Goal: Task Accomplishment & Management: Manage account settings

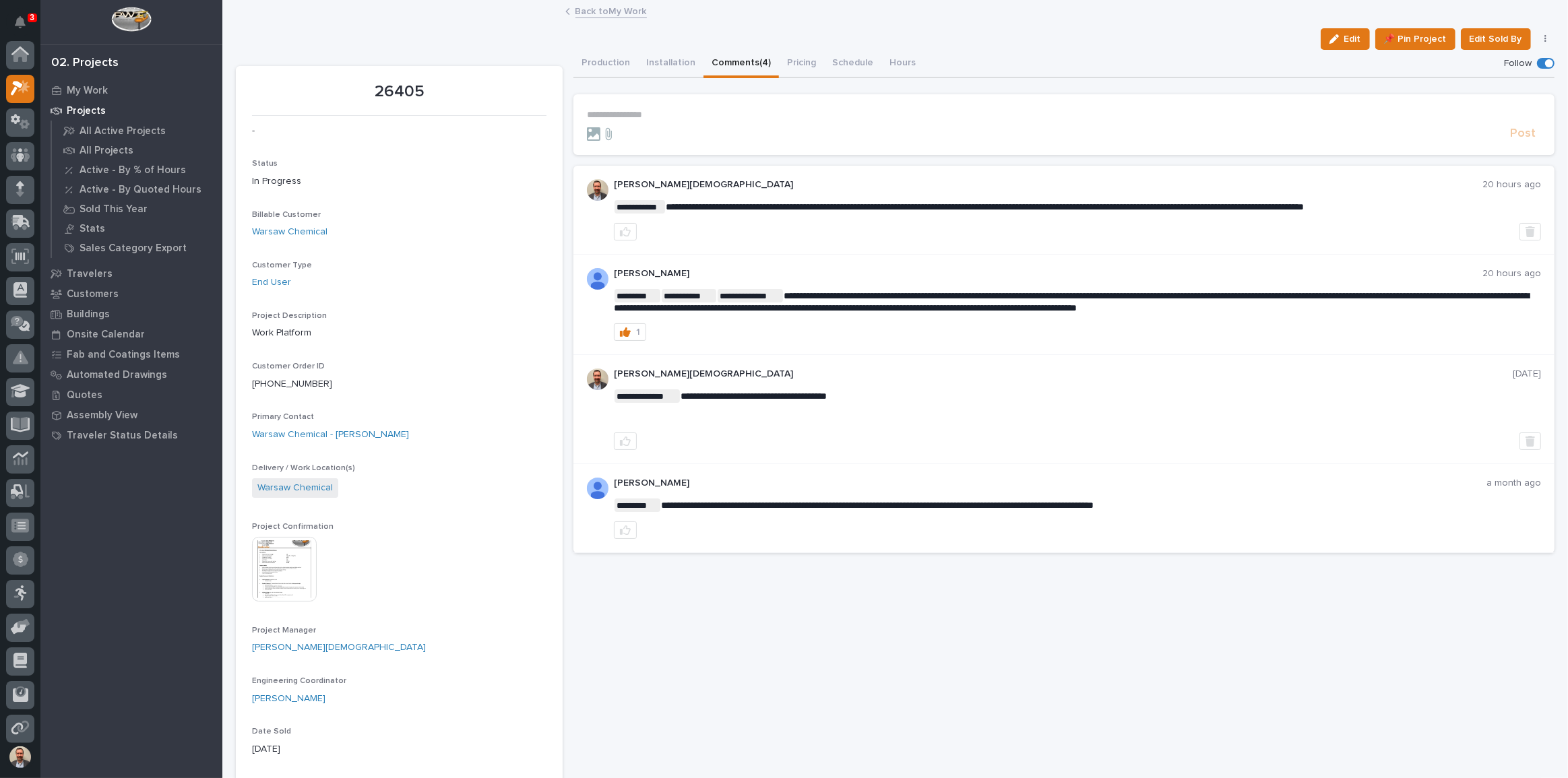
scroll to position [34, 0]
click at [91, 83] on div "My Work" at bounding box center [132, 90] width 175 height 19
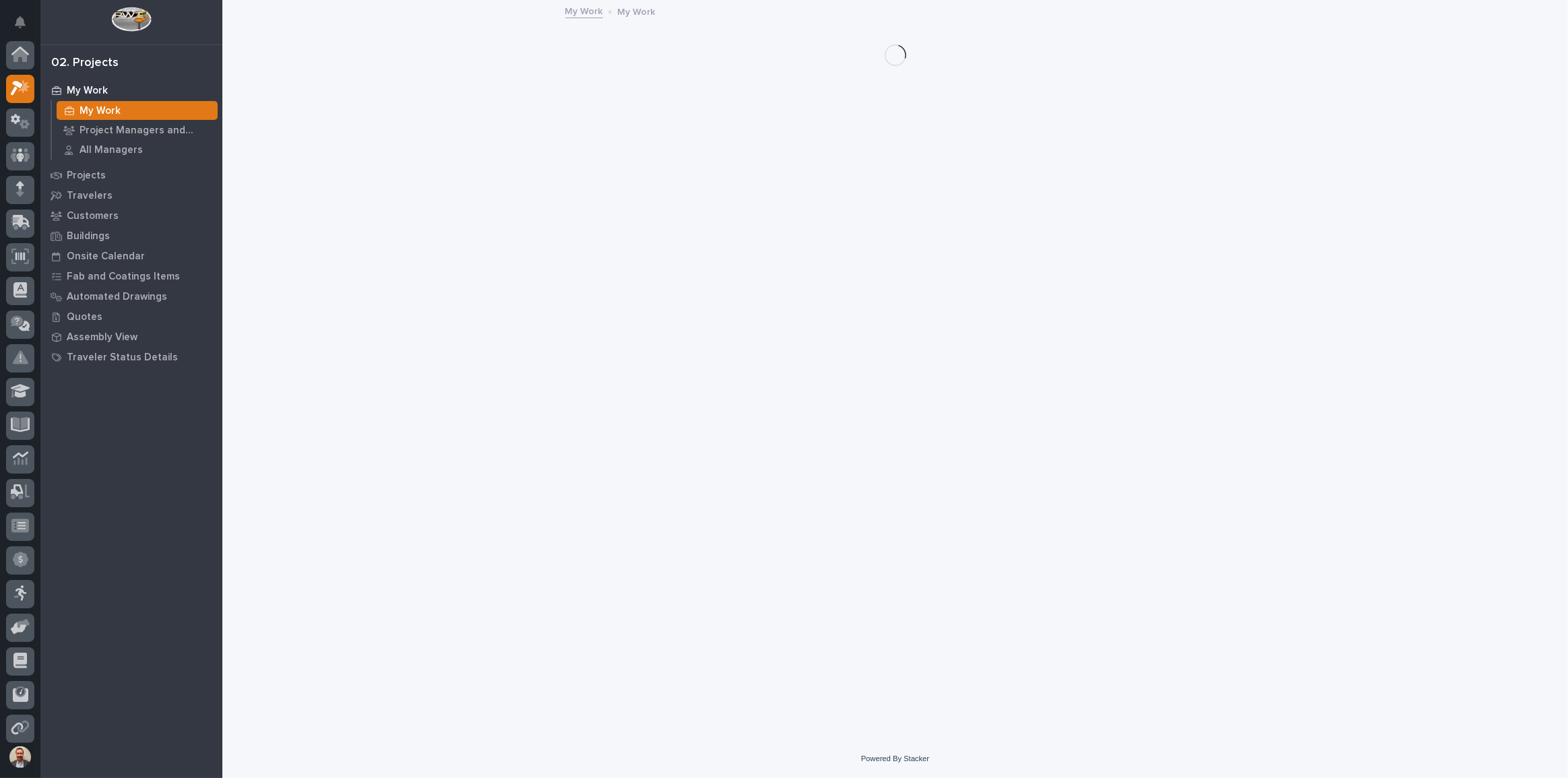
scroll to position [34, 0]
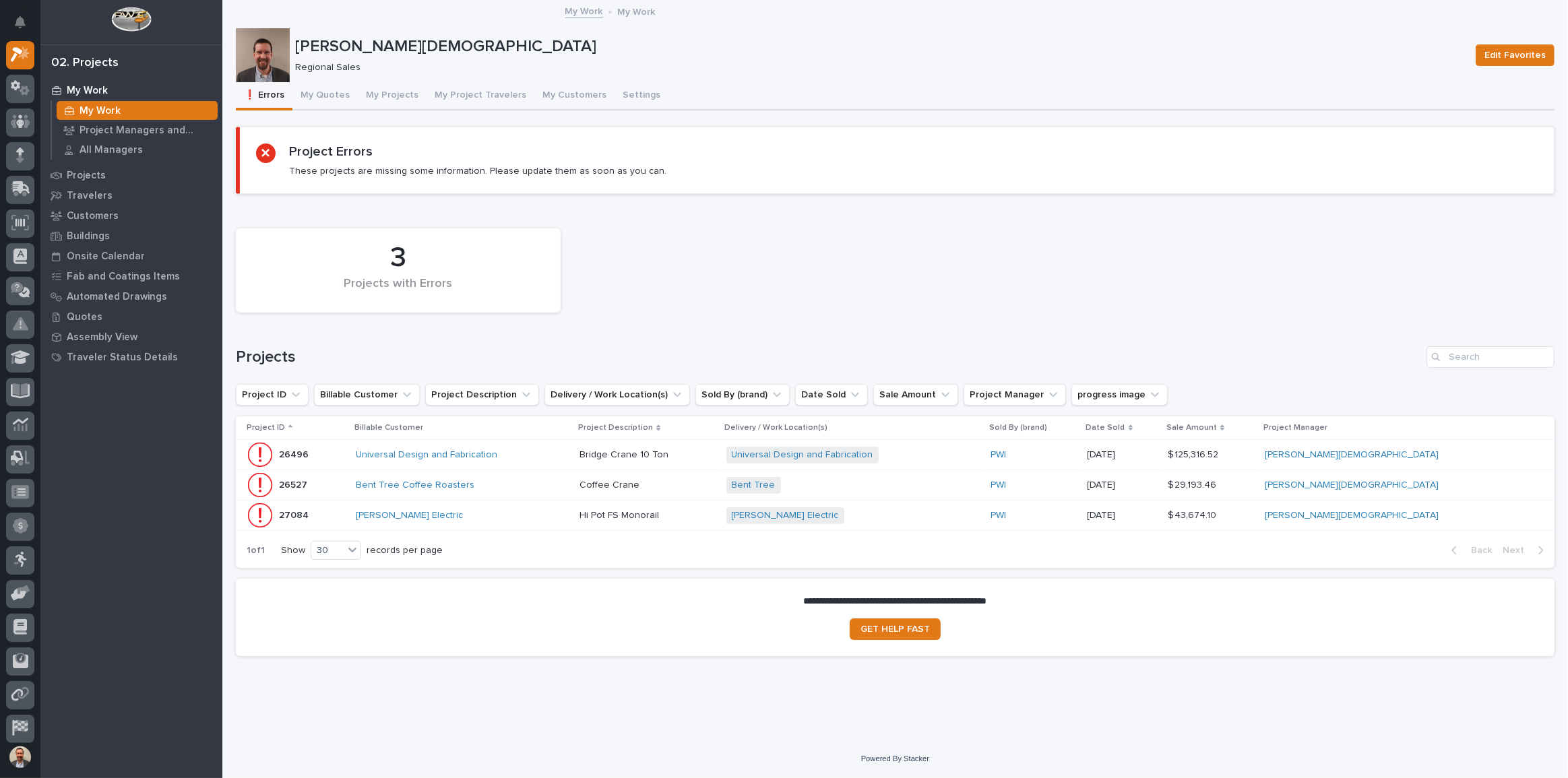
click at [568, 451] on div "Universal Design and Fabrication" at bounding box center [462, 455] width 213 height 11
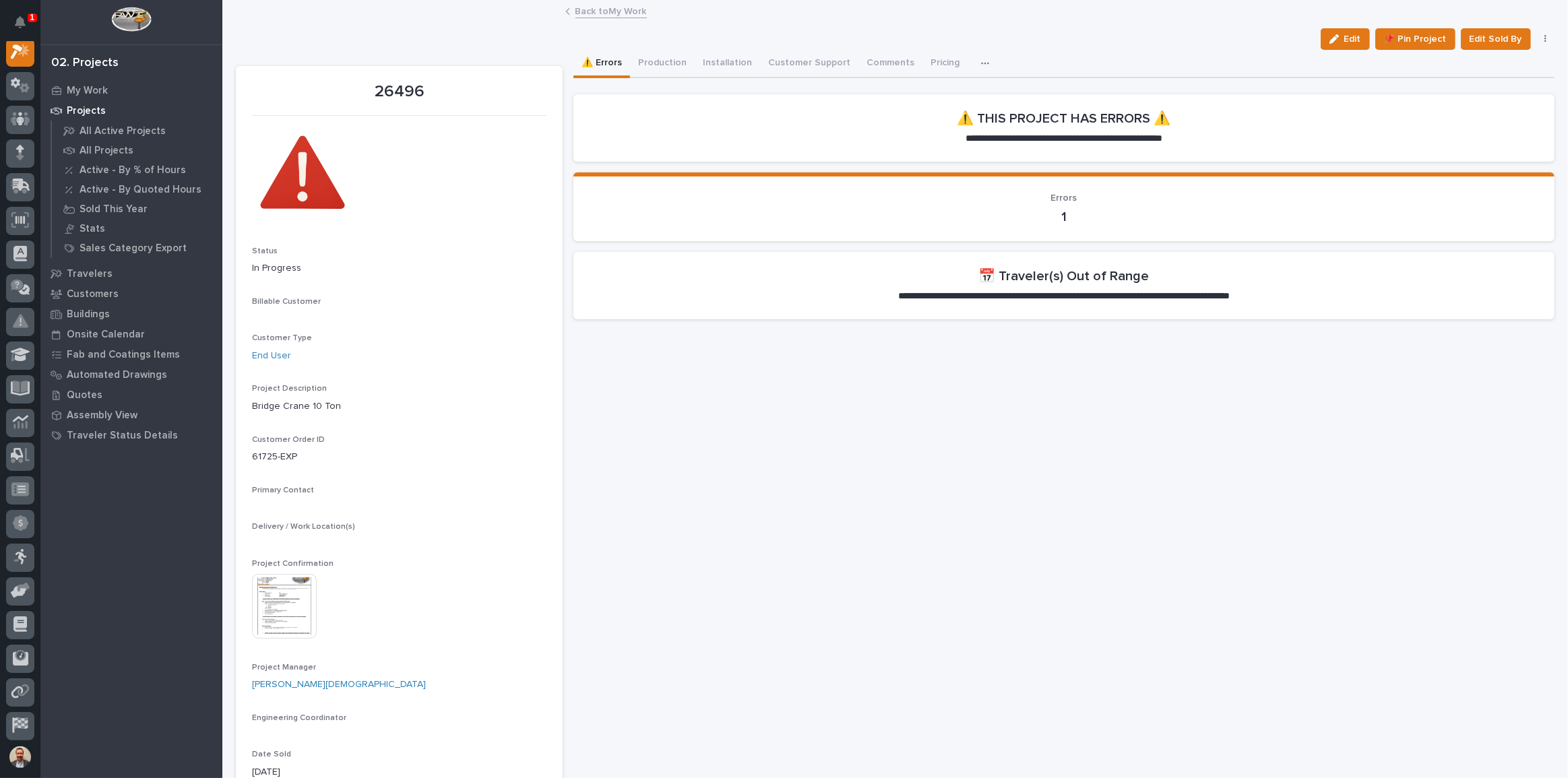
scroll to position [34, 0]
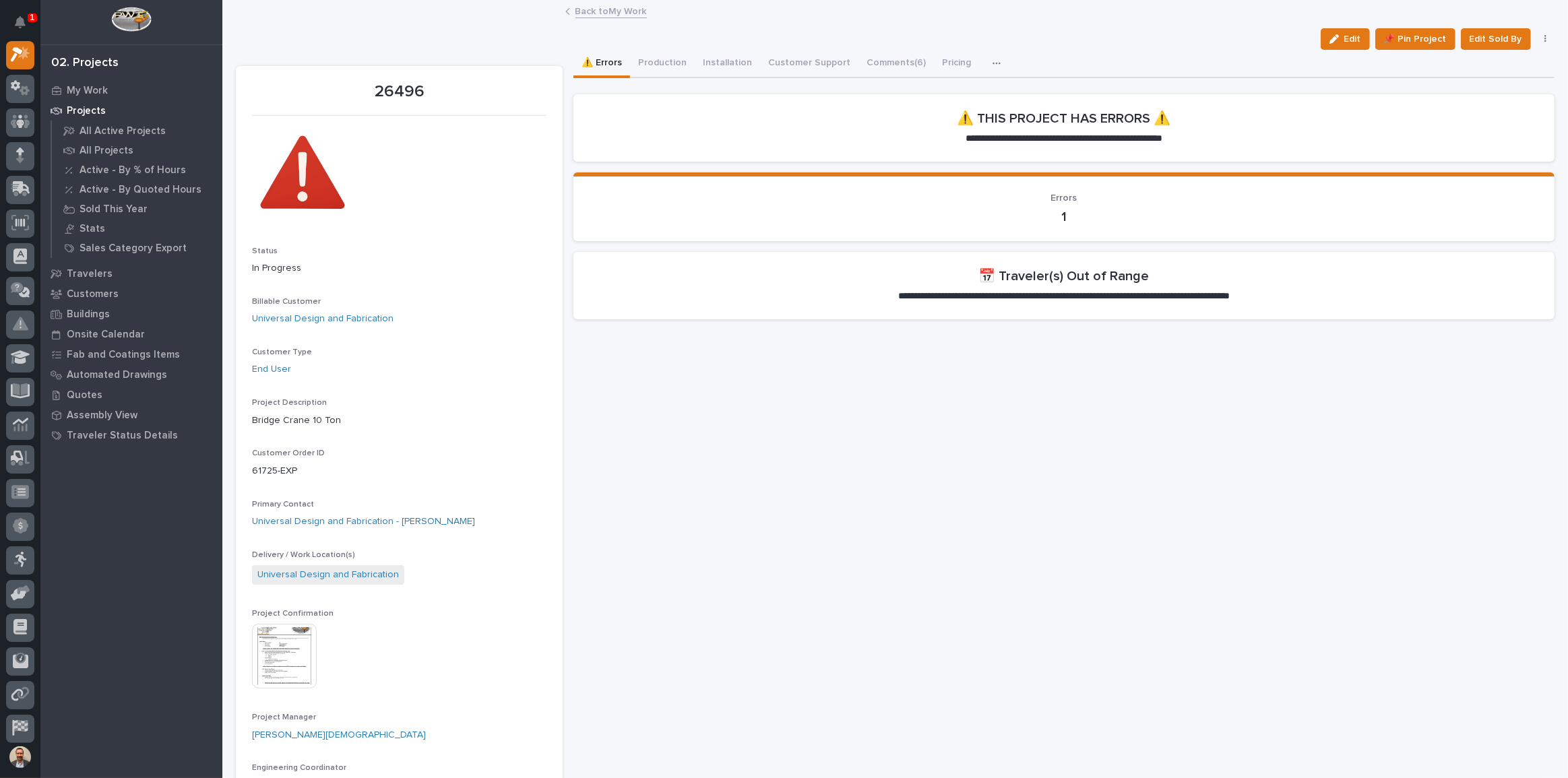
click at [305, 659] on img at bounding box center [284, 656] width 64 height 64
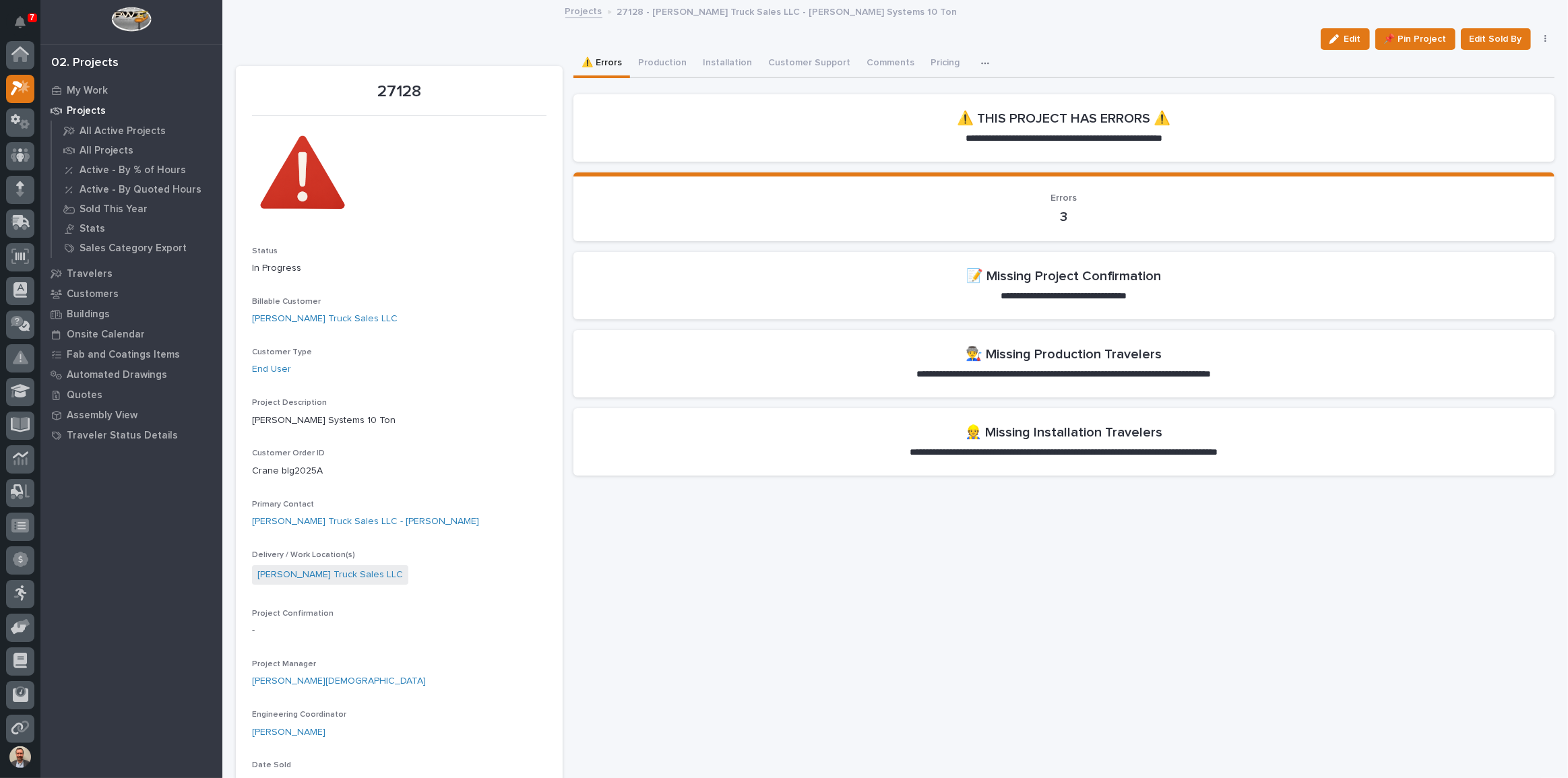
scroll to position [34, 0]
click at [1338, 45] on button "Edit" at bounding box center [1345, 38] width 49 height 22
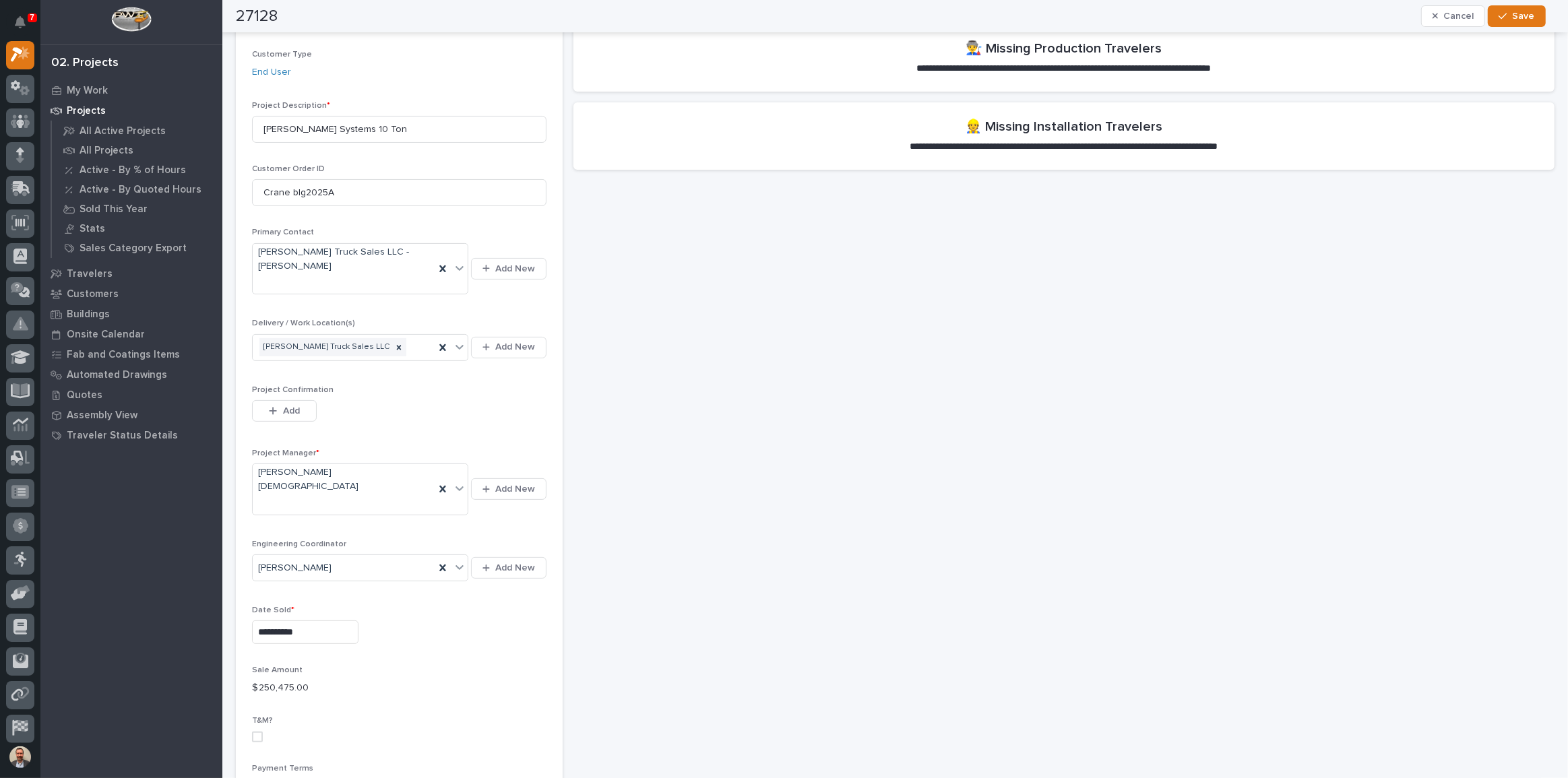
scroll to position [428, 0]
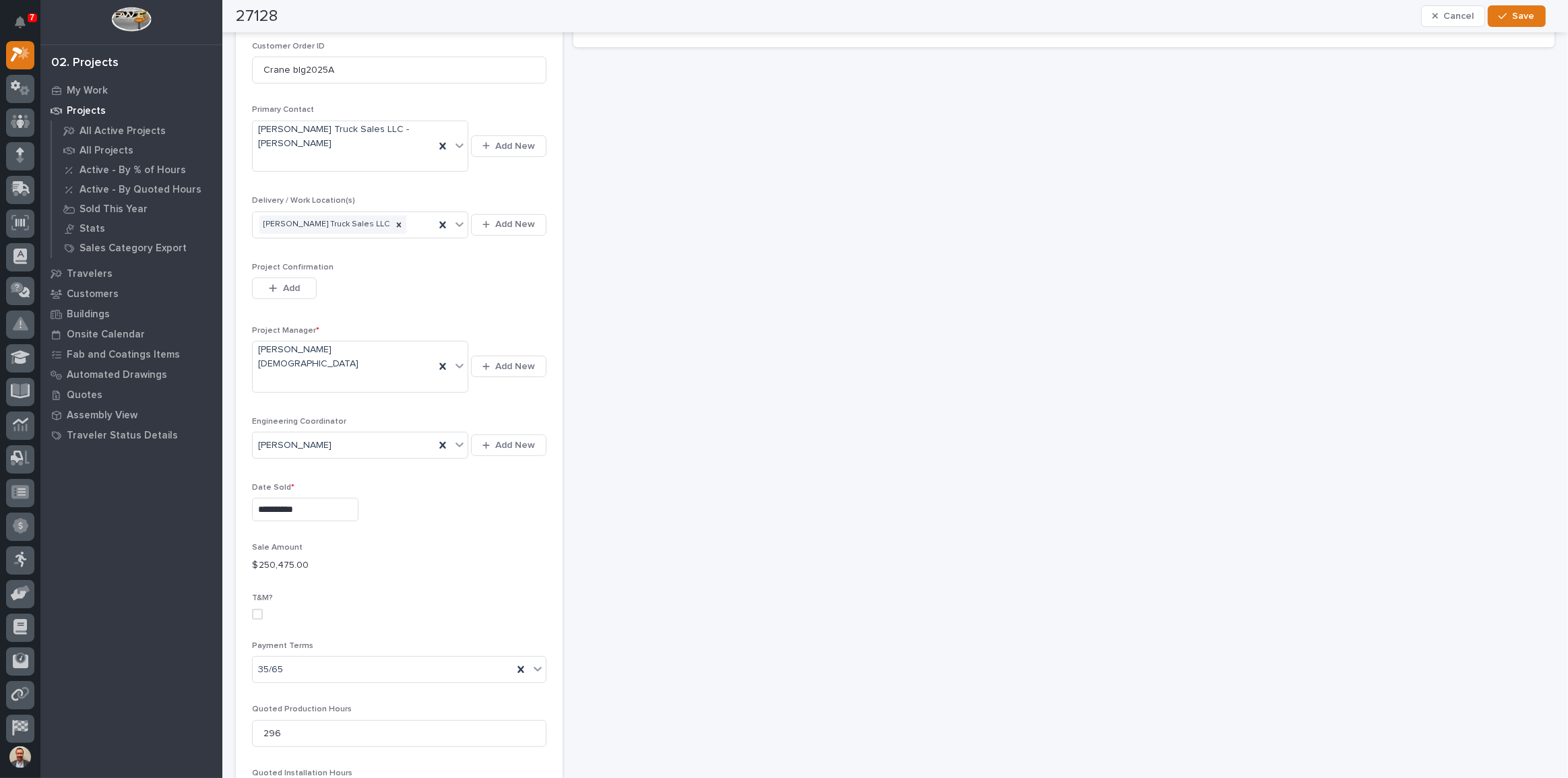
click at [279, 262] on div "Project Confirmation This file cannot be opened Download File Add" at bounding box center [399, 288] width 295 height 52
click at [277, 278] on button "Add" at bounding box center [284, 288] width 64 height 22
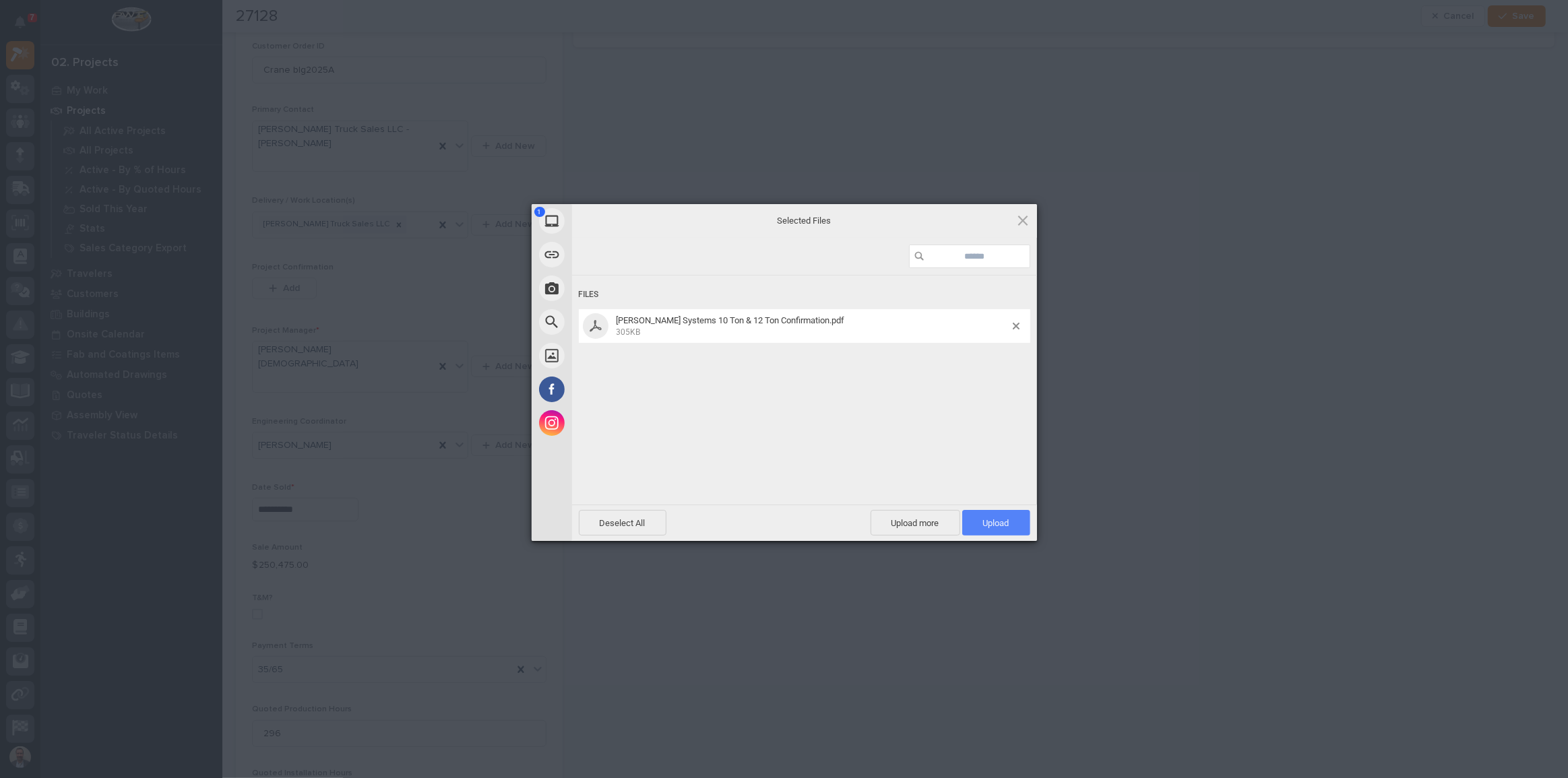
click at [990, 523] on span "Upload 1" at bounding box center [996, 523] width 27 height 10
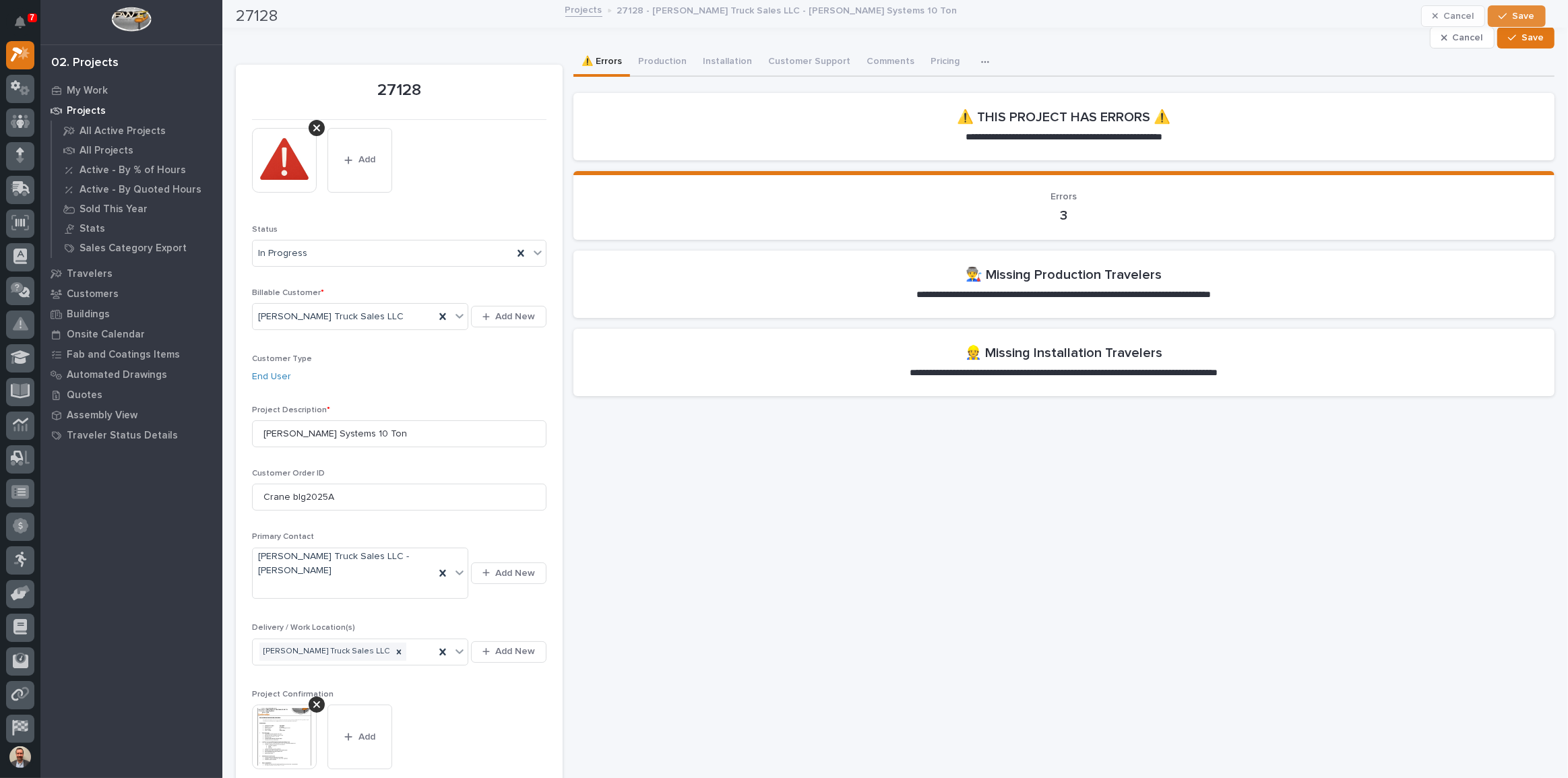
scroll to position [0, 0]
click at [1521, 34] on span "Save" at bounding box center [1532, 38] width 22 height 12
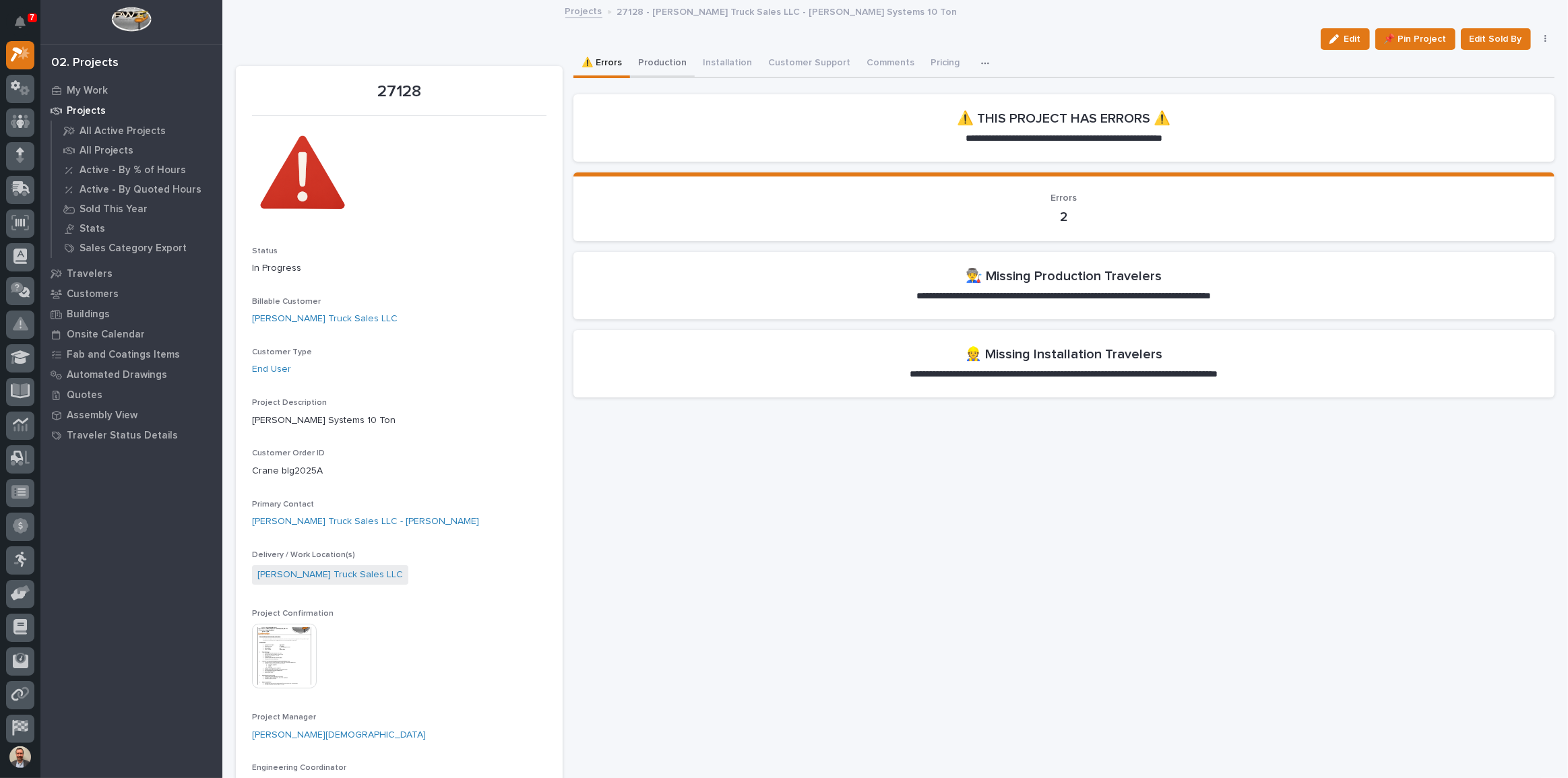
click at [663, 63] on button "Production" at bounding box center [662, 64] width 64 height 28
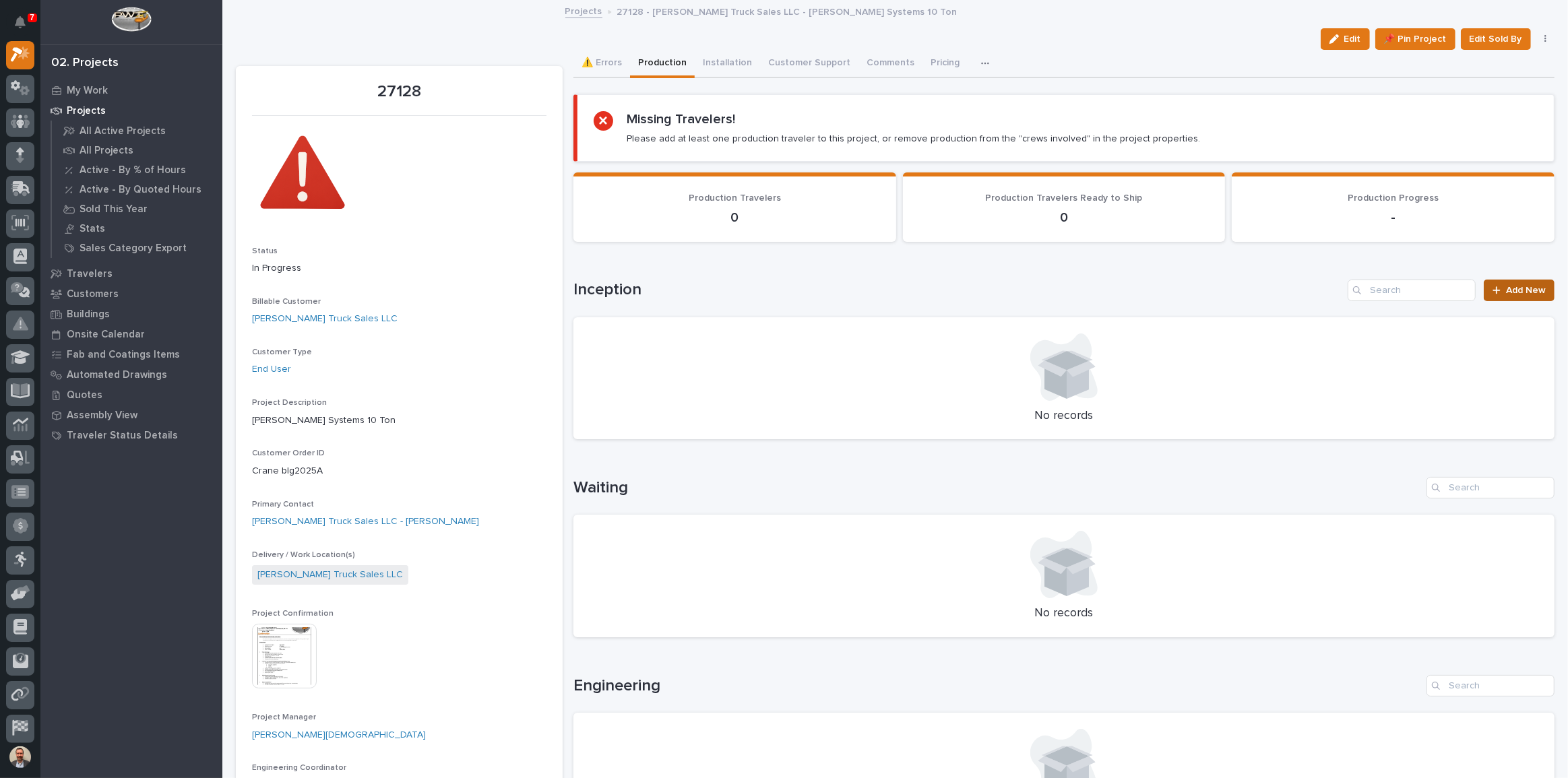
click at [1506, 286] on span "Add New" at bounding box center [1525, 290] width 40 height 9
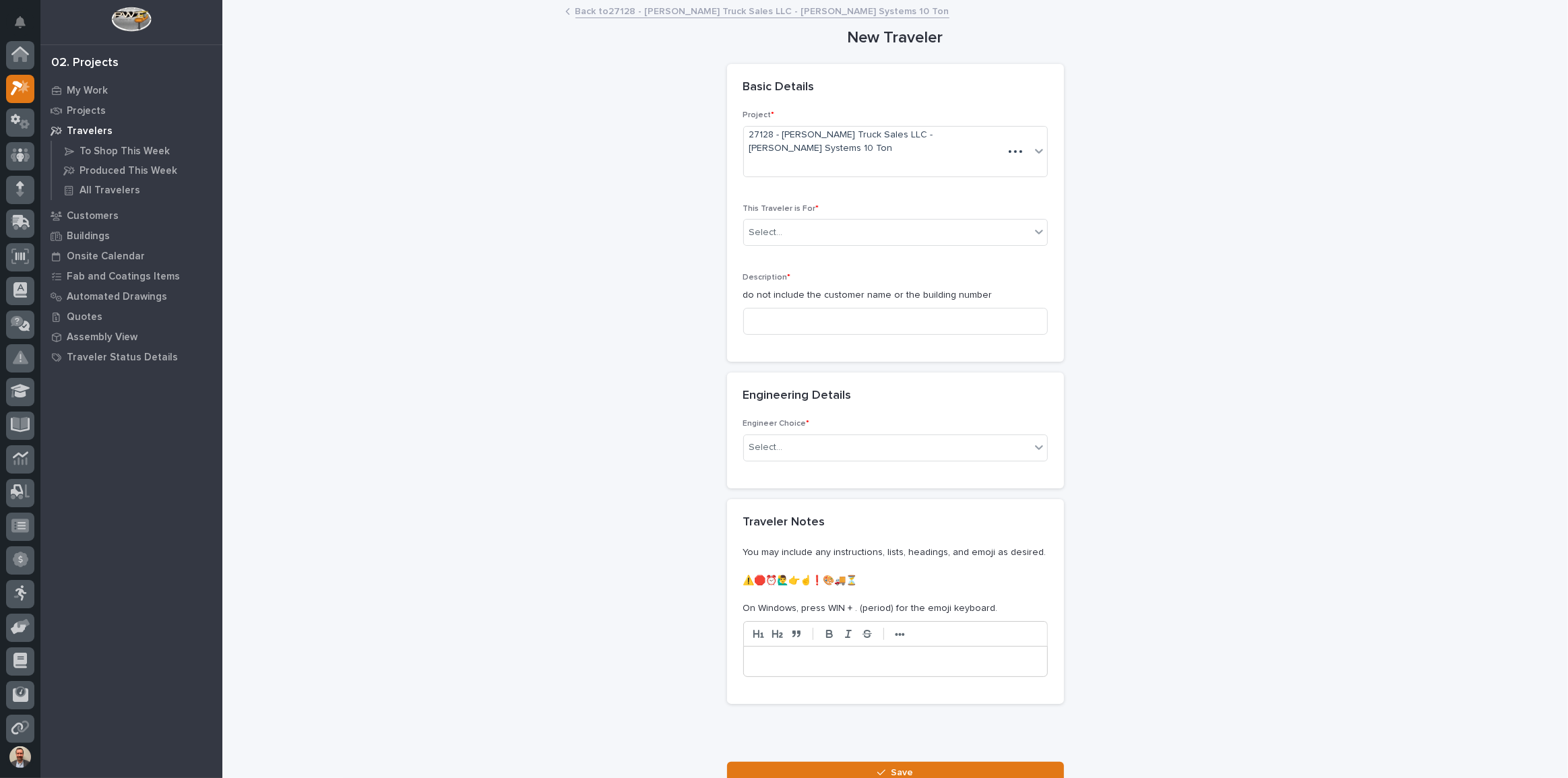
scroll to position [34, 0]
click at [1023, 222] on div "Select..." at bounding box center [887, 233] width 286 height 22
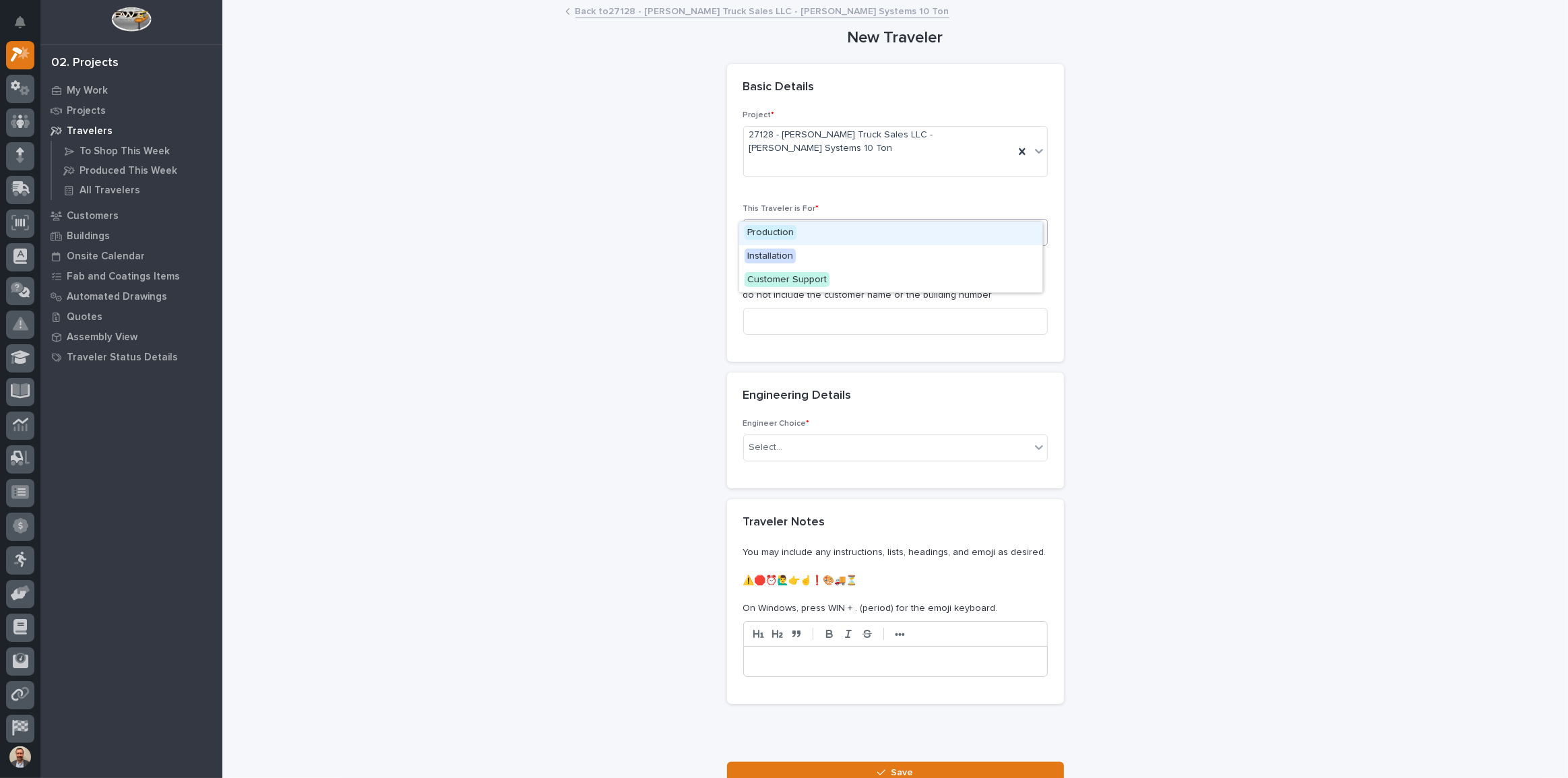
click at [1007, 237] on div "Production" at bounding box center [890, 234] width 303 height 24
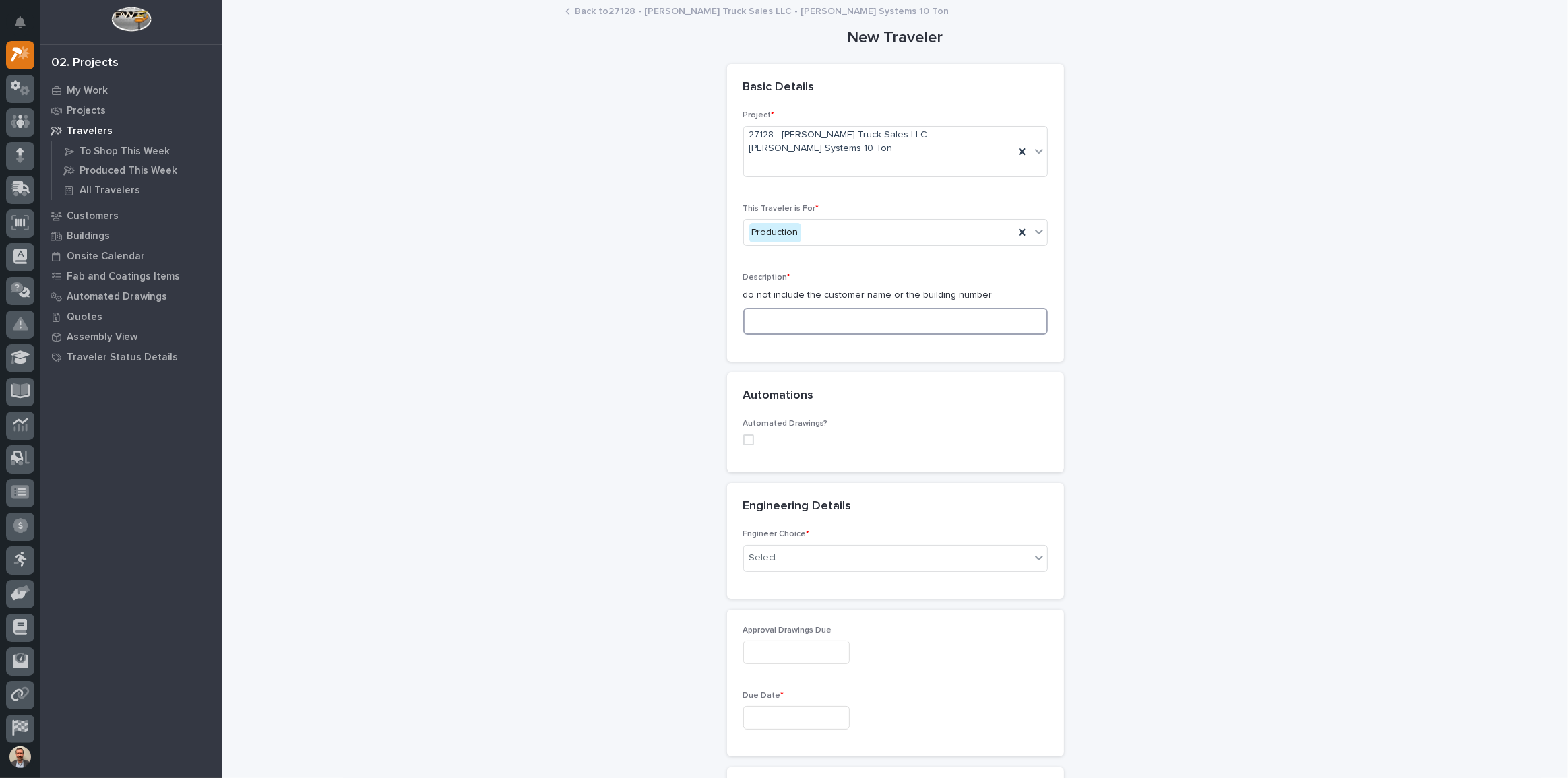
click at [986, 308] on input at bounding box center [895, 321] width 304 height 27
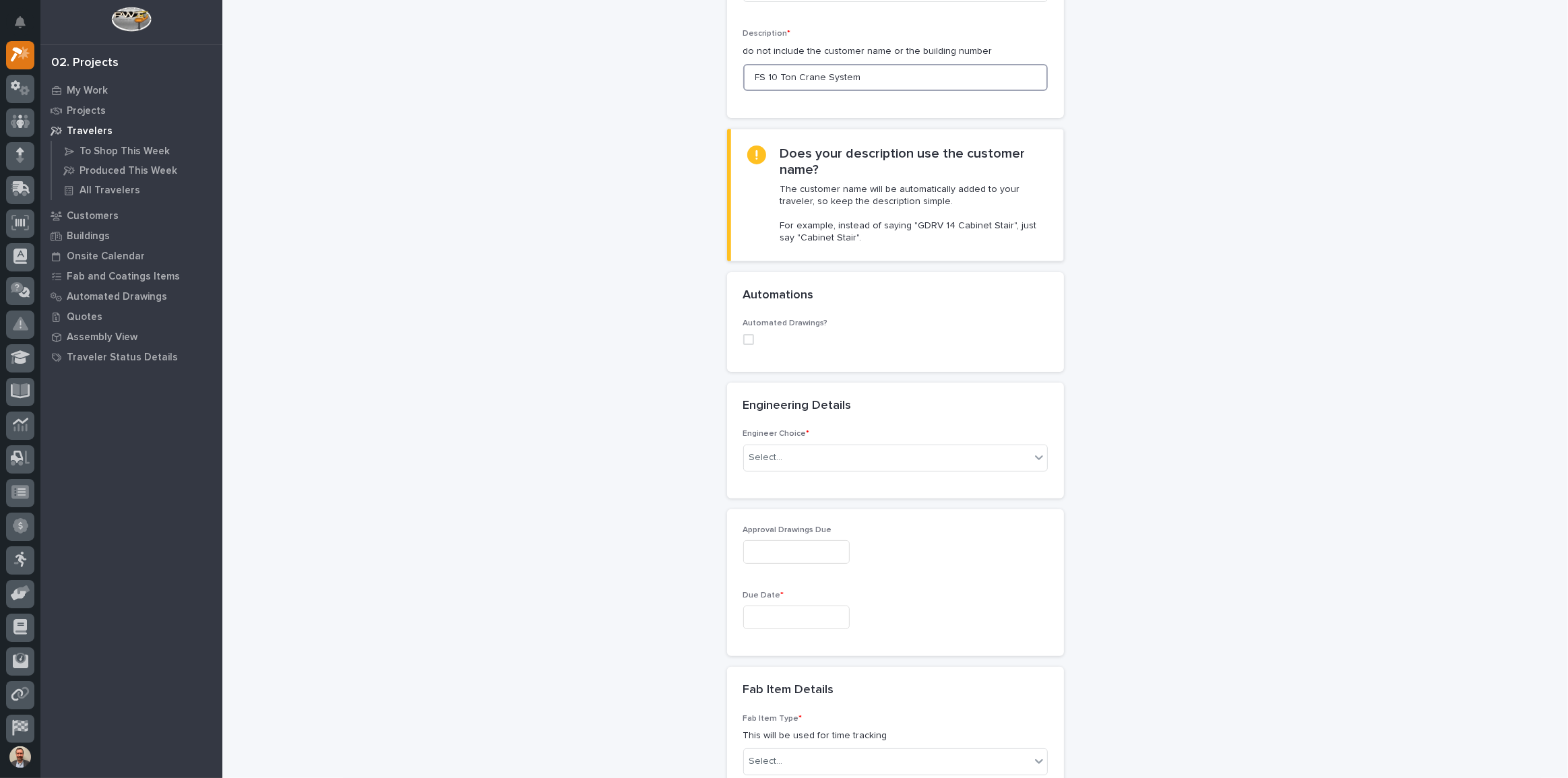
scroll to position [244, 0]
type input "FS 10 Ton Crane System"
click at [990, 446] on div "Select..." at bounding box center [887, 457] width 286 height 22
click at [963, 509] on div "I know who will draw this" at bounding box center [890, 504] width 303 height 24
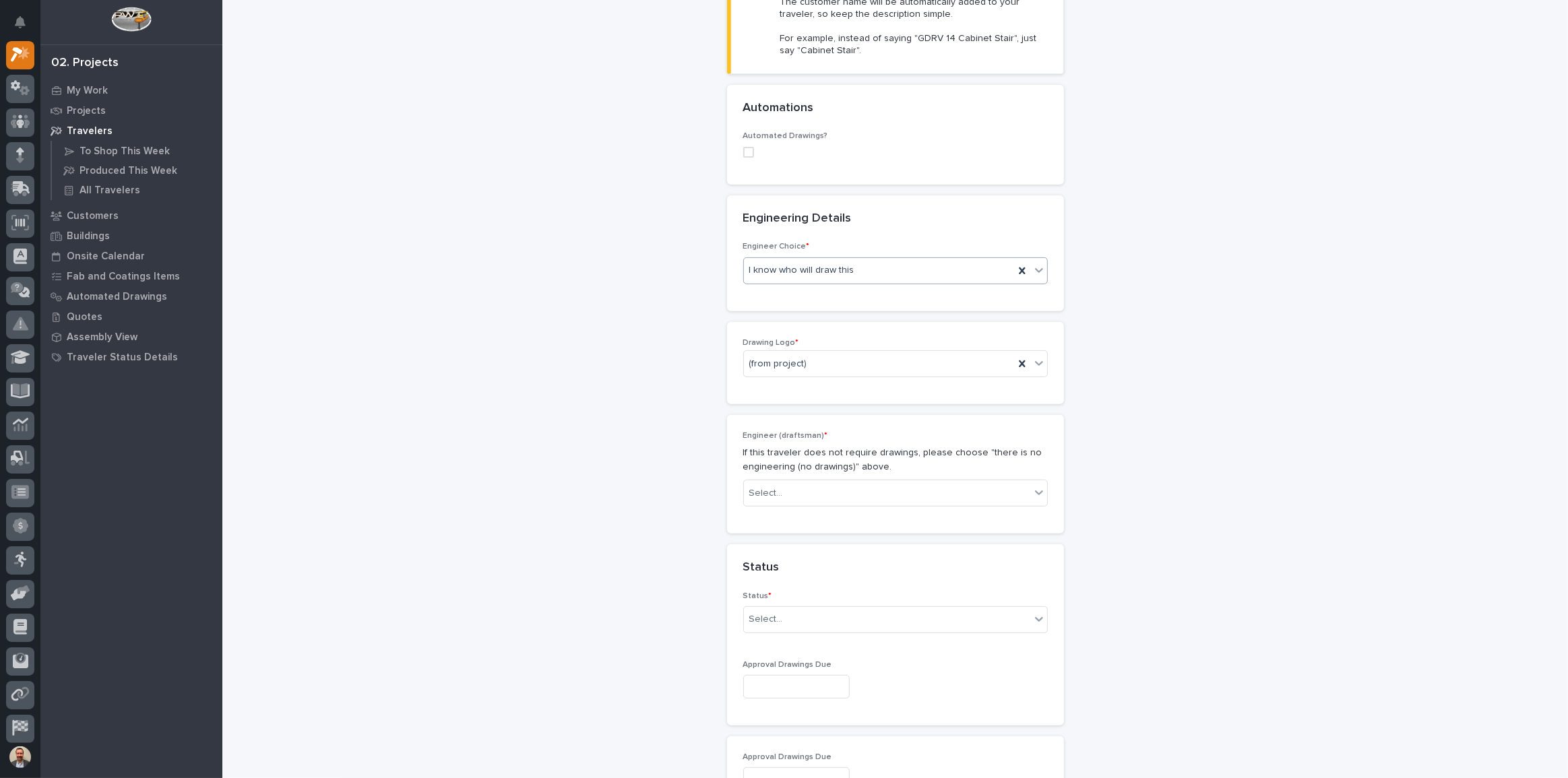
scroll to position [451, 0]
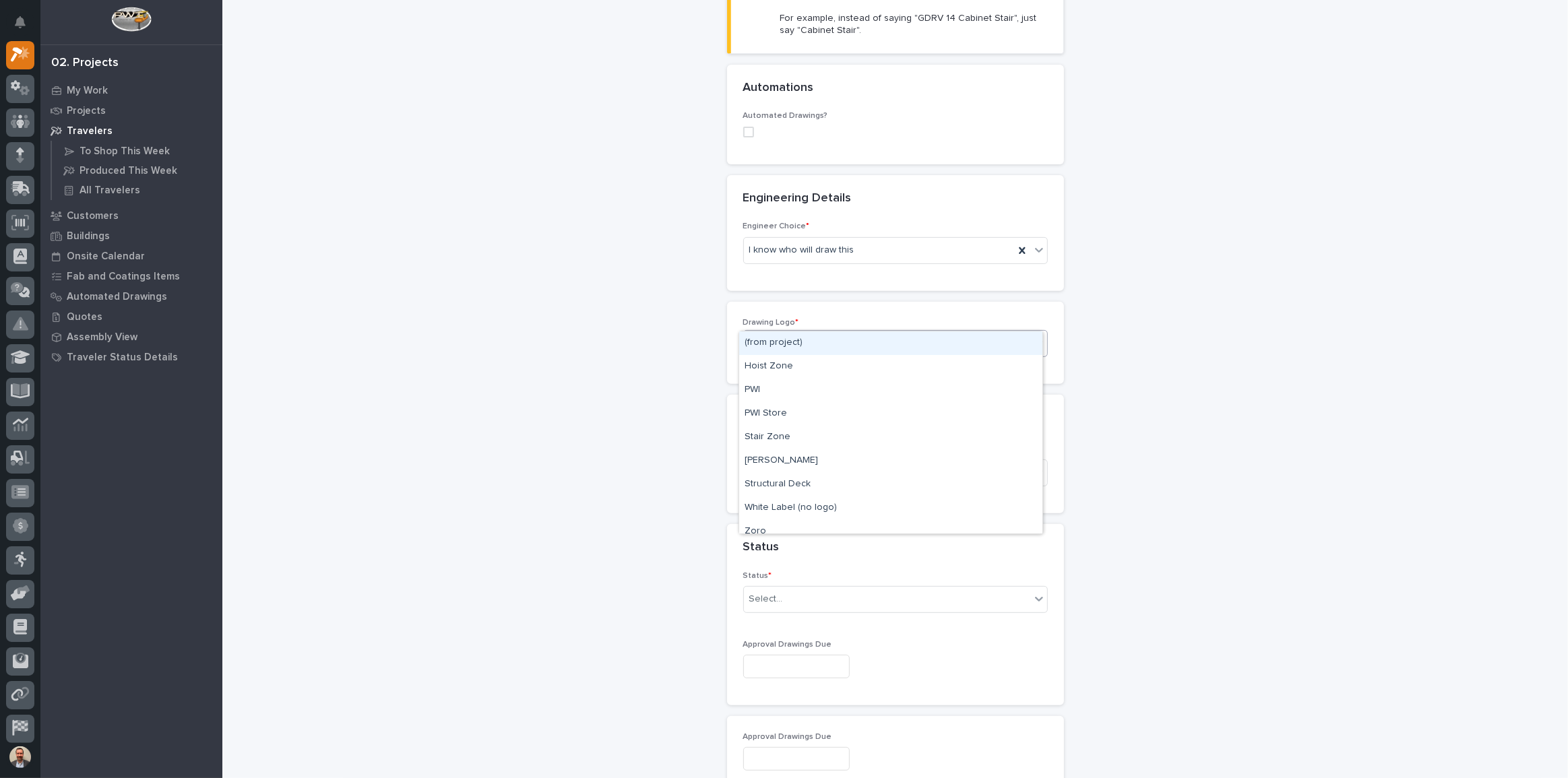
click at [862, 332] on div "(from project)" at bounding box center [879, 344] width 270 height 22
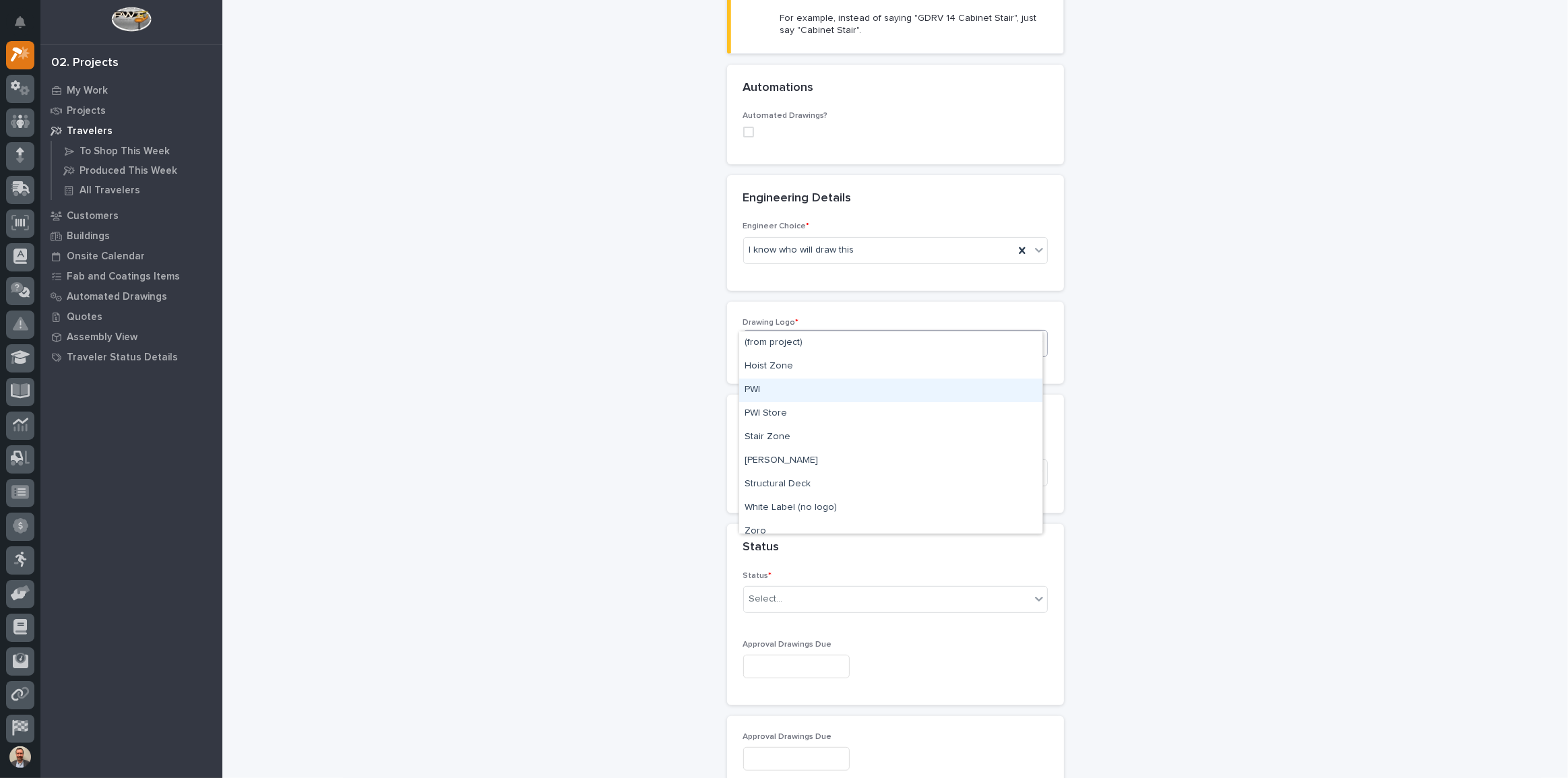
click at [851, 384] on div "PWI" at bounding box center [890, 390] width 303 height 24
click at [858, 462] on div "Select..." at bounding box center [887, 473] width 286 height 22
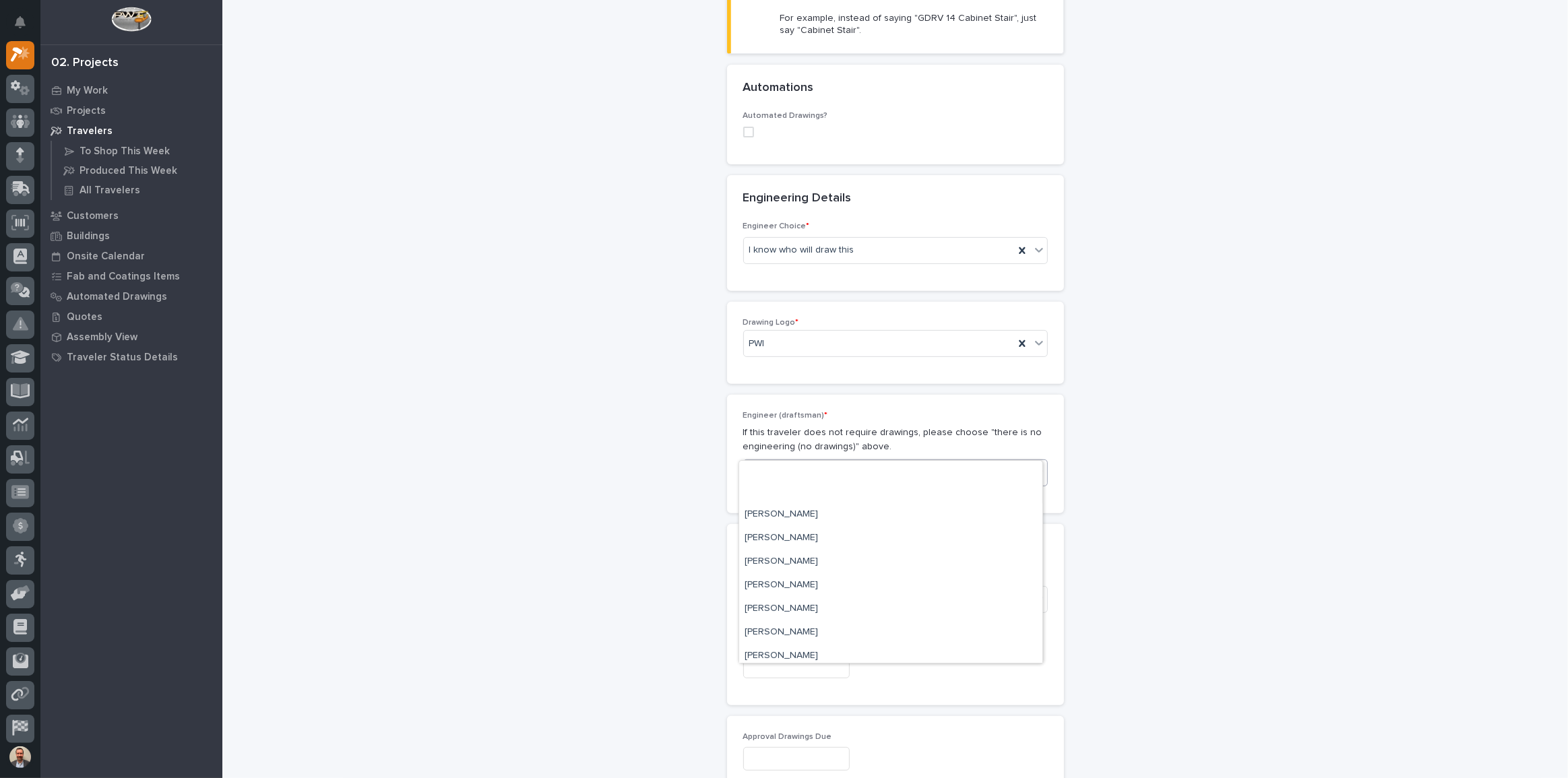
scroll to position [835, 0]
click at [858, 579] on div "[PERSON_NAME]" at bounding box center [890, 580] width 303 height 24
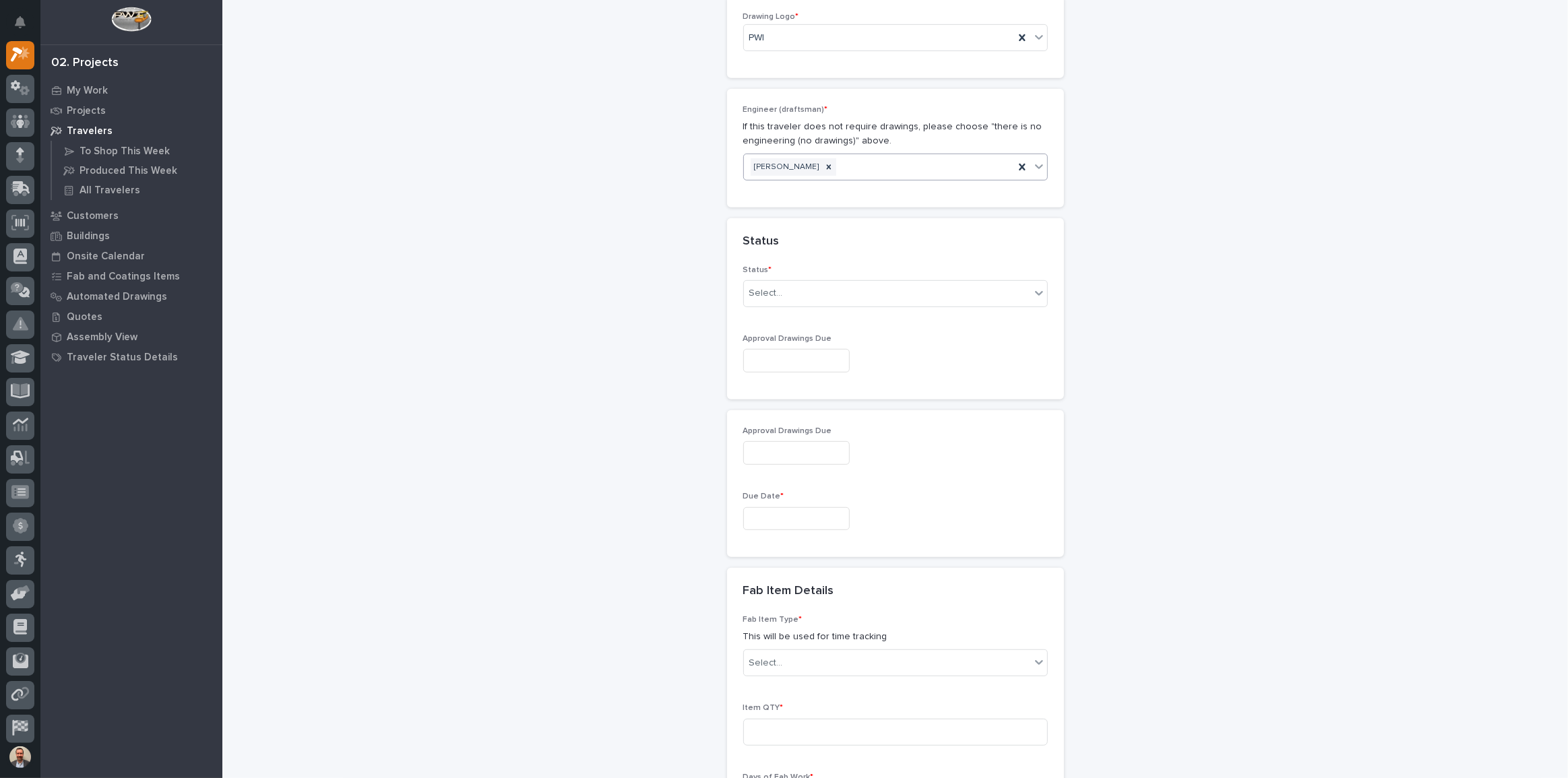
scroll to position [758, 0]
click at [839, 281] on div "Select..." at bounding box center [887, 292] width 286 height 22
click at [830, 291] on div "Sold (no traveler printed)" at bounding box center [890, 292] width 303 height 24
click at [831, 348] on input "text" at bounding box center [797, 360] width 106 height 24
click at [827, 200] on div "12" at bounding box center [830, 202] width 18 height 18
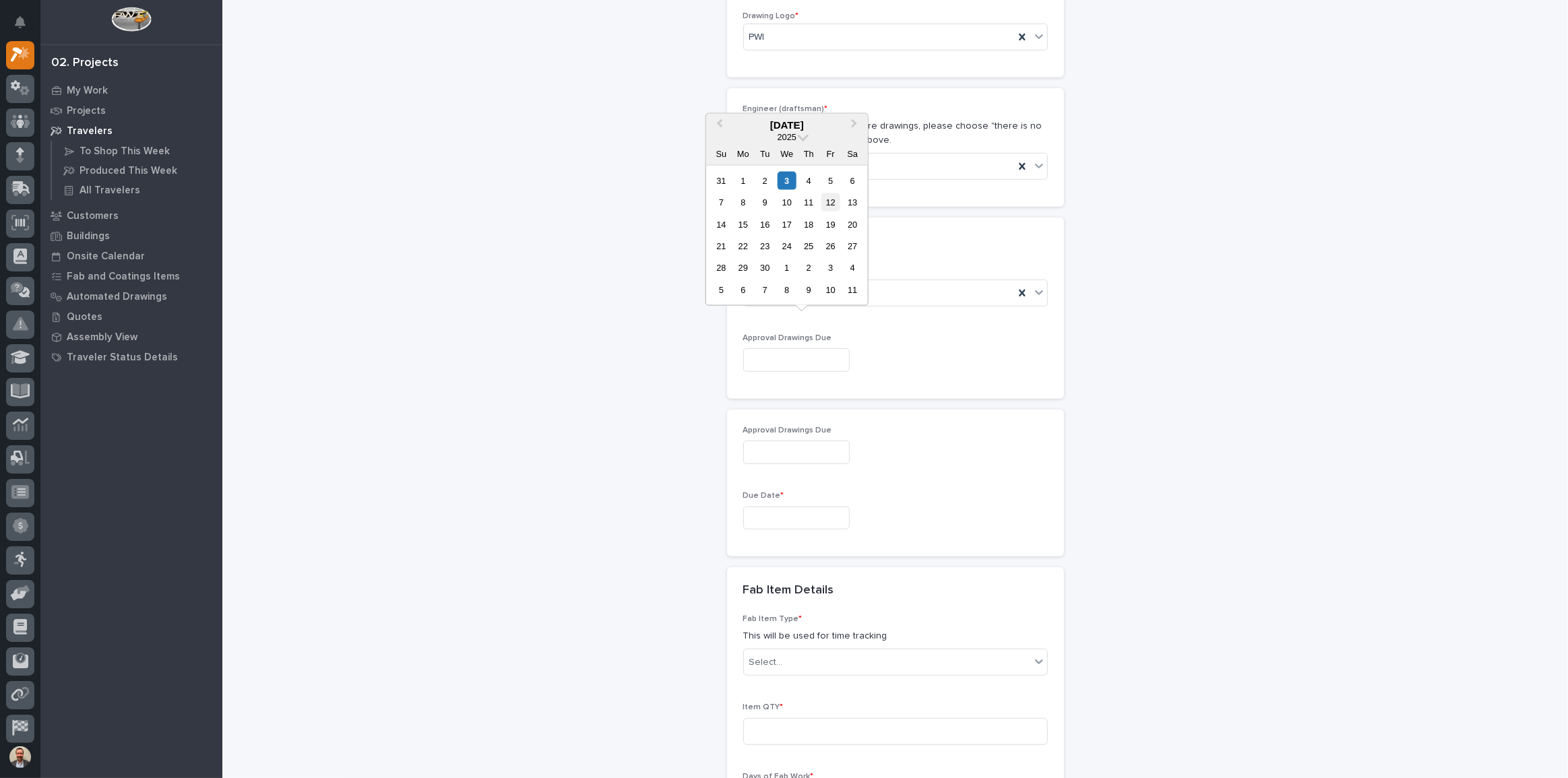
type input "**********"
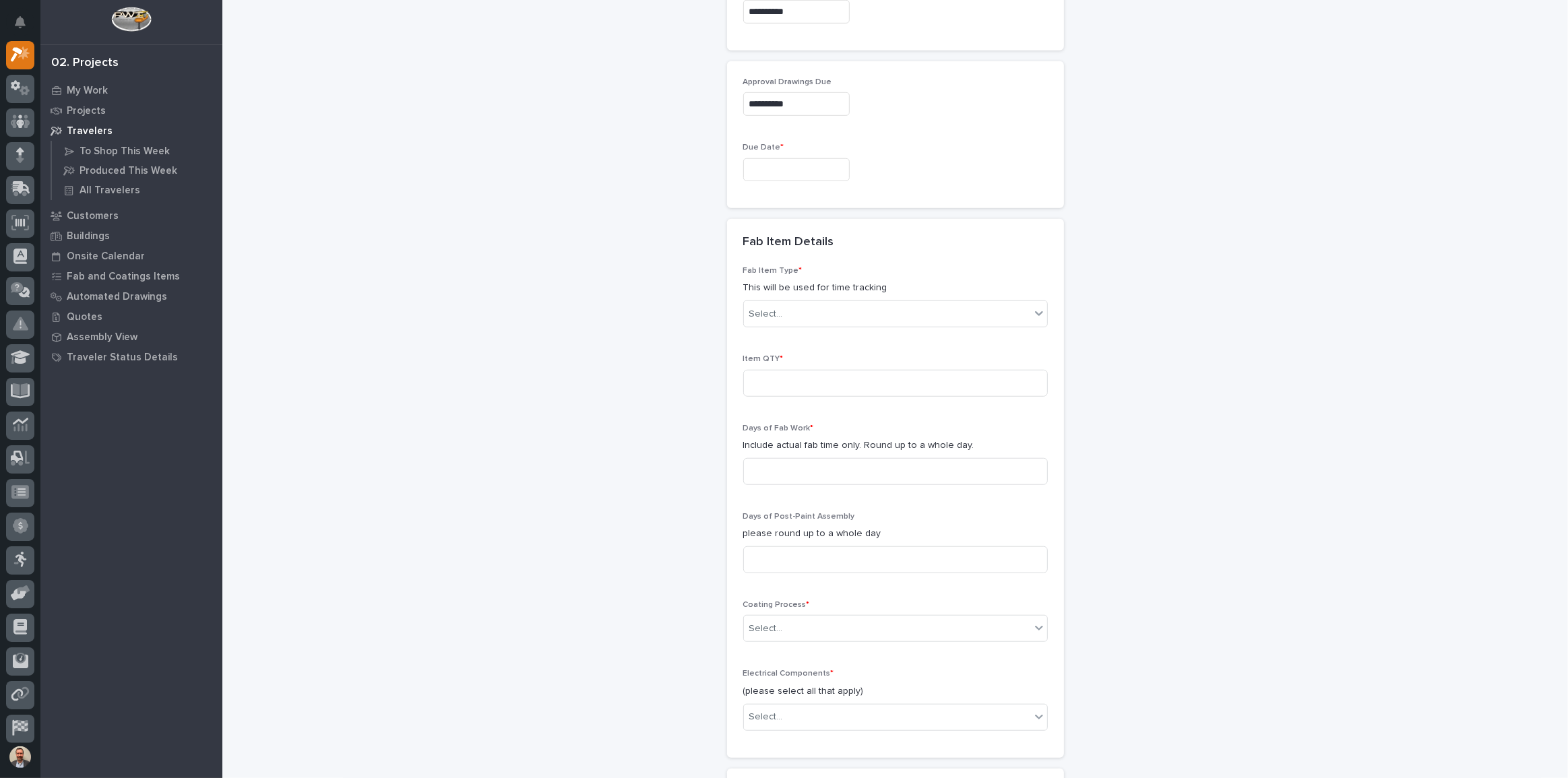
scroll to position [1124, 0]
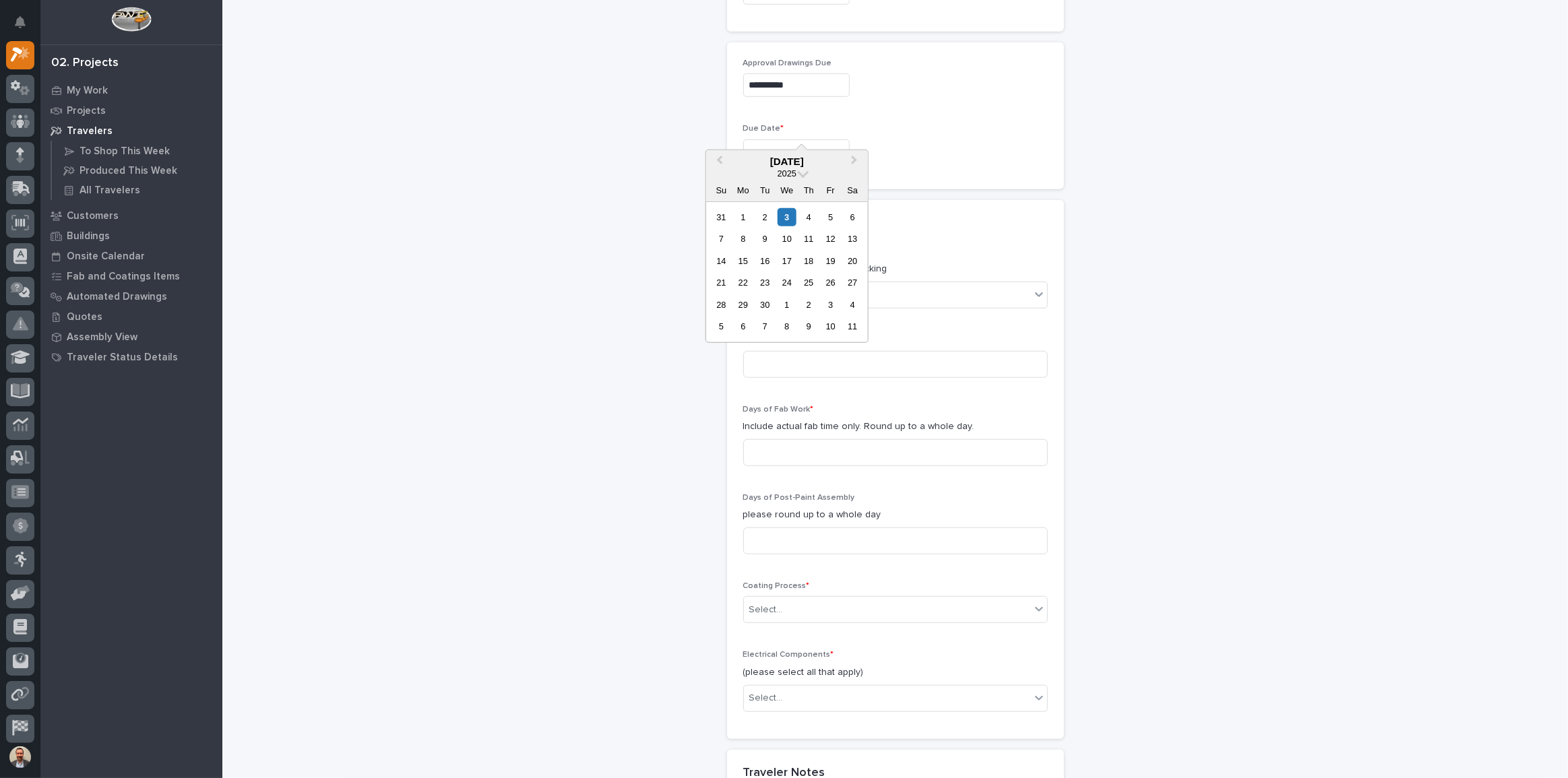
click at [835, 139] on input "text" at bounding box center [797, 151] width 106 height 24
click at [856, 153] on button "Next Month" at bounding box center [855, 162] width 22 height 22
click at [855, 159] on span "Next Month" at bounding box center [855, 161] width 0 height 17
click at [855, 158] on span "Next Month" at bounding box center [855, 161] width 0 height 17
click at [743, 214] on div "1" at bounding box center [743, 217] width 18 height 18
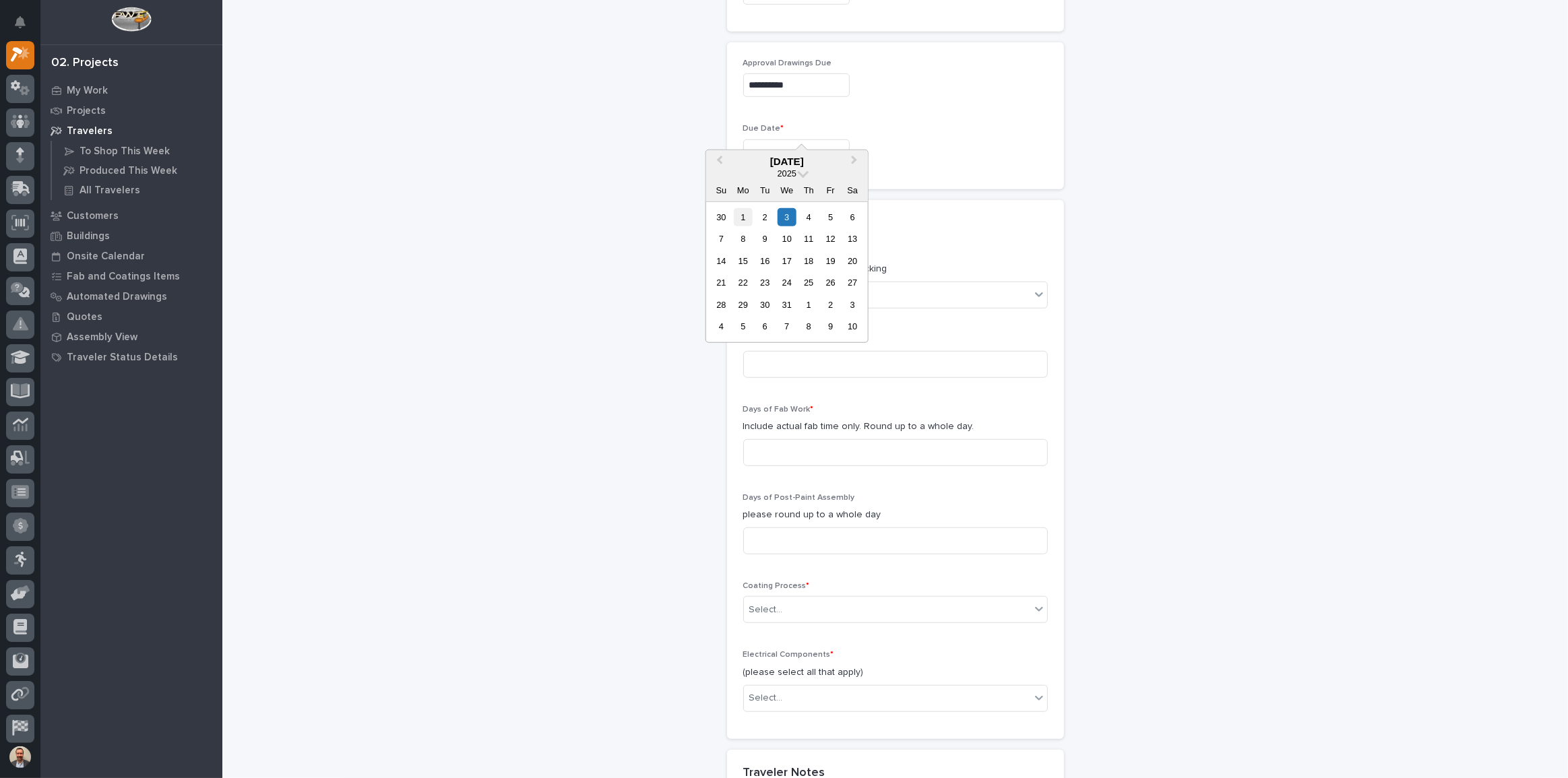
type input "**********"
click at [927, 284] on div "Select..." at bounding box center [887, 295] width 286 height 22
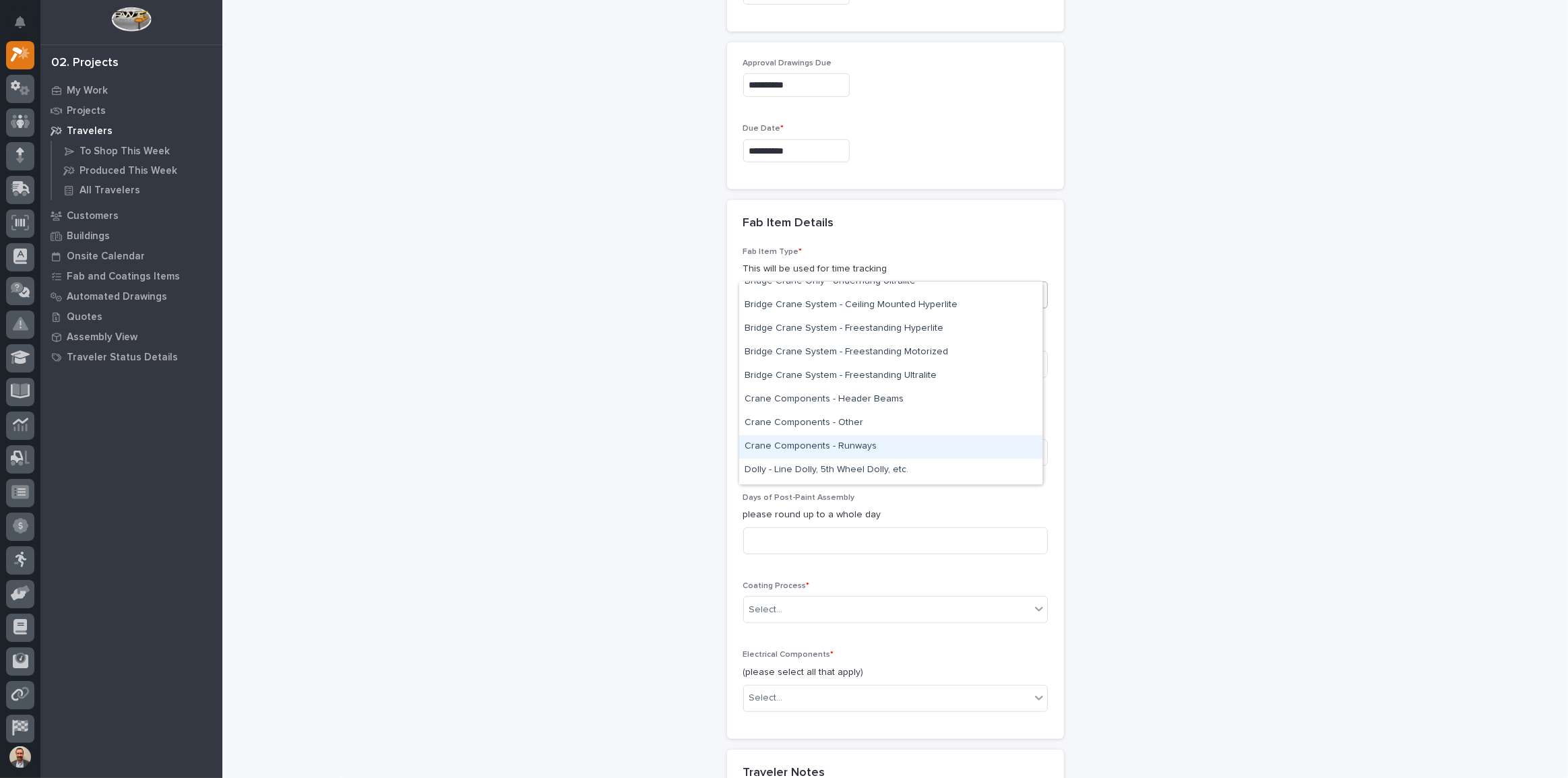
scroll to position [183, 0]
type input "****"
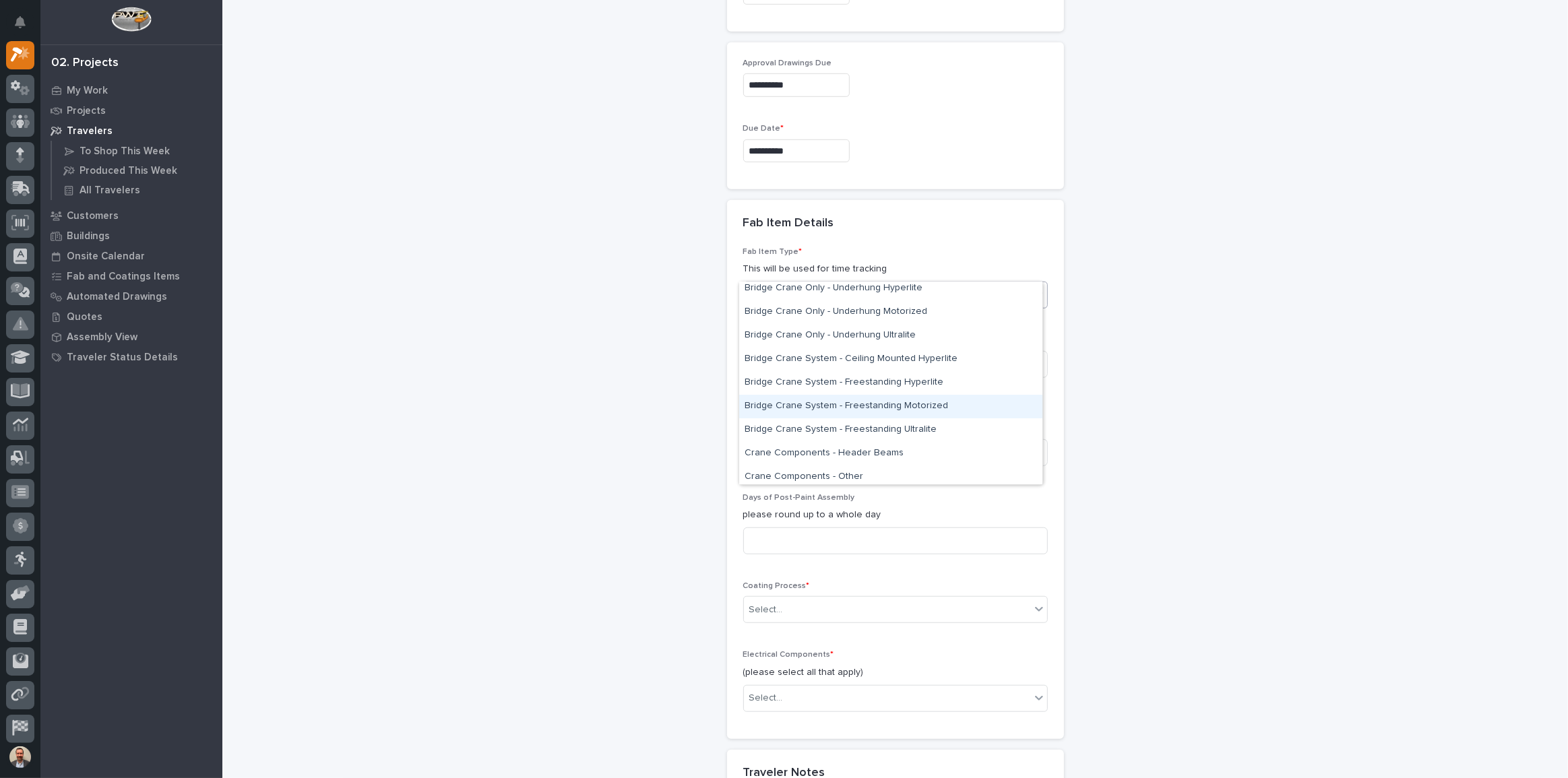
click at [946, 404] on div "Bridge Crane System - Freestanding Motorized" at bounding box center [890, 406] width 303 height 24
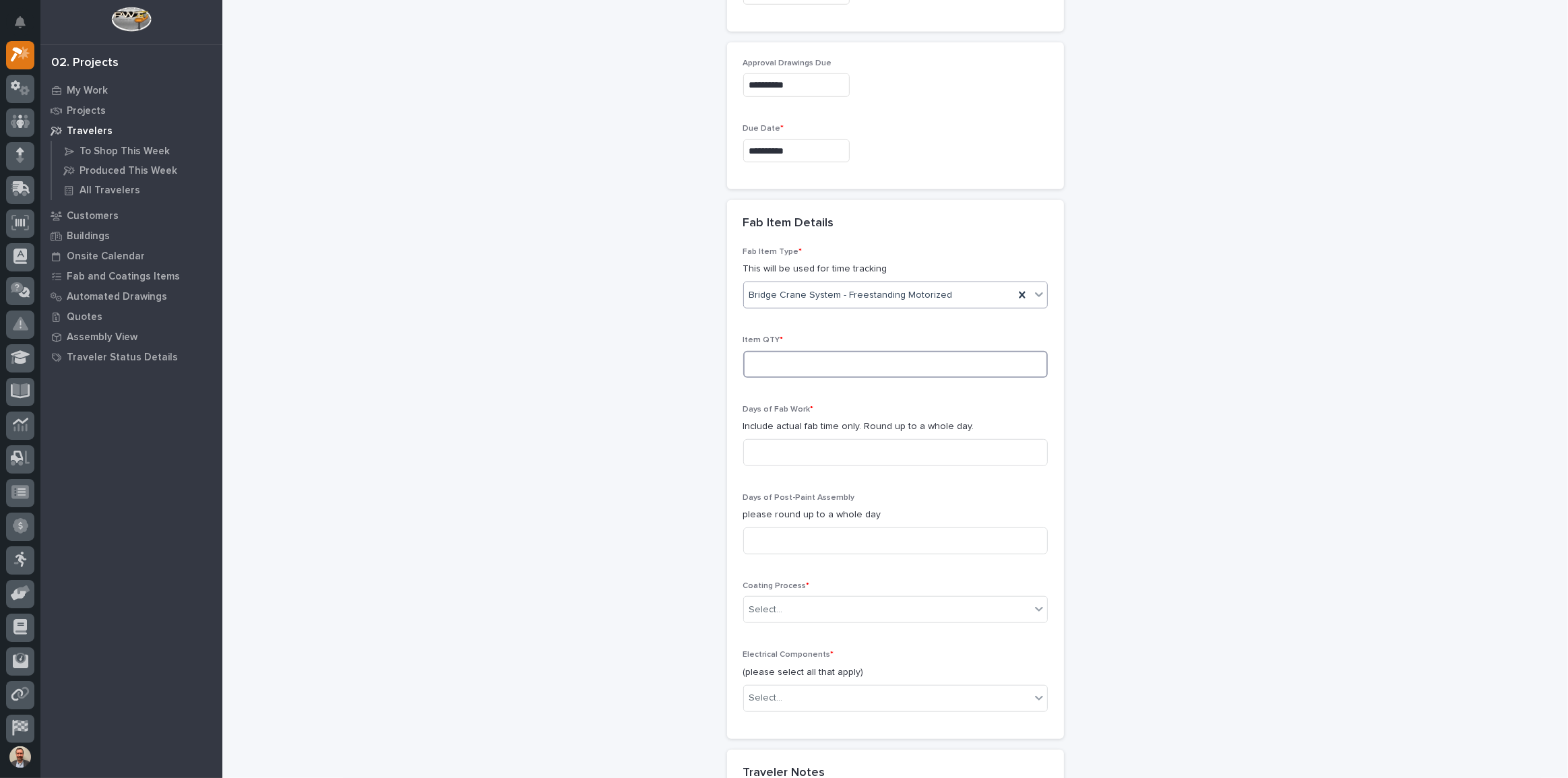
click at [876, 351] on input at bounding box center [895, 364] width 304 height 27
type input "1"
click at [833, 439] on input at bounding box center [895, 453] width 304 height 27
type input "4"
type input "3"
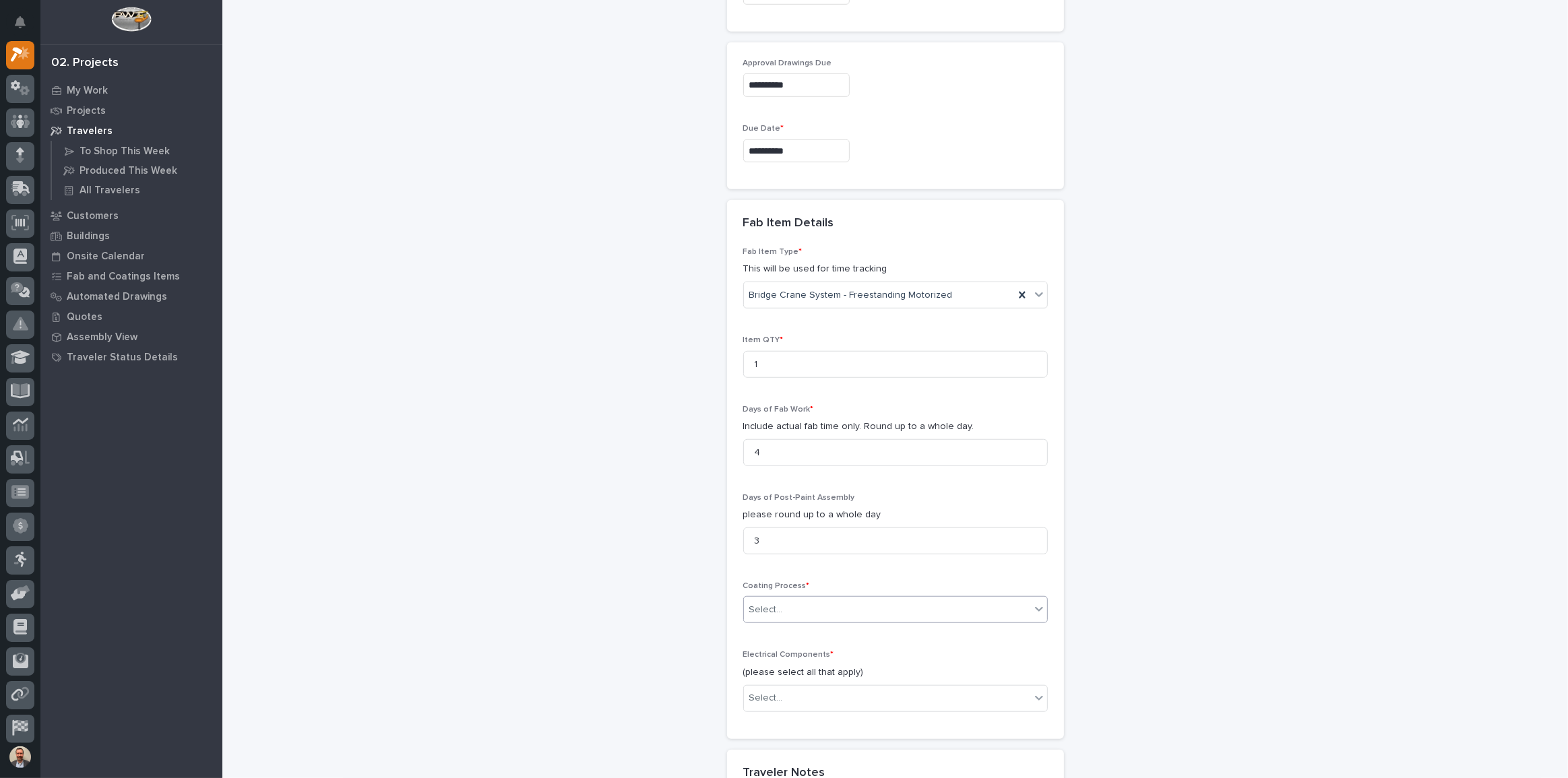
click at [873, 599] on div "Select..." at bounding box center [887, 610] width 286 height 22
click at [855, 632] on div "In-House Paint/Powder" at bounding box center [890, 632] width 303 height 24
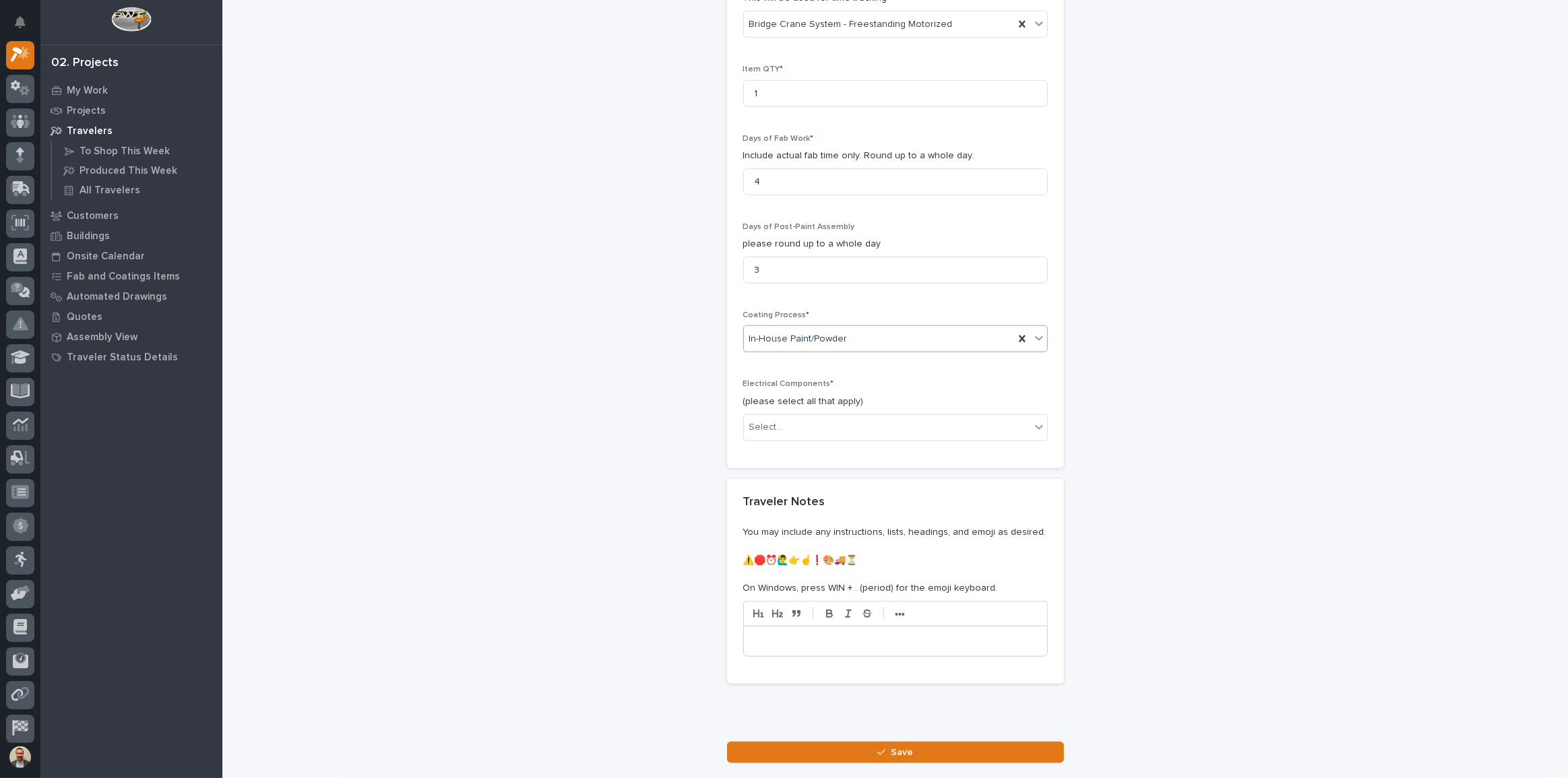
scroll to position [1431, 0]
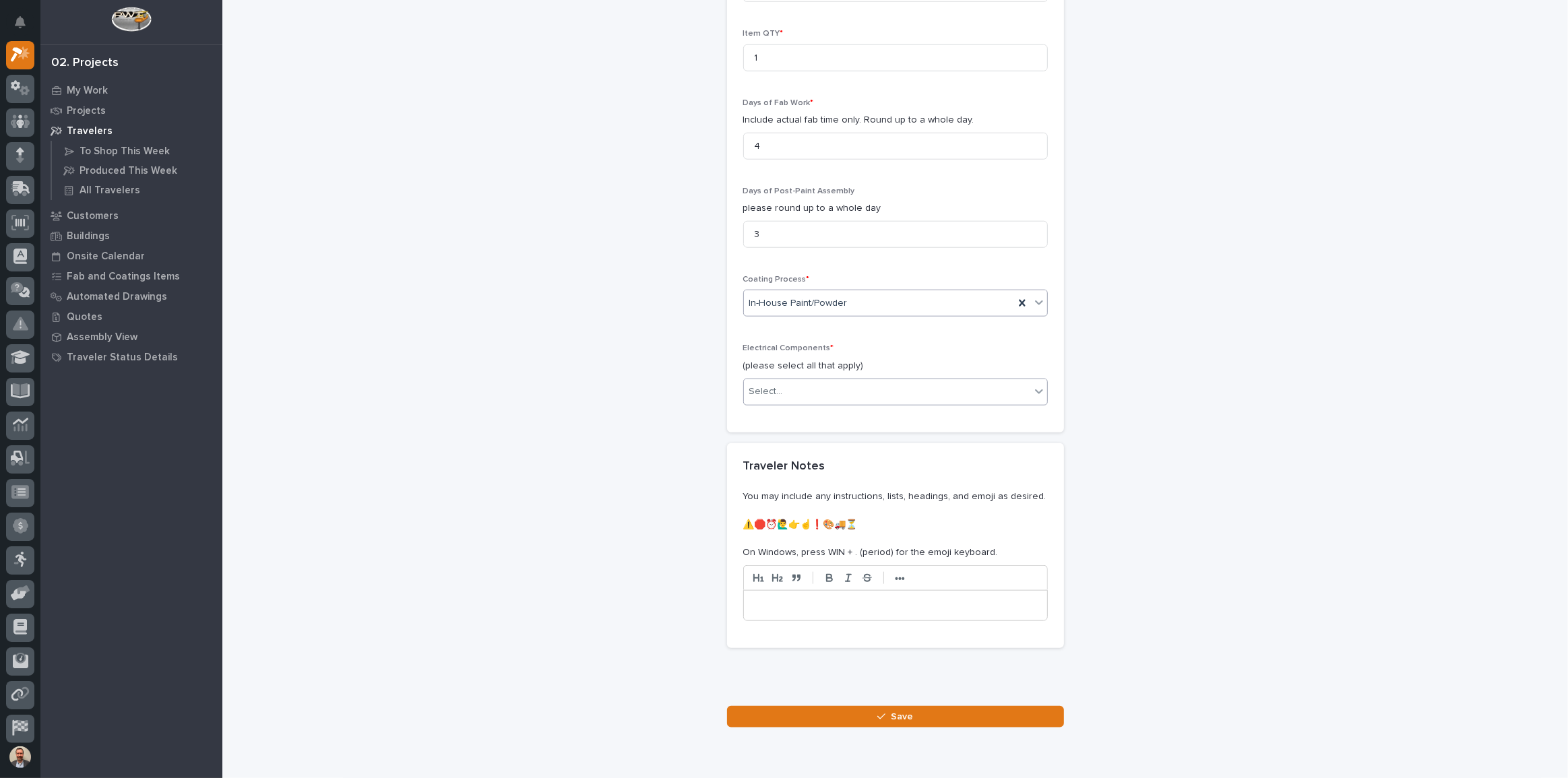
click at [832, 381] on div "Select..." at bounding box center [887, 392] width 286 height 22
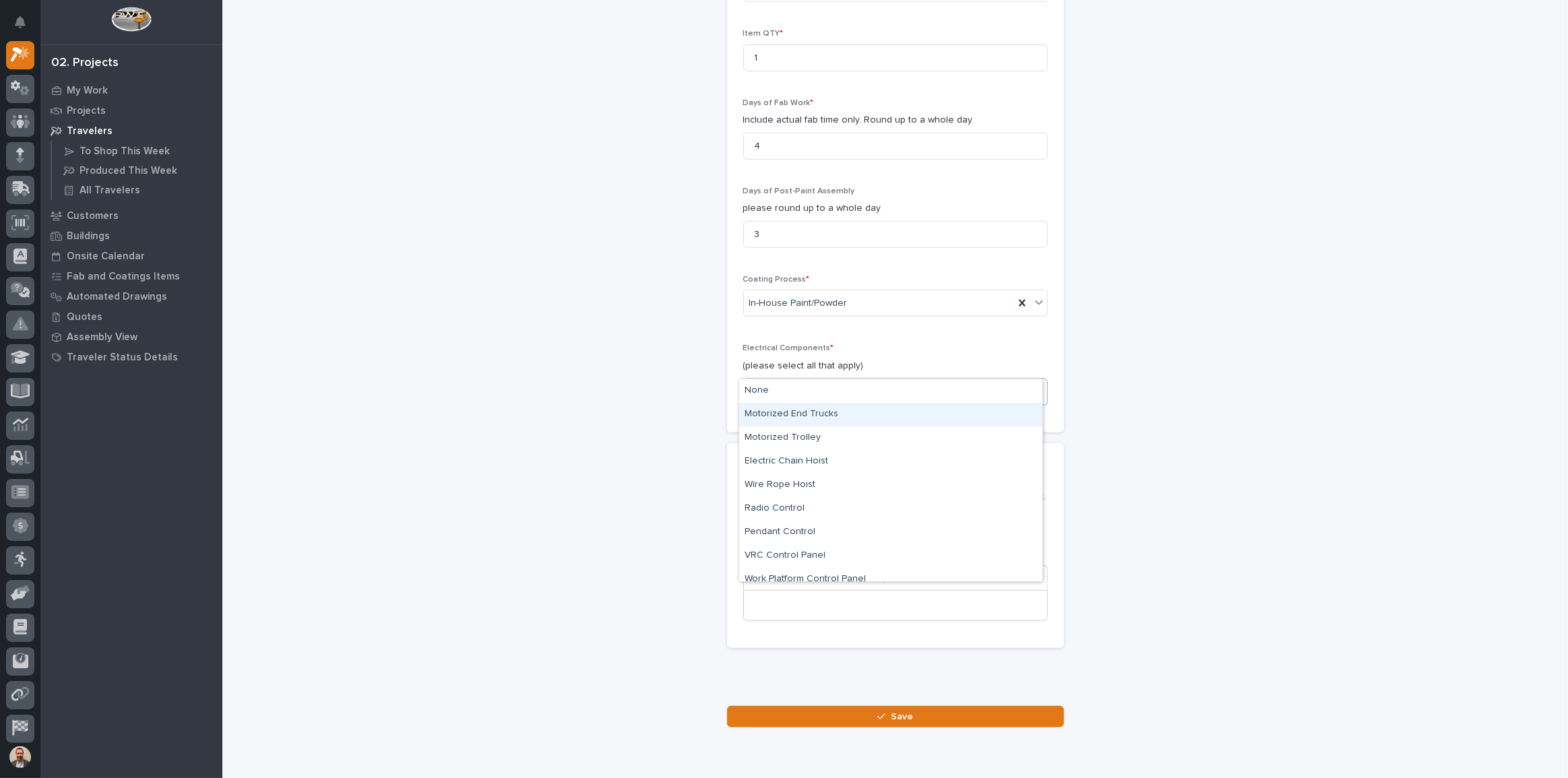
drag, startPoint x: 836, startPoint y: 398, endPoint x: 837, endPoint y: 415, distance: 17.0
click at [837, 415] on div "Motorized End Trucks" at bounding box center [890, 415] width 303 height 24
click at [855, 386] on input "text" at bounding box center [856, 392] width 1 height 11
click at [855, 457] on div "Wire Rope Hoist" at bounding box center [890, 462] width 303 height 24
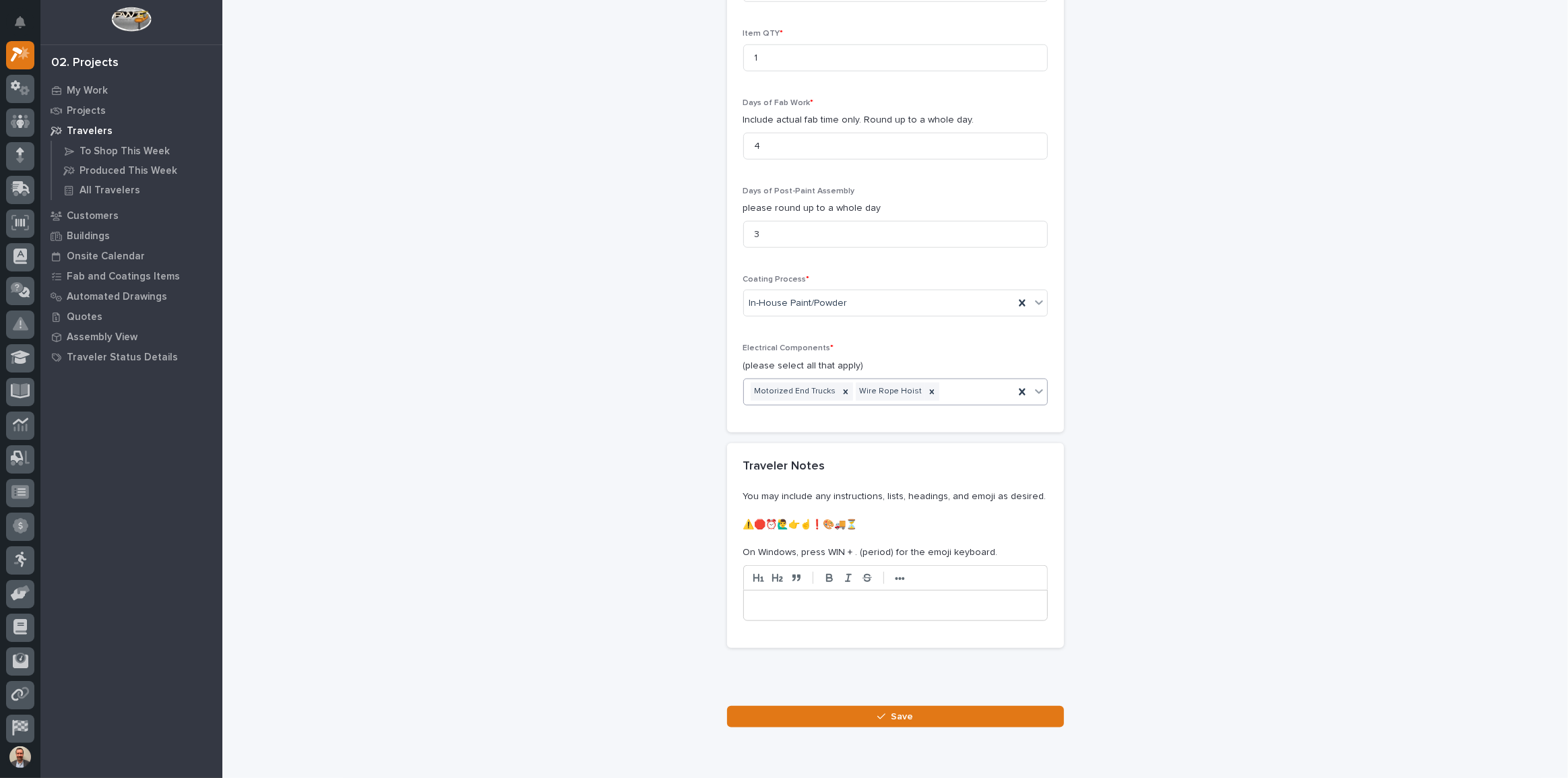
click at [947, 380] on div "Motorized End Trucks Wire Rope Hoist" at bounding box center [879, 392] width 270 height 24
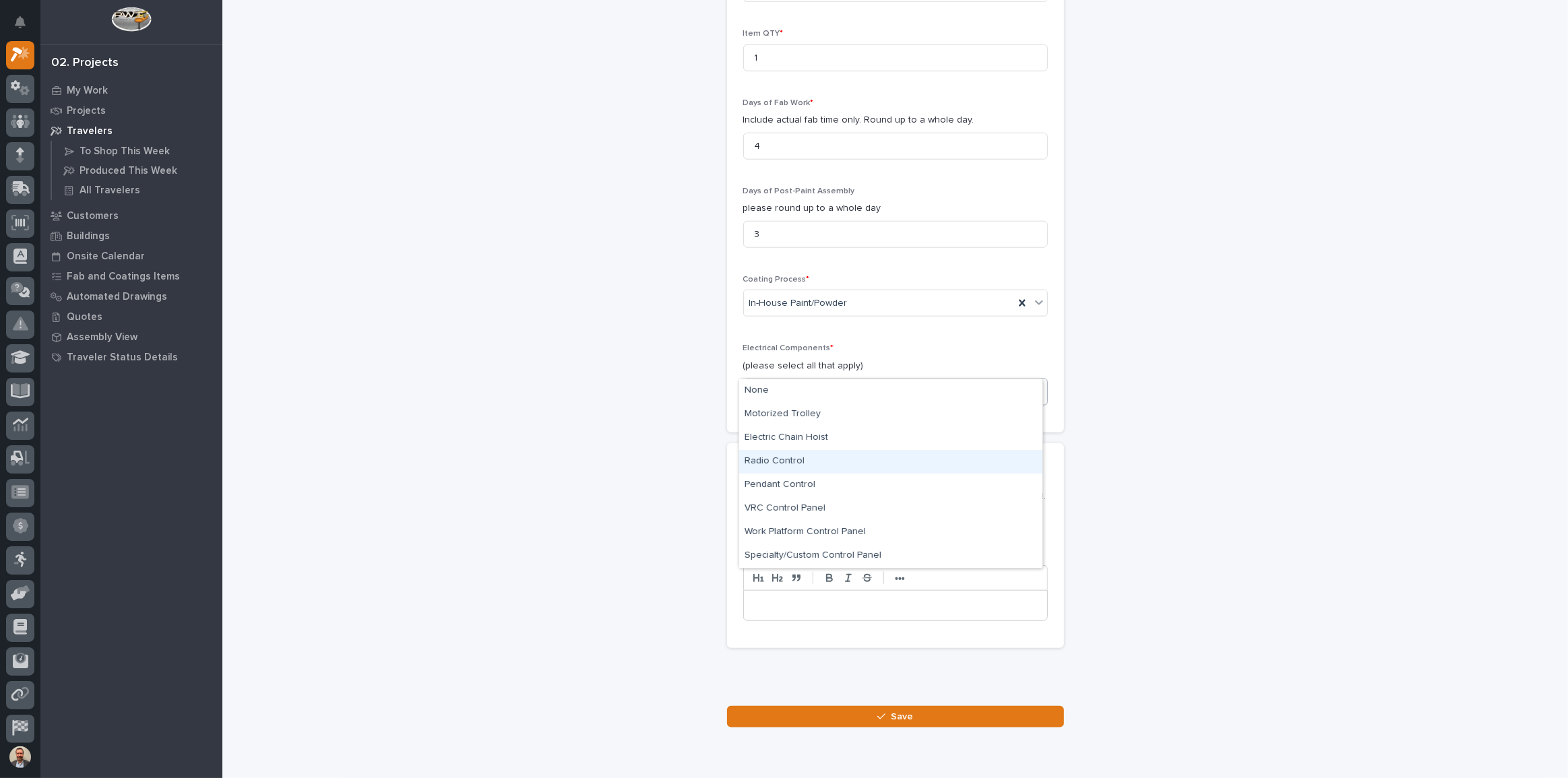
drag, startPoint x: 909, startPoint y: 474, endPoint x: 911, endPoint y: 460, distance: 14.1
click at [911, 460] on div "Radio Control" at bounding box center [890, 462] width 303 height 24
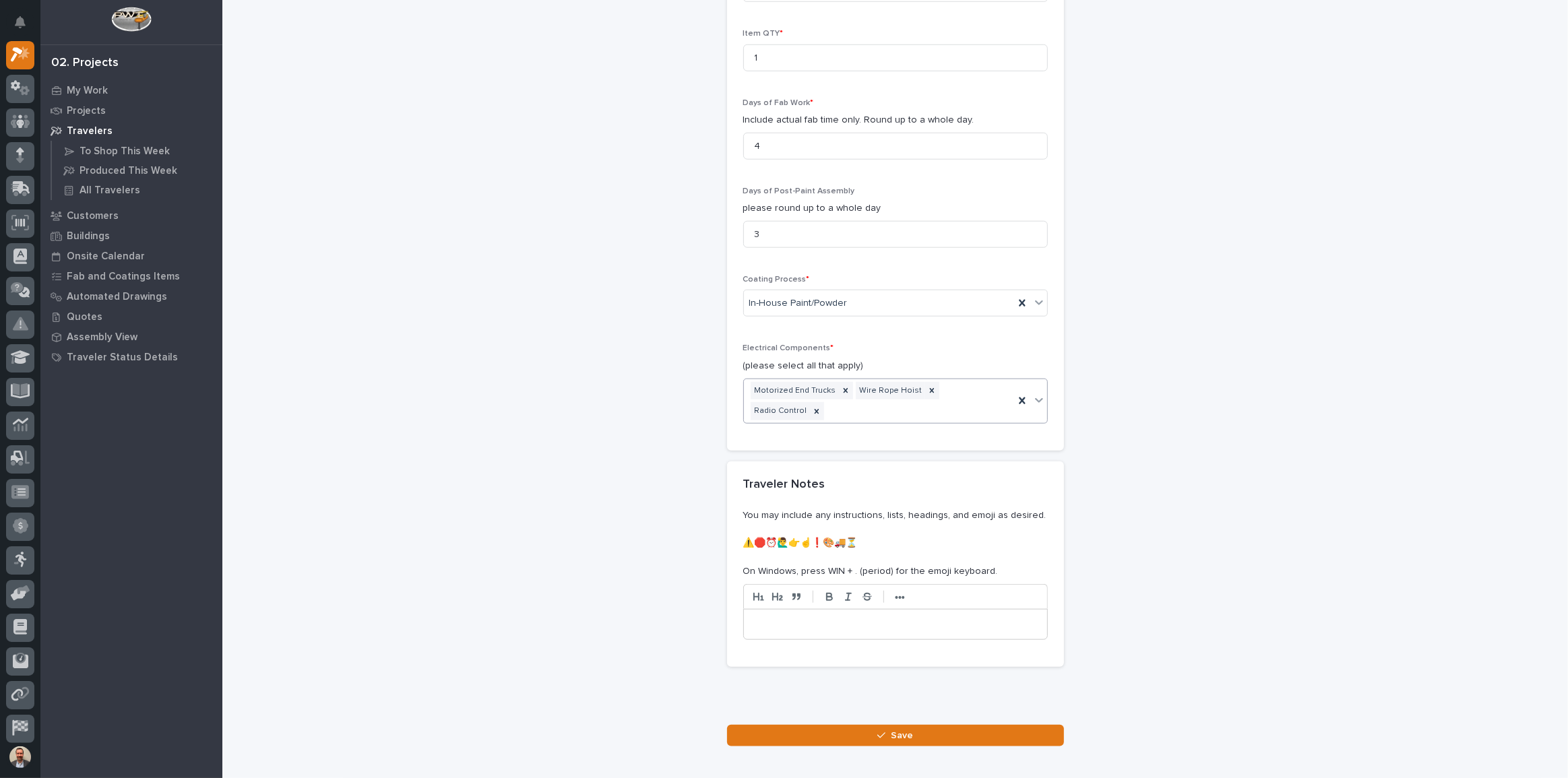
click at [1004, 379] on div "Motorized End Trucks Wire Rope Hoist Radio Control" at bounding box center [879, 402] width 270 height 45
click at [940, 725] on button "Save" at bounding box center [895, 735] width 337 height 22
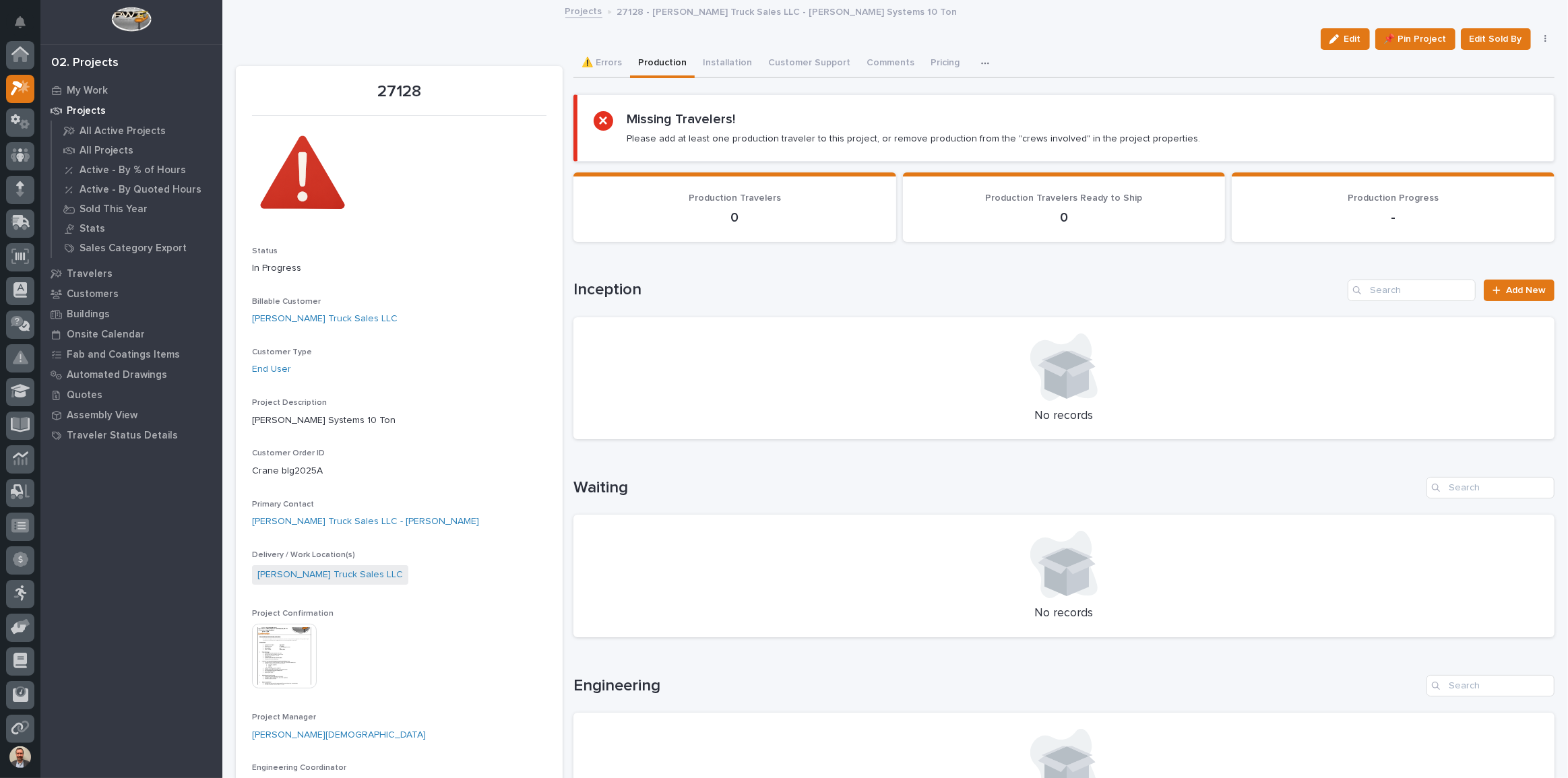
scroll to position [34, 0]
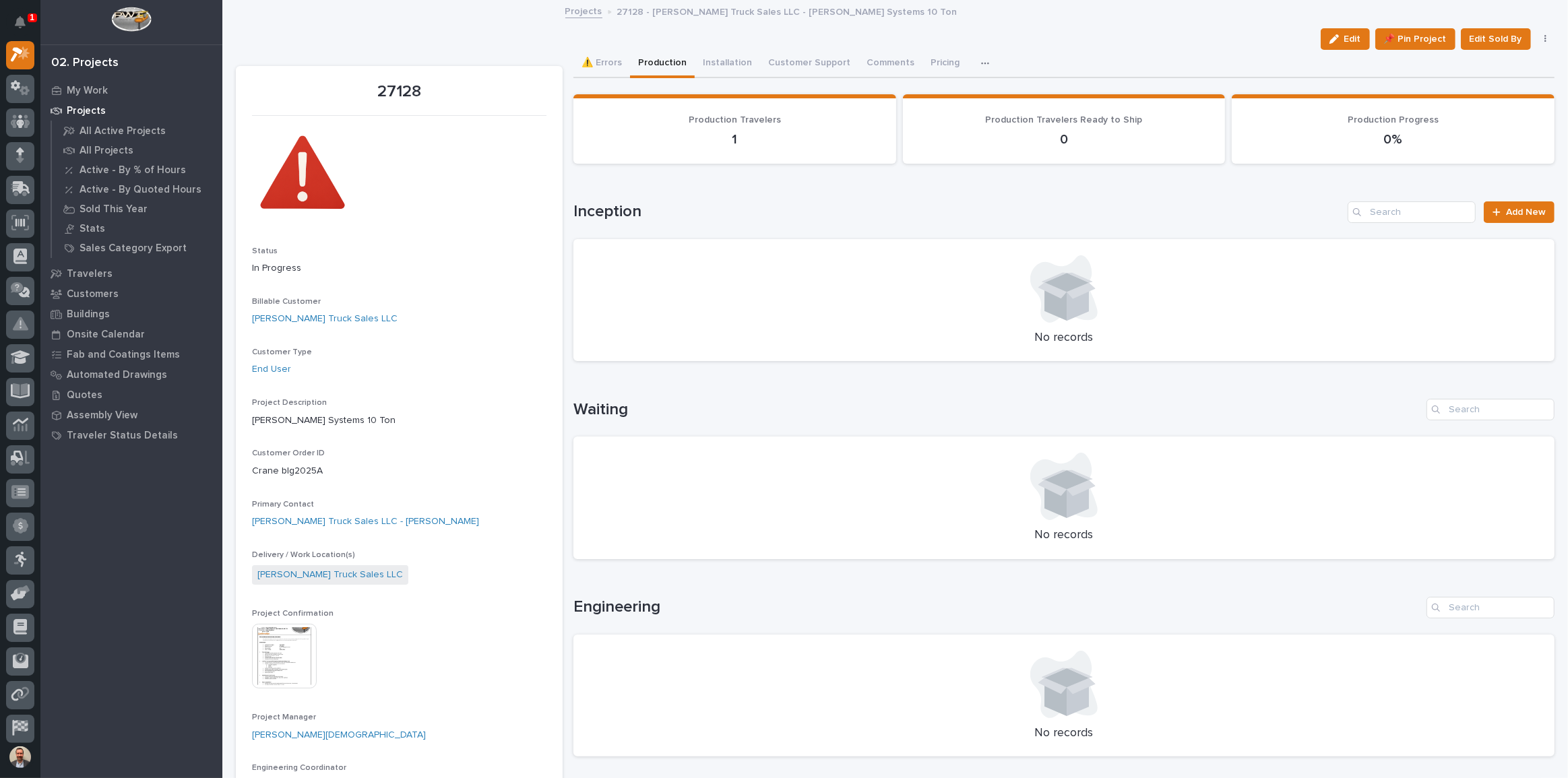
click at [592, 48] on div "Edit 📌 Pin Project Edit Sold By Cancel" at bounding box center [895, 38] width 1319 height 22
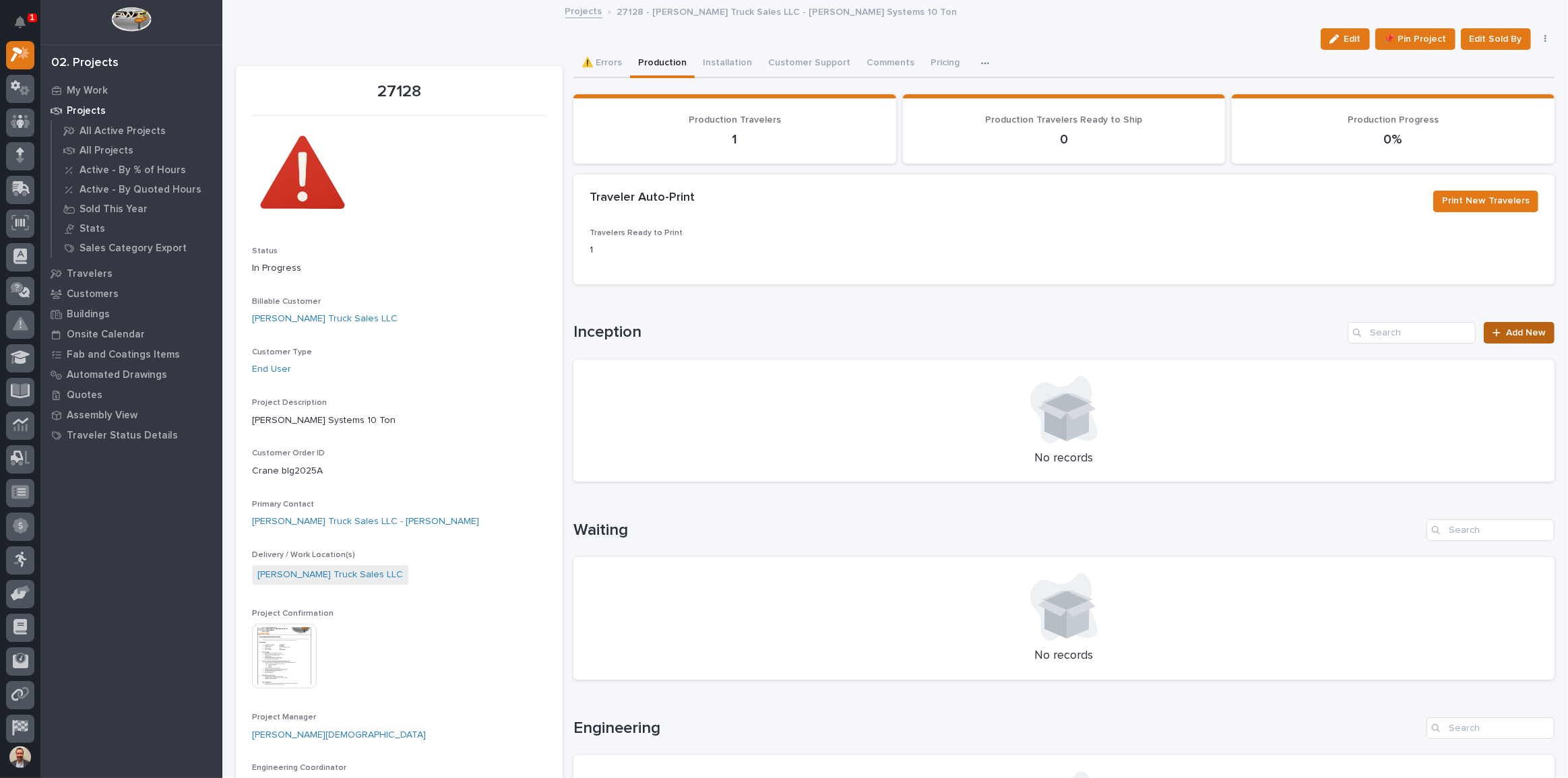
click at [1522, 328] on span "Add New" at bounding box center [1525, 332] width 40 height 9
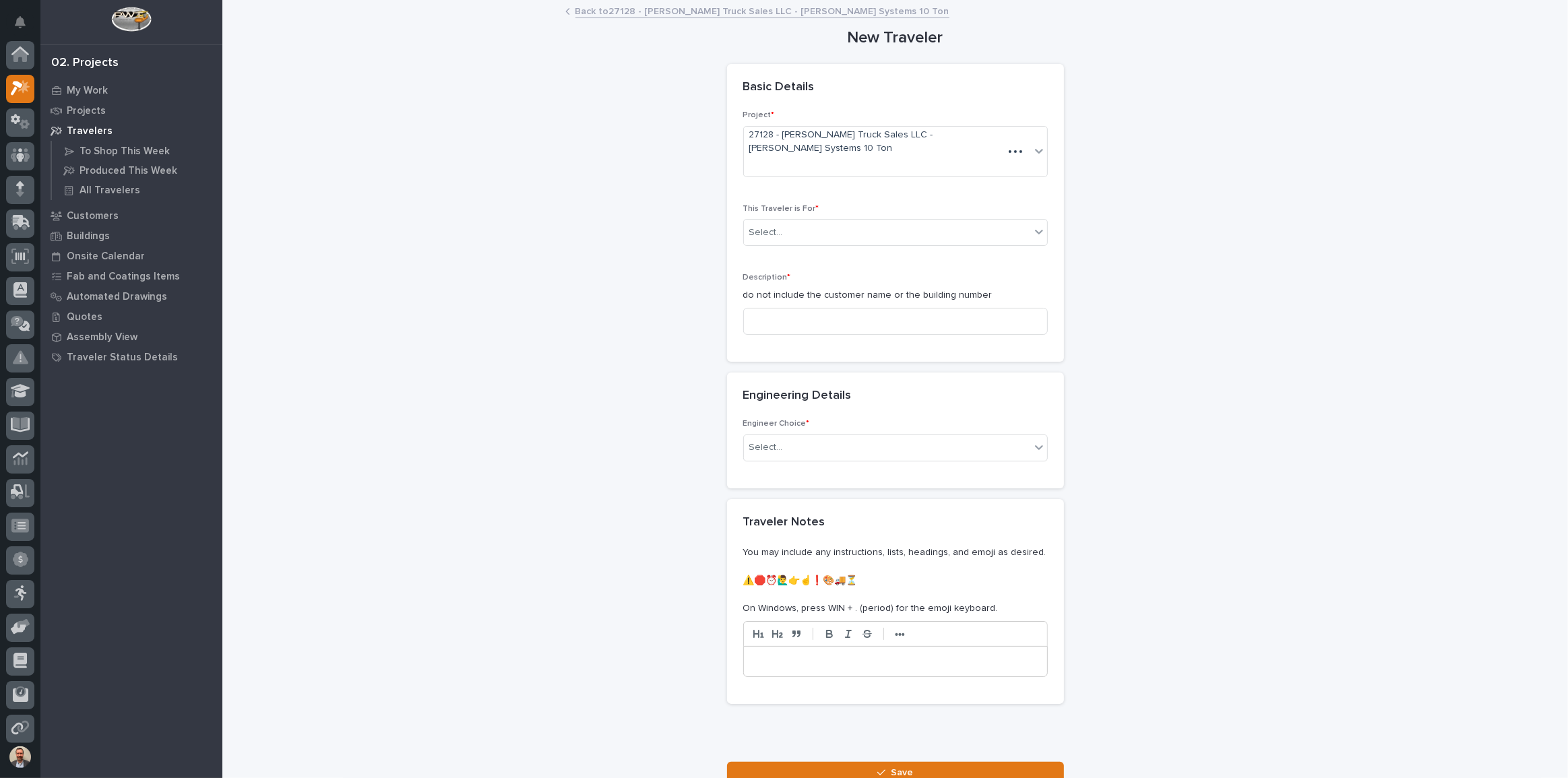
scroll to position [34, 0]
click at [888, 222] on div "Select..." at bounding box center [887, 233] width 286 height 22
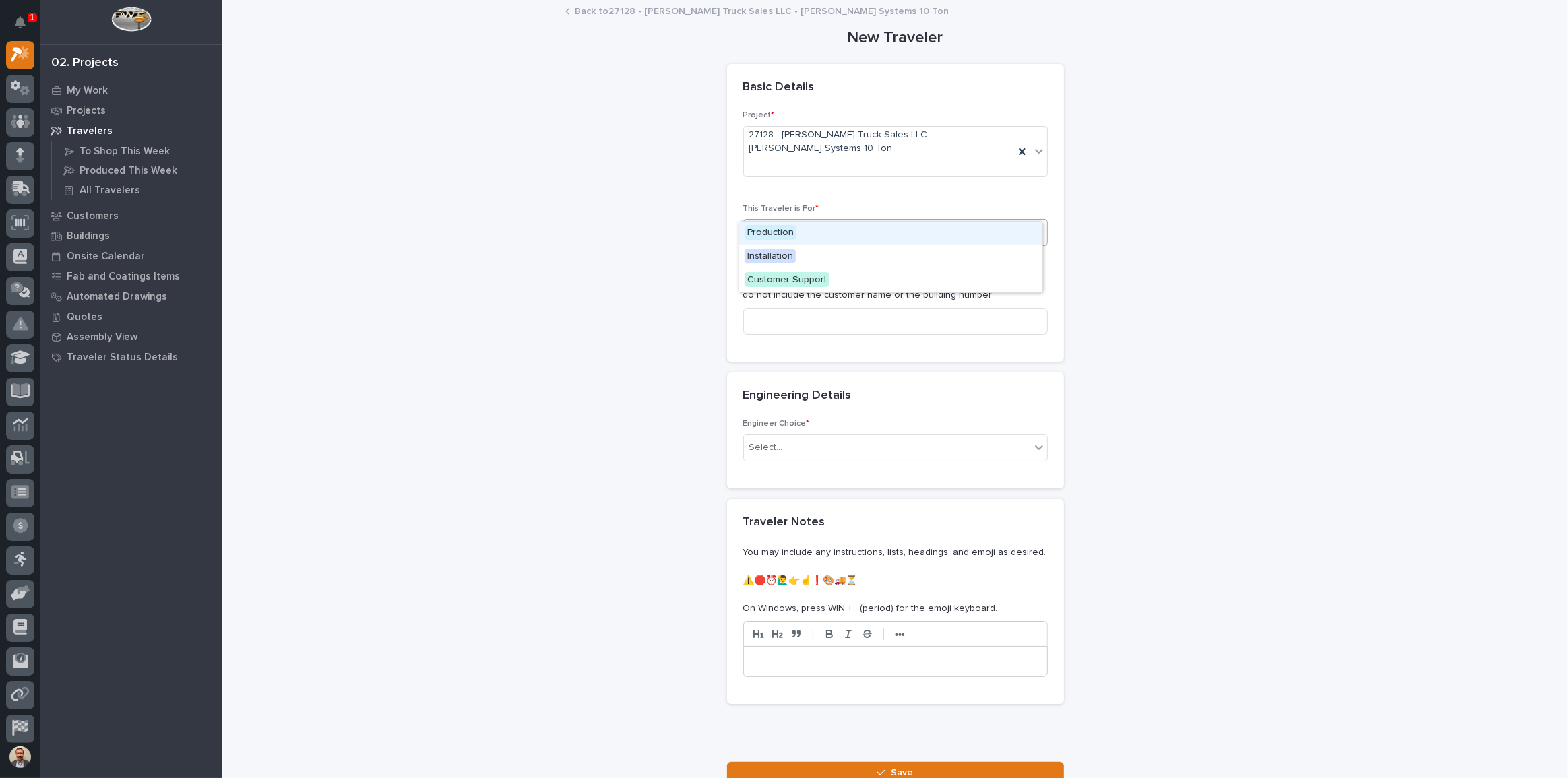
click at [870, 230] on div "Production" at bounding box center [890, 234] width 303 height 24
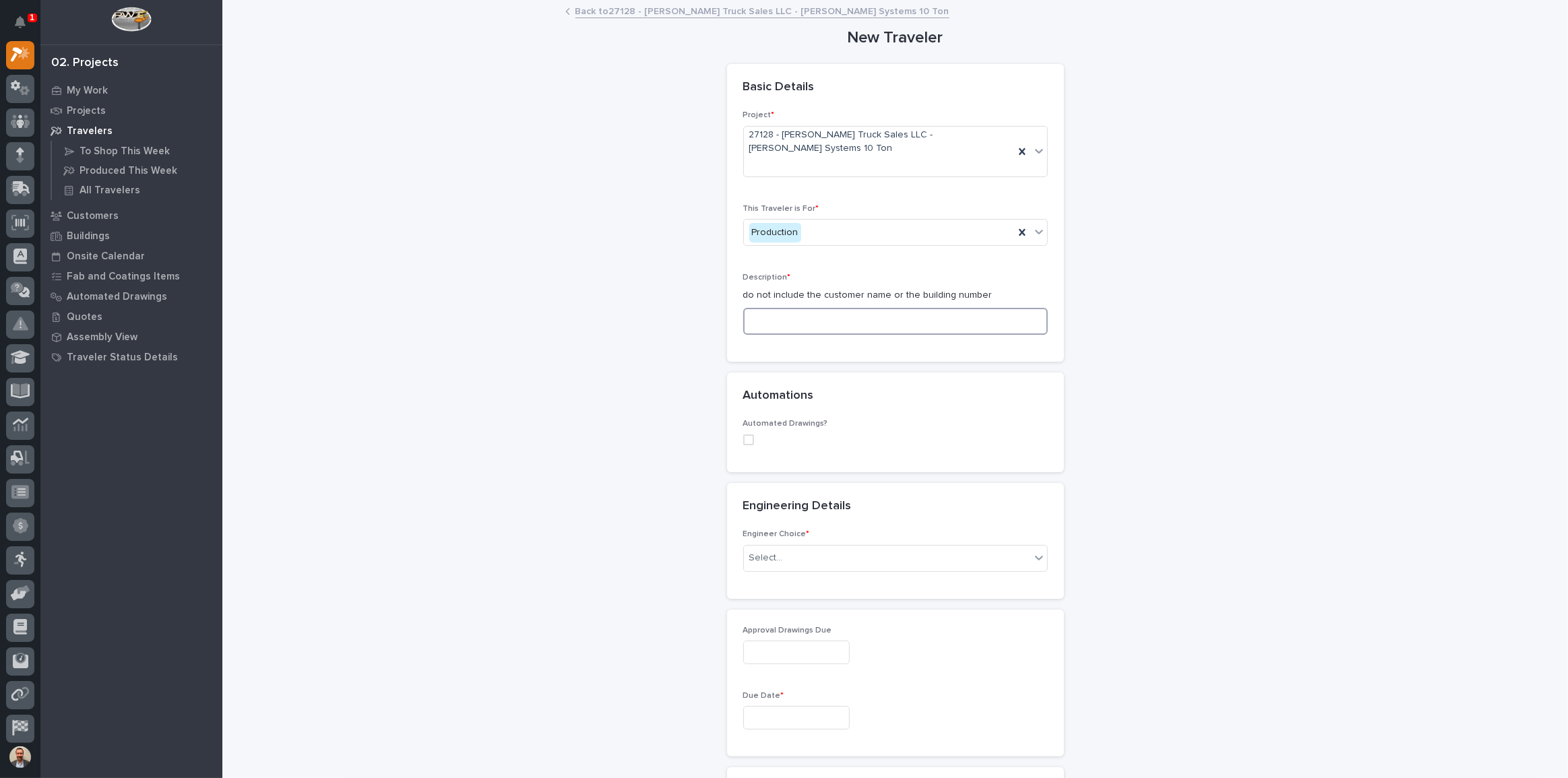
click at [844, 308] on input at bounding box center [895, 321] width 304 height 27
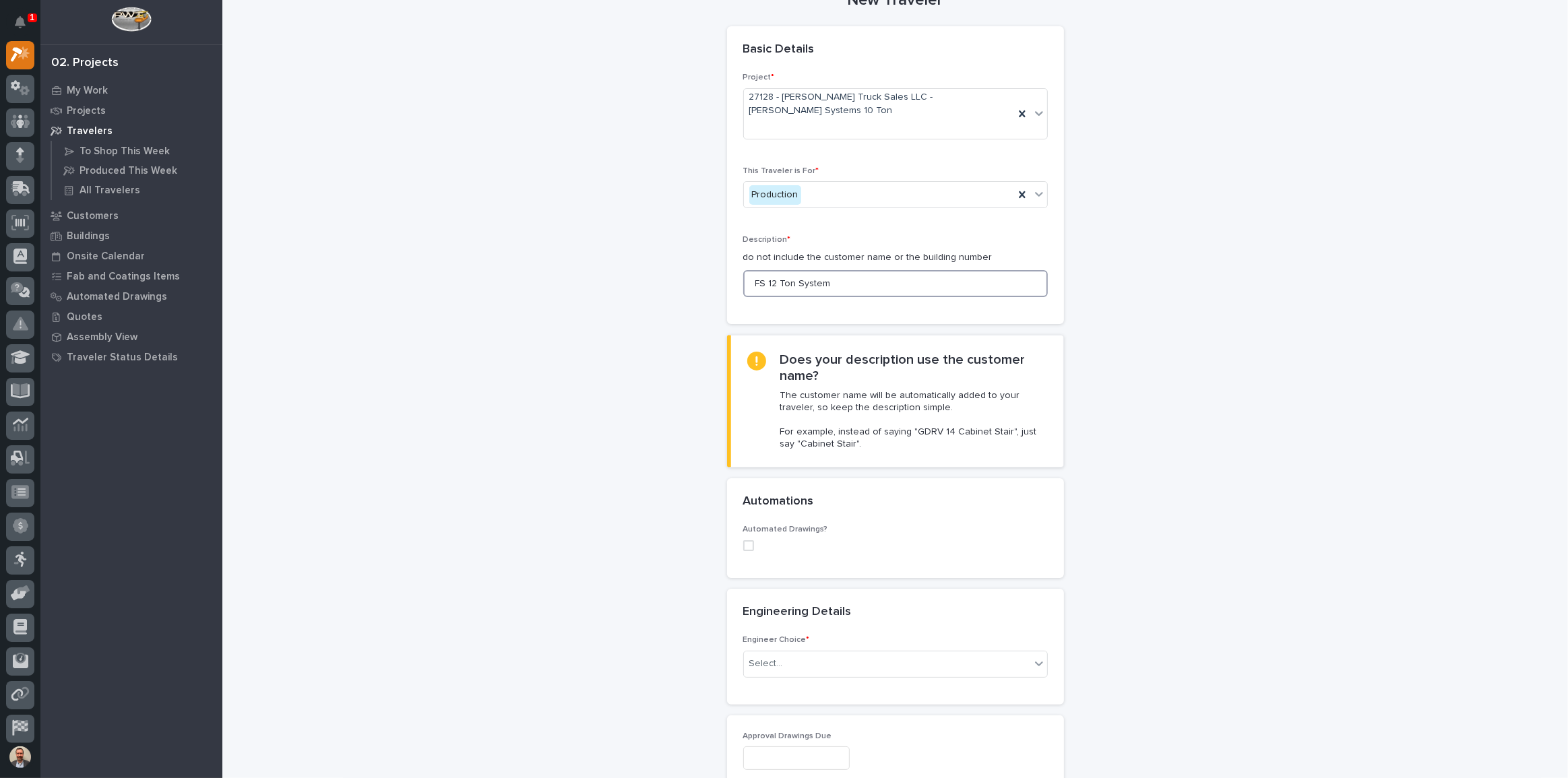
scroll to position [306, 0]
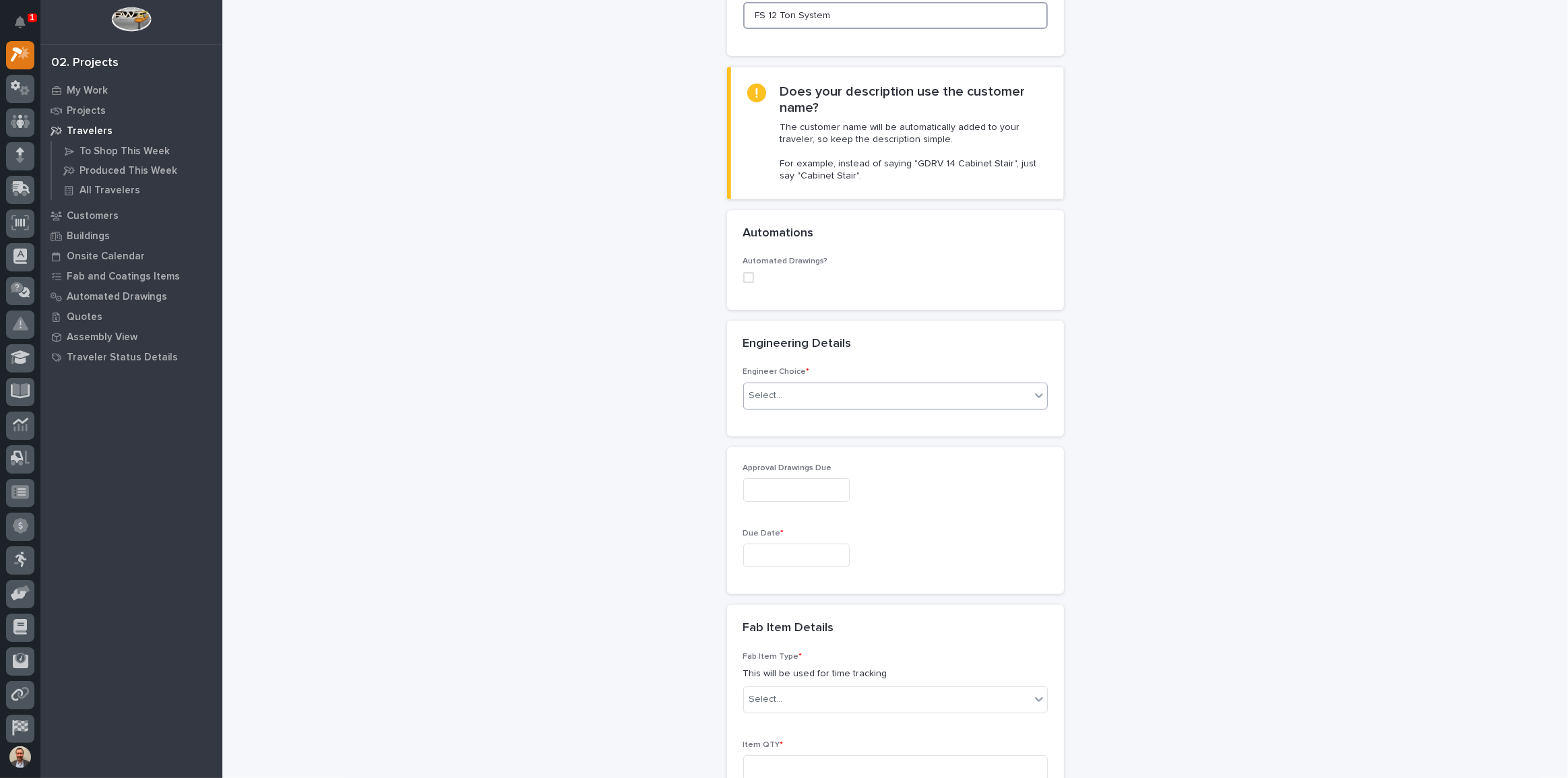
type input "FS 12 Ton System"
click at [874, 385] on div "Select..." at bounding box center [887, 396] width 286 height 22
click at [863, 438] on div "I know who will draw this" at bounding box center [890, 444] width 303 height 24
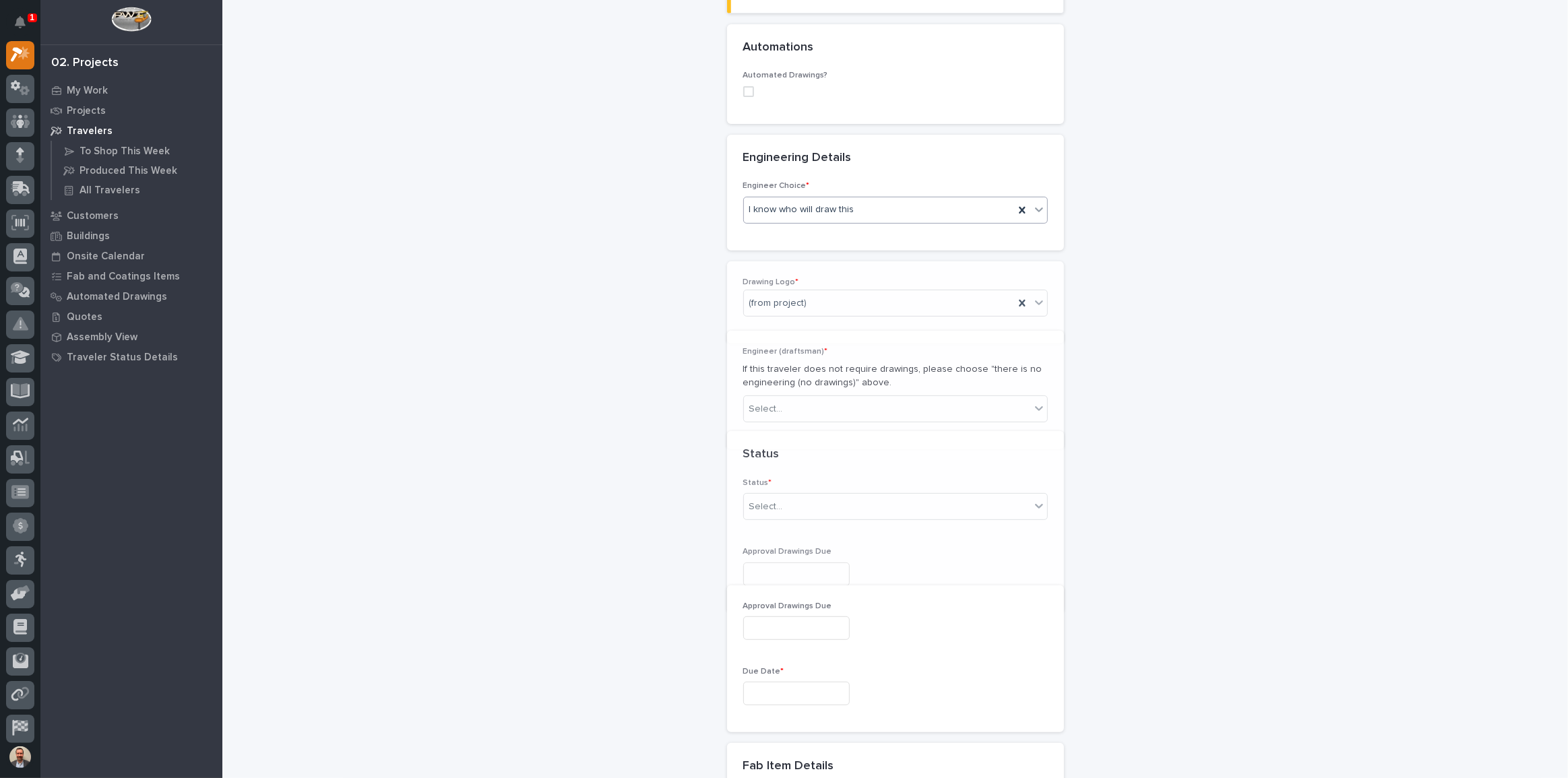
scroll to position [512, 0]
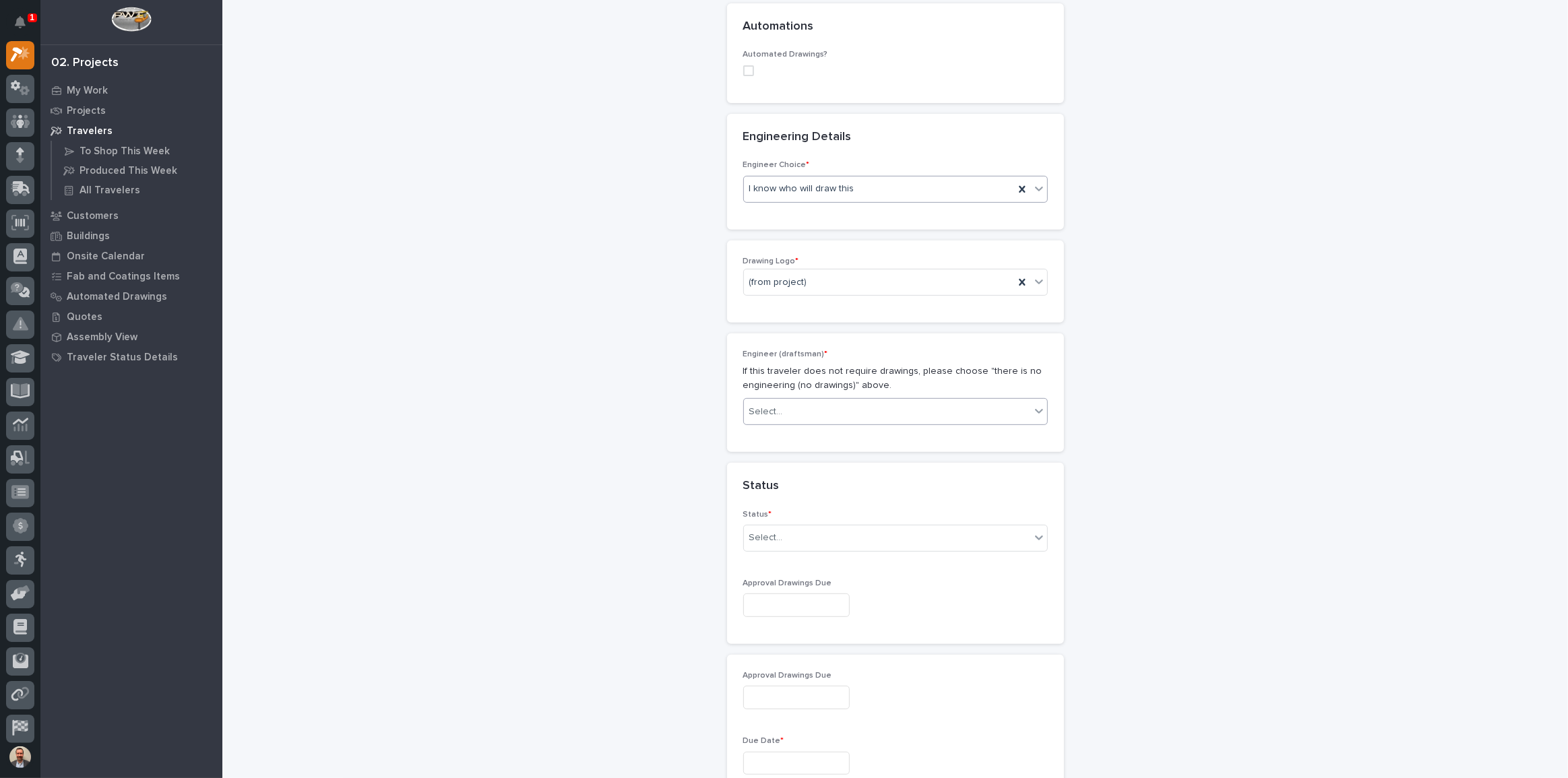
click at [860, 401] on div "Select..." at bounding box center [887, 412] width 286 height 22
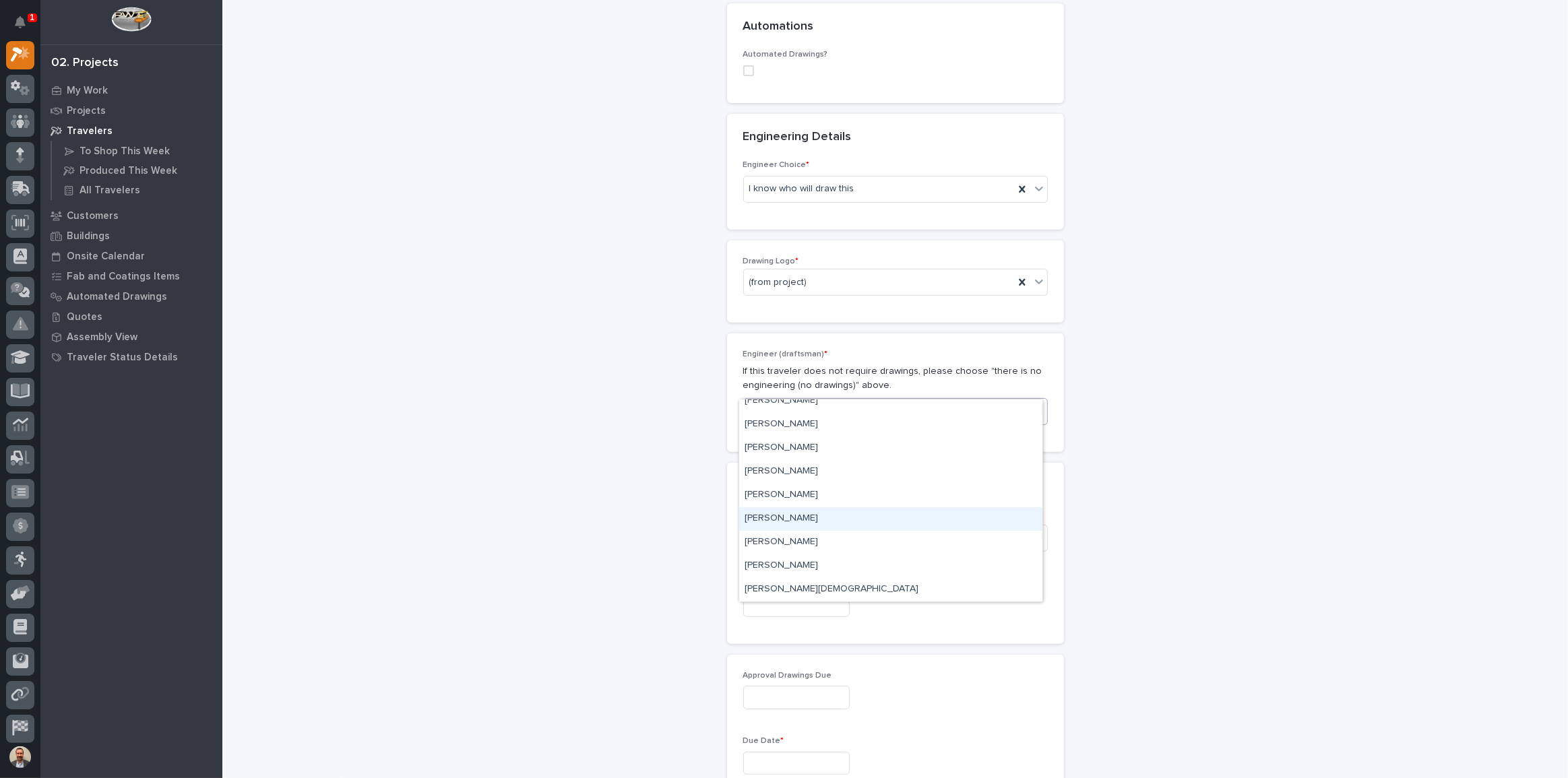
click at [865, 518] on div "[PERSON_NAME]" at bounding box center [890, 519] width 303 height 24
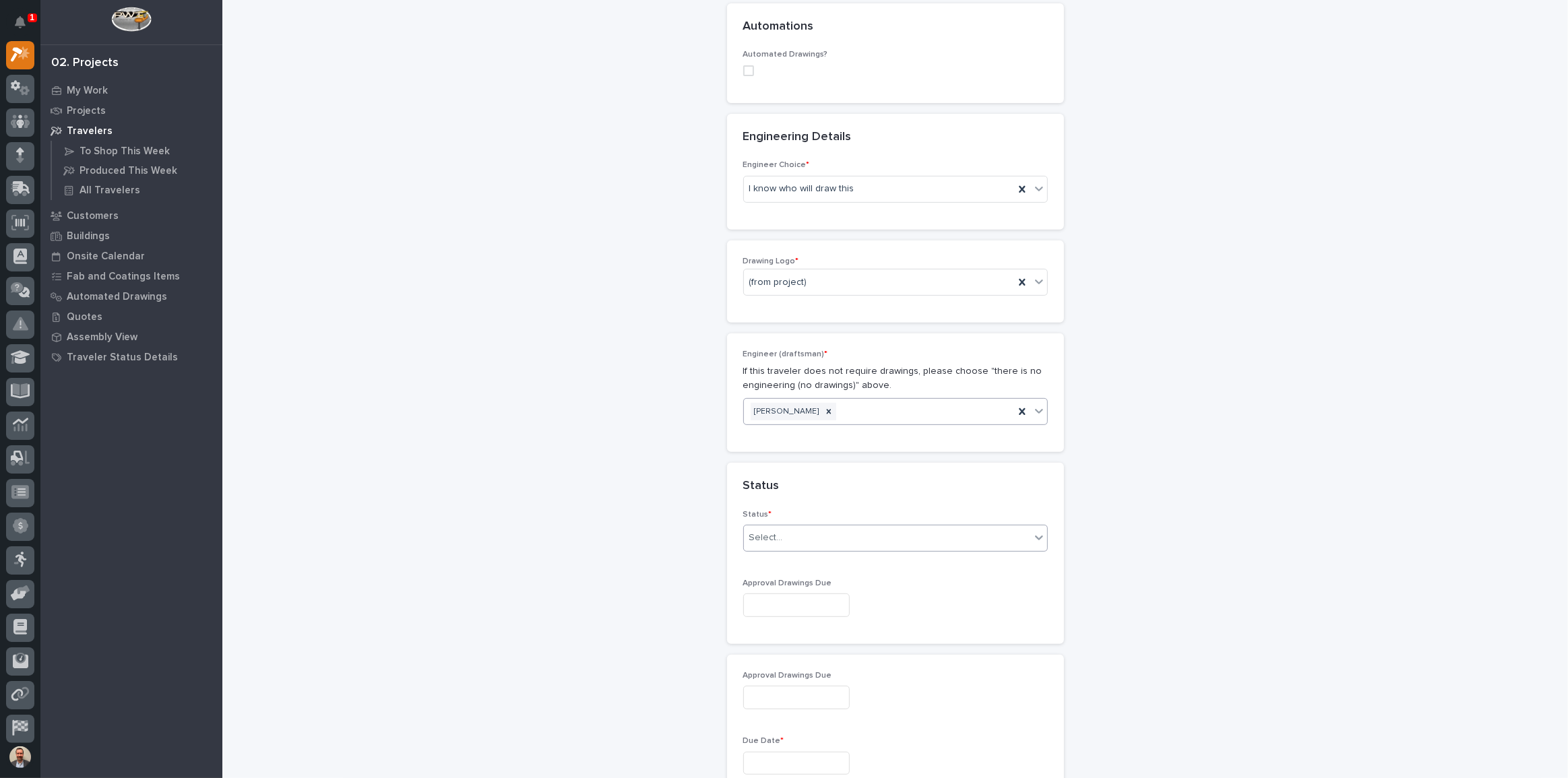
click at [836, 527] on div "Select..." at bounding box center [887, 538] width 286 height 22
click at [846, 534] on div "Sold (no traveler printed)" at bounding box center [890, 538] width 303 height 24
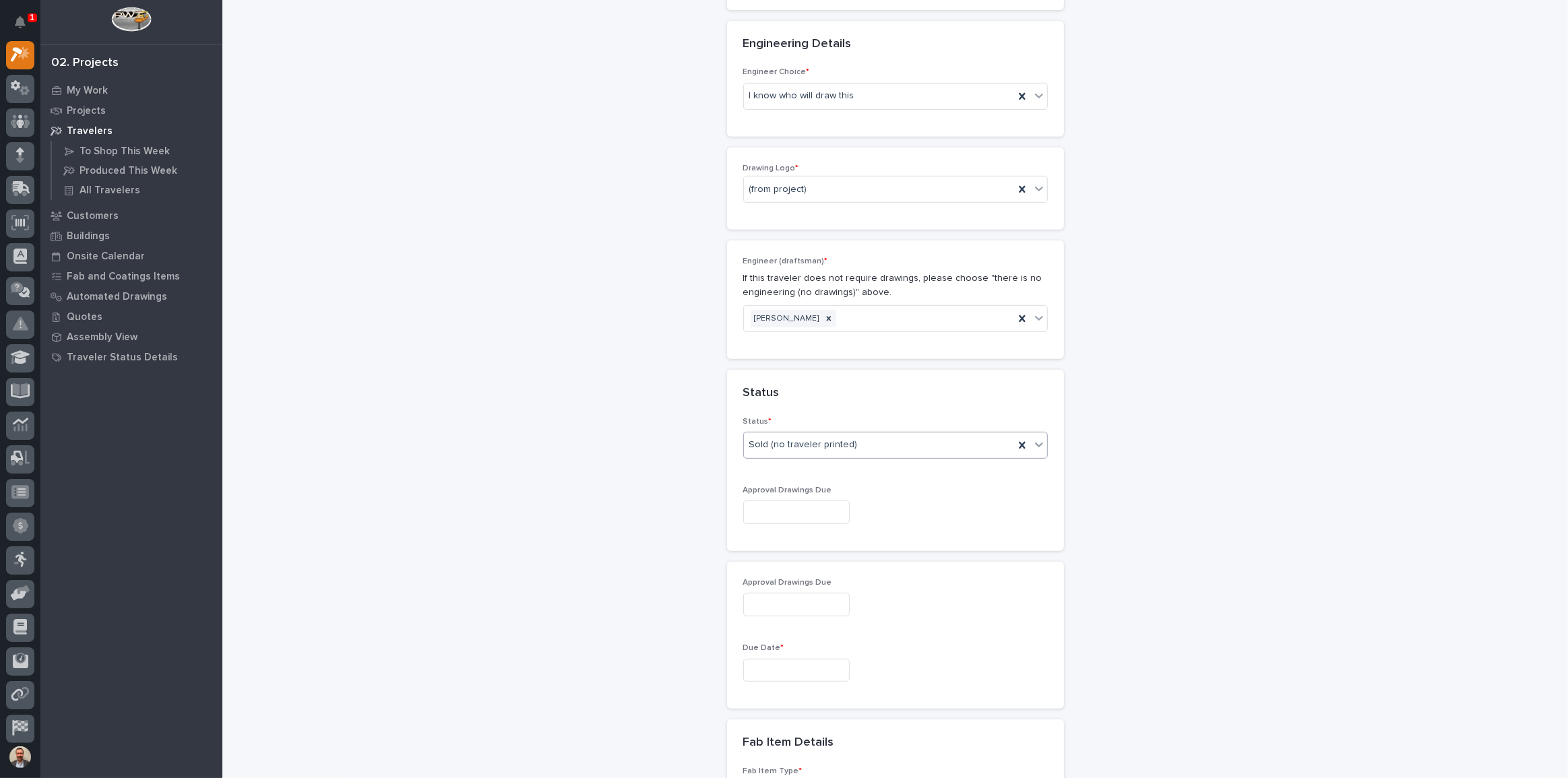
scroll to position [819, 0]
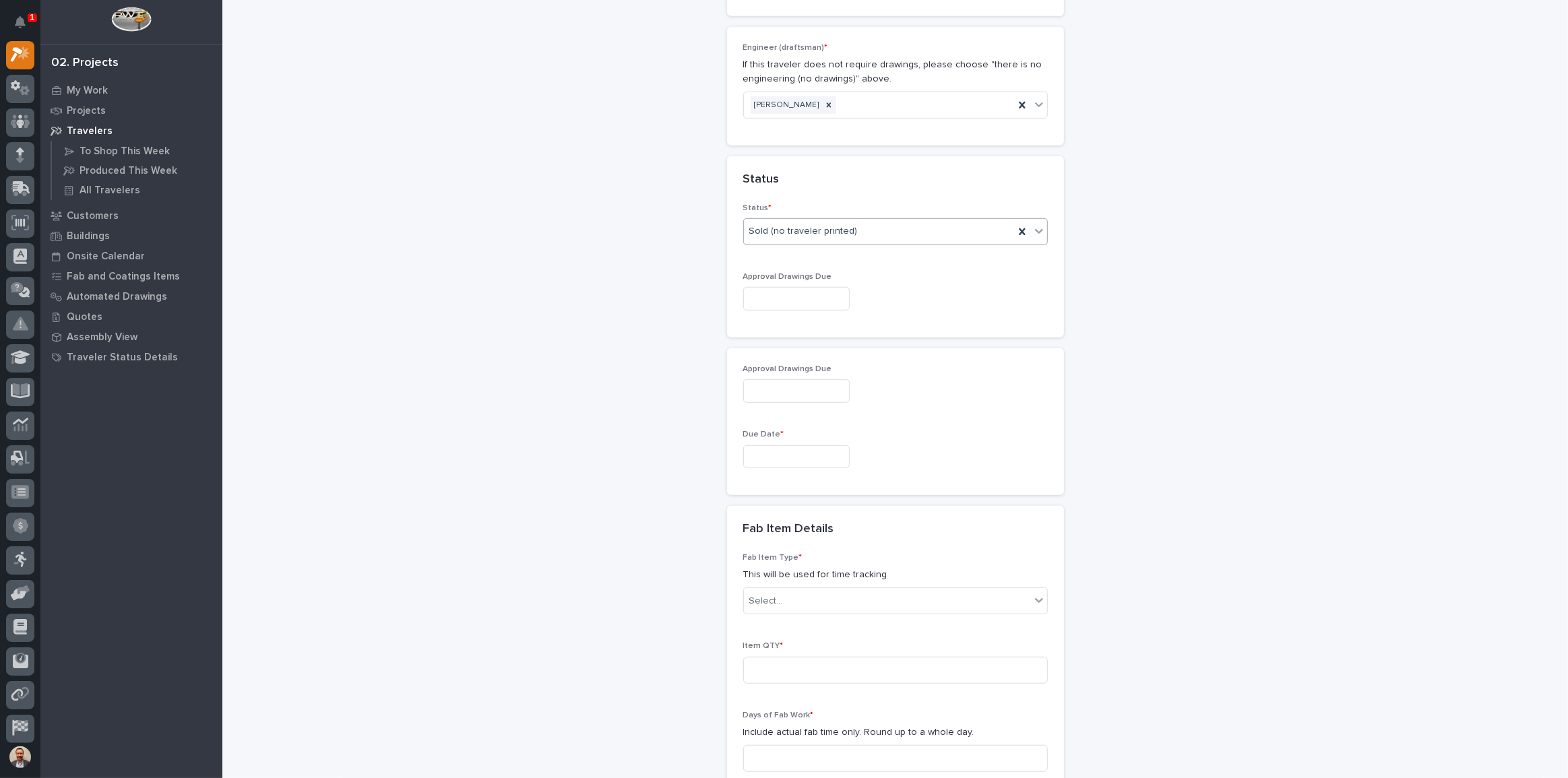
click at [788, 287] on input "text" at bounding box center [797, 299] width 106 height 24
click at [825, 141] on div "12" at bounding box center [830, 141] width 18 height 18
type input "**********"
click at [826, 445] on input "text" at bounding box center [797, 457] width 106 height 24
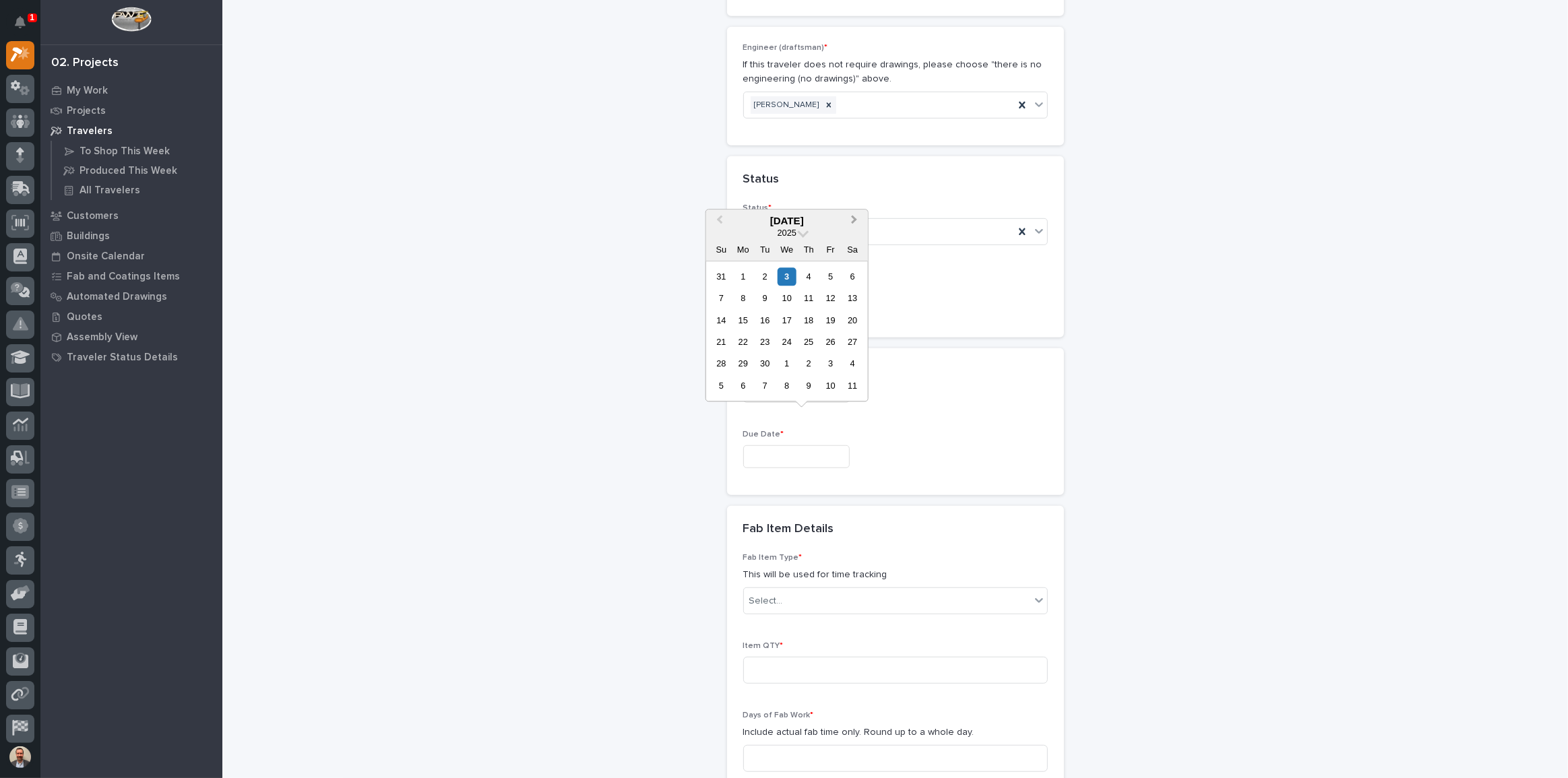
click at [855, 218] on span "Next Month" at bounding box center [855, 220] width 0 height 17
click at [741, 275] on div "1" at bounding box center [743, 276] width 18 height 18
type input "**********"
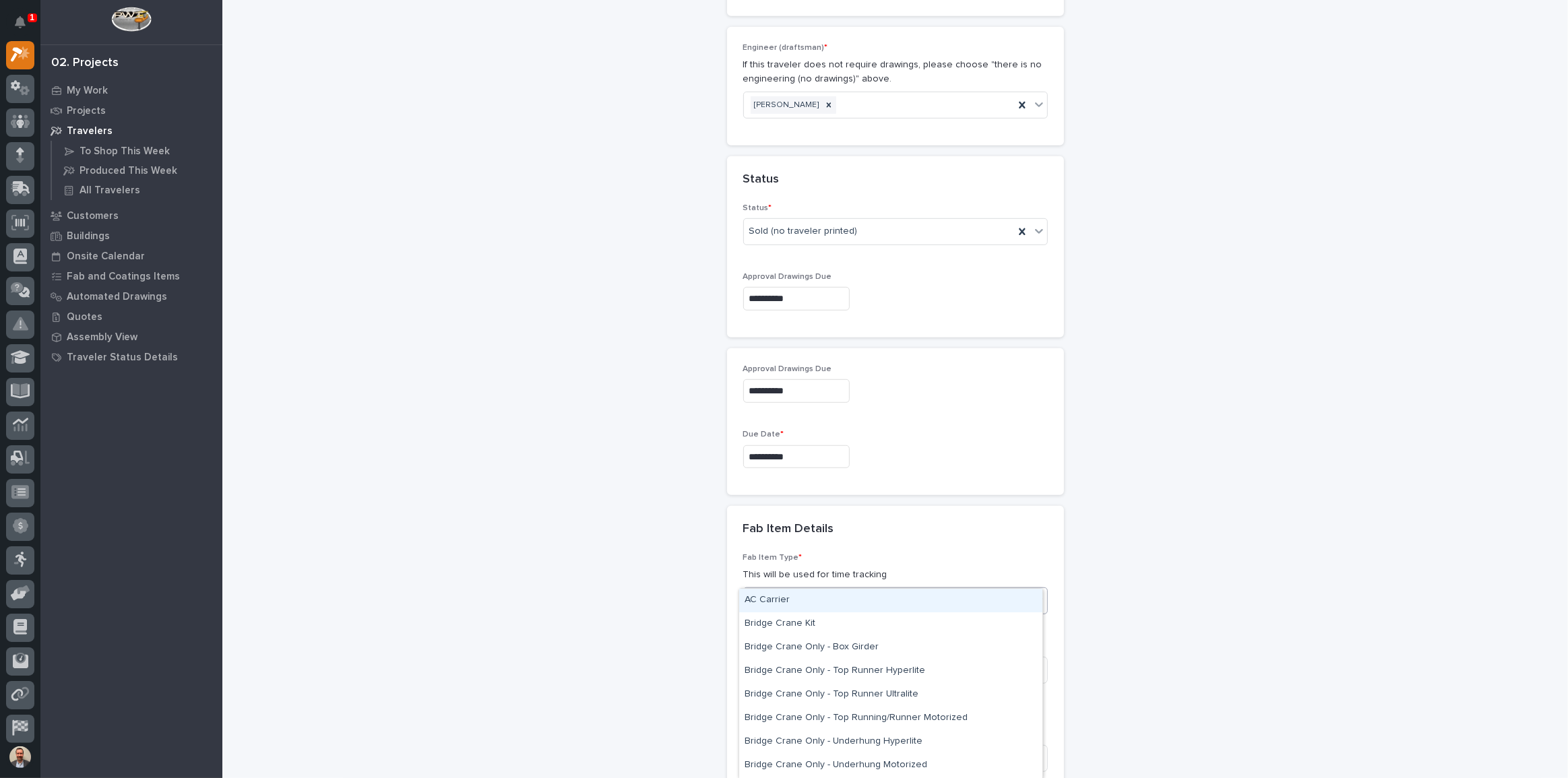
click at [916, 590] on div "Select..." at bounding box center [887, 601] width 286 height 22
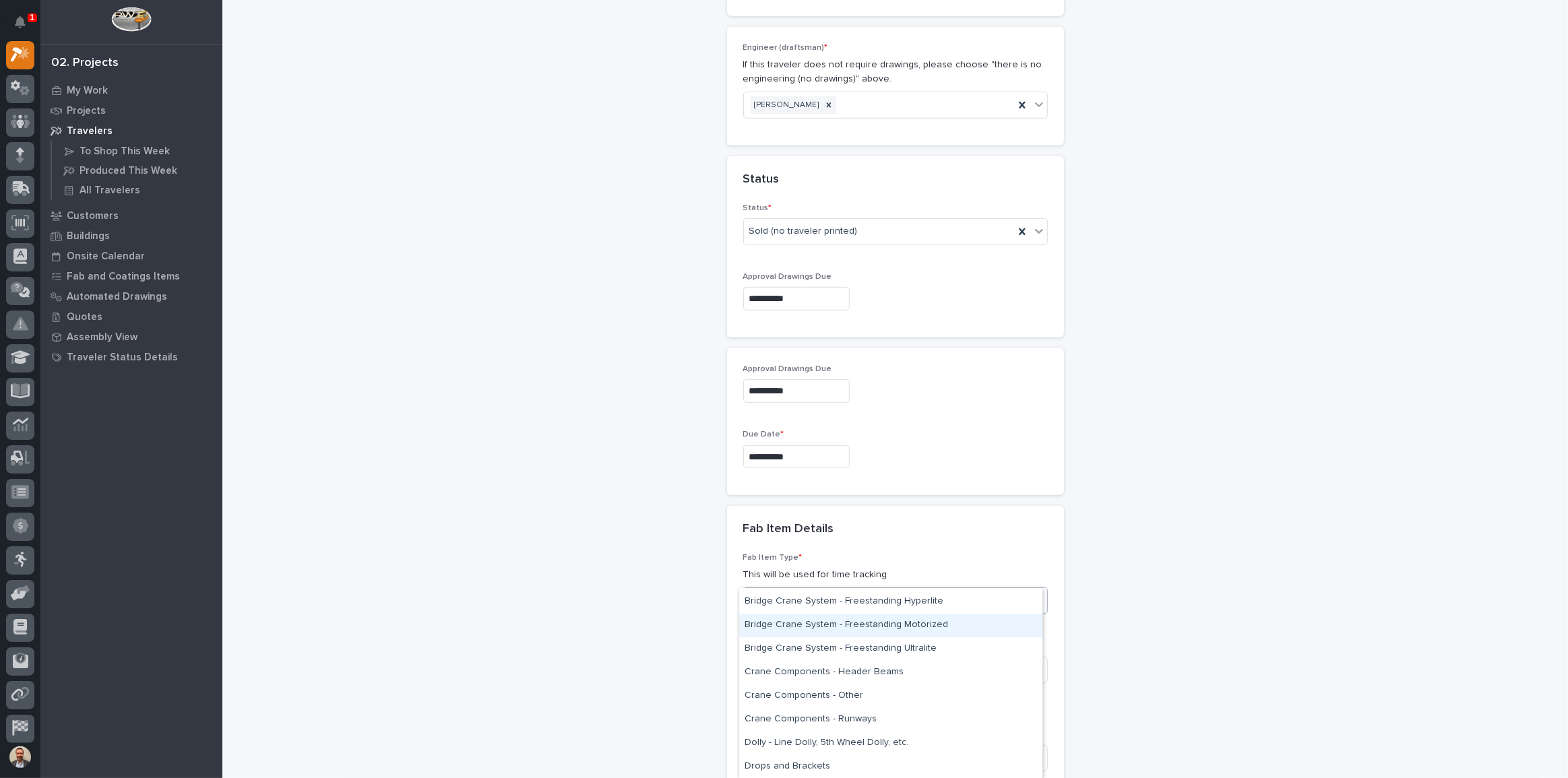
scroll to position [244, 0]
click at [911, 615] on div "Bridge Crane System - Freestanding Motorized" at bounding box center [890, 615] width 303 height 24
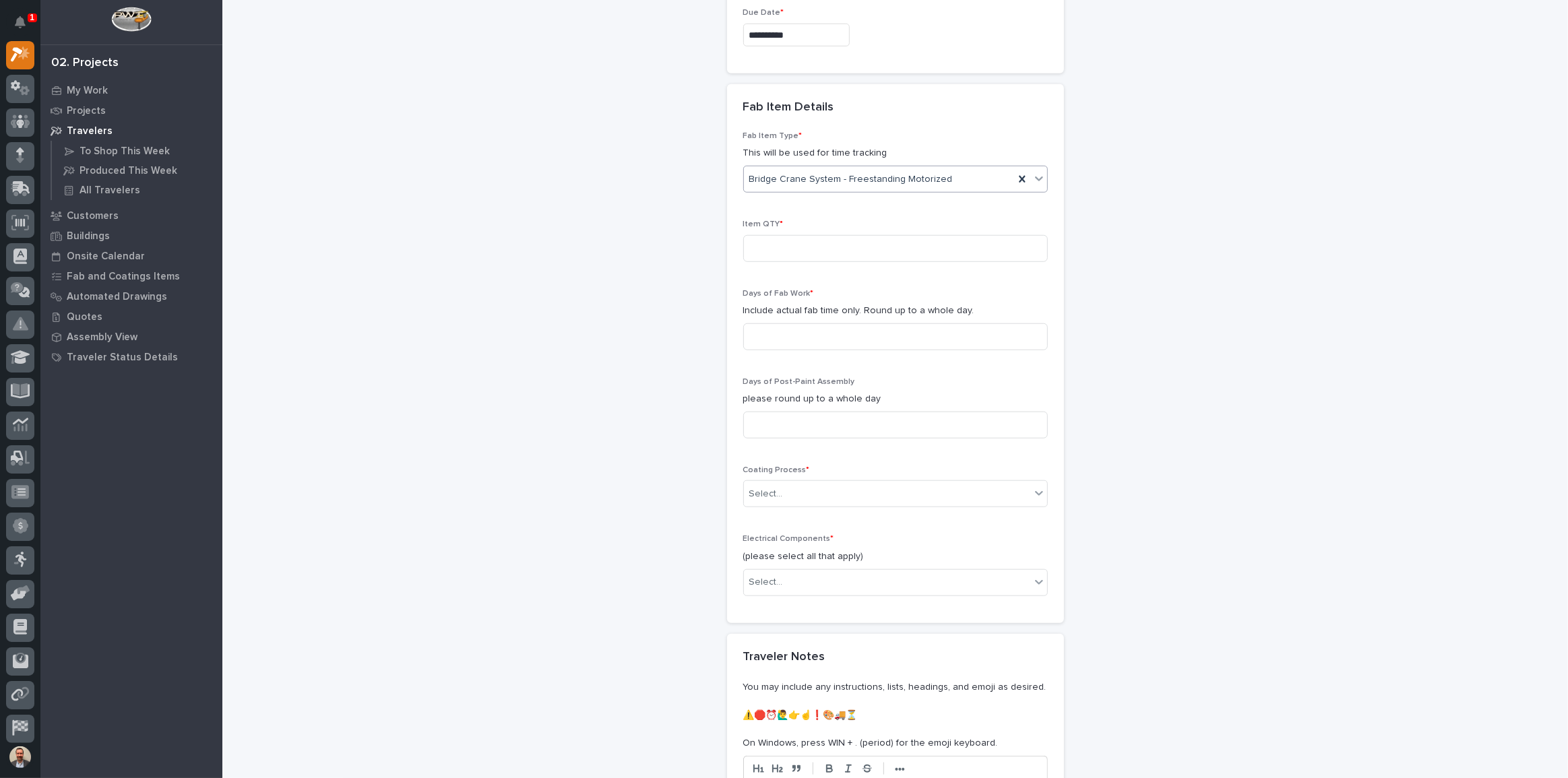
scroll to position [1186, 0]
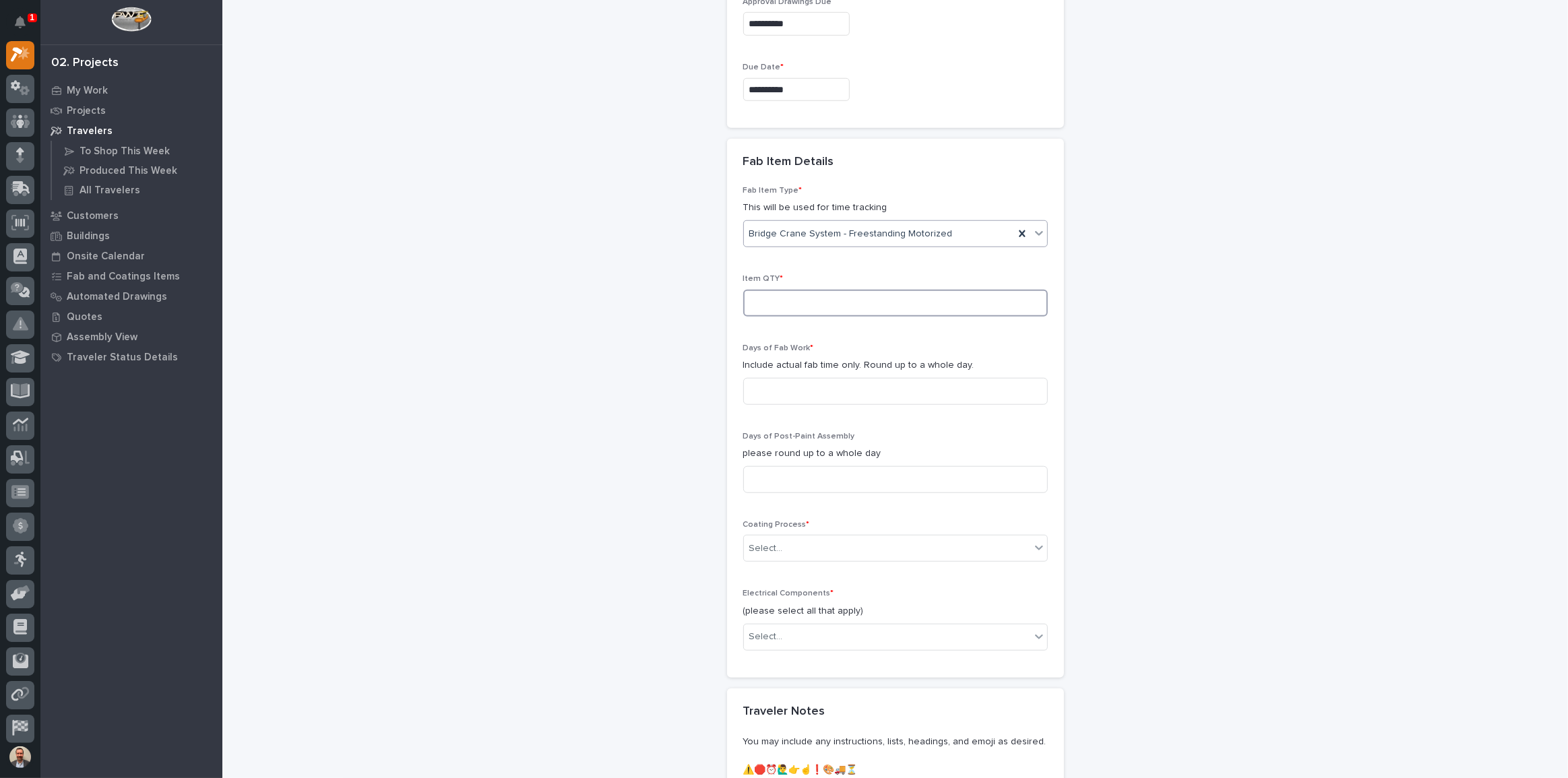
click at [790, 290] on input at bounding box center [895, 303] width 304 height 27
type input "1"
type input "4"
type input "3"
click at [881, 537] on div "Select..." at bounding box center [887, 549] width 286 height 22
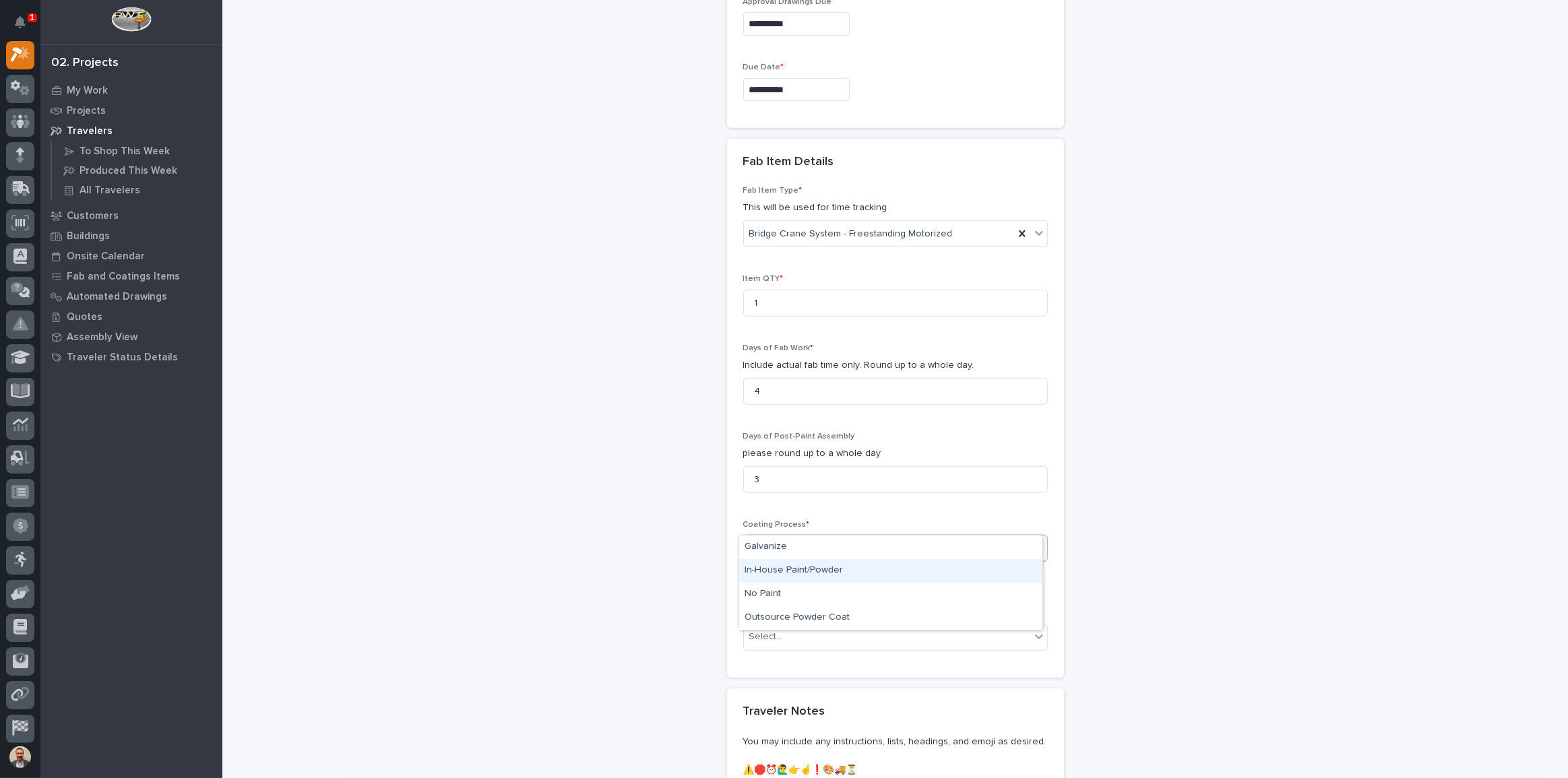
click at [858, 565] on div "In-House Paint/Powder" at bounding box center [890, 571] width 303 height 24
click at [850, 625] on div "Select..." at bounding box center [887, 637] width 286 height 22
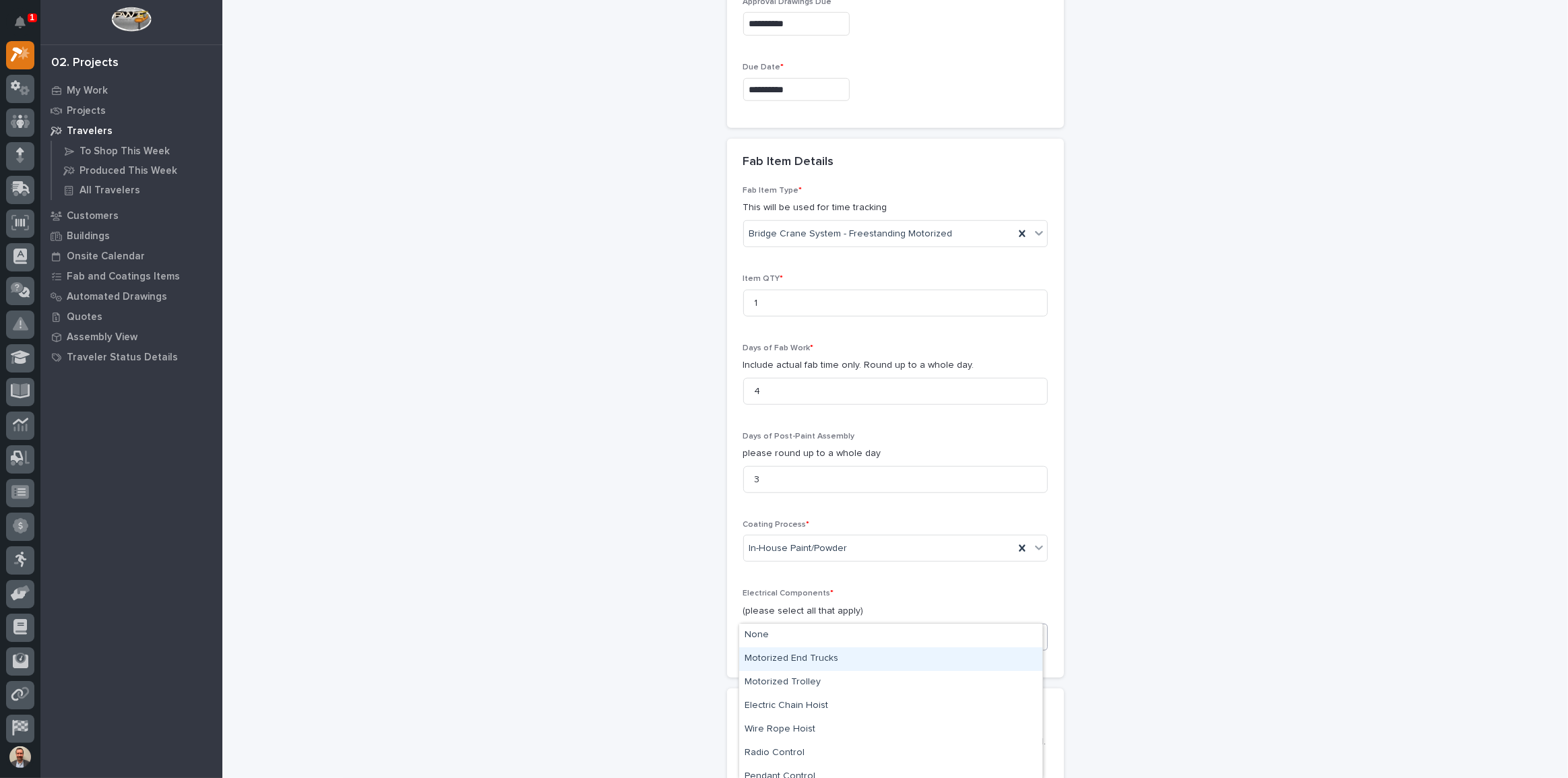
click at [841, 660] on div "Motorized End Trucks" at bounding box center [890, 659] width 303 height 24
click at [926, 625] on div "Motorized End Trucks" at bounding box center [879, 637] width 270 height 24
click at [872, 705] on div "Wire Rope Hoist" at bounding box center [890, 706] width 303 height 24
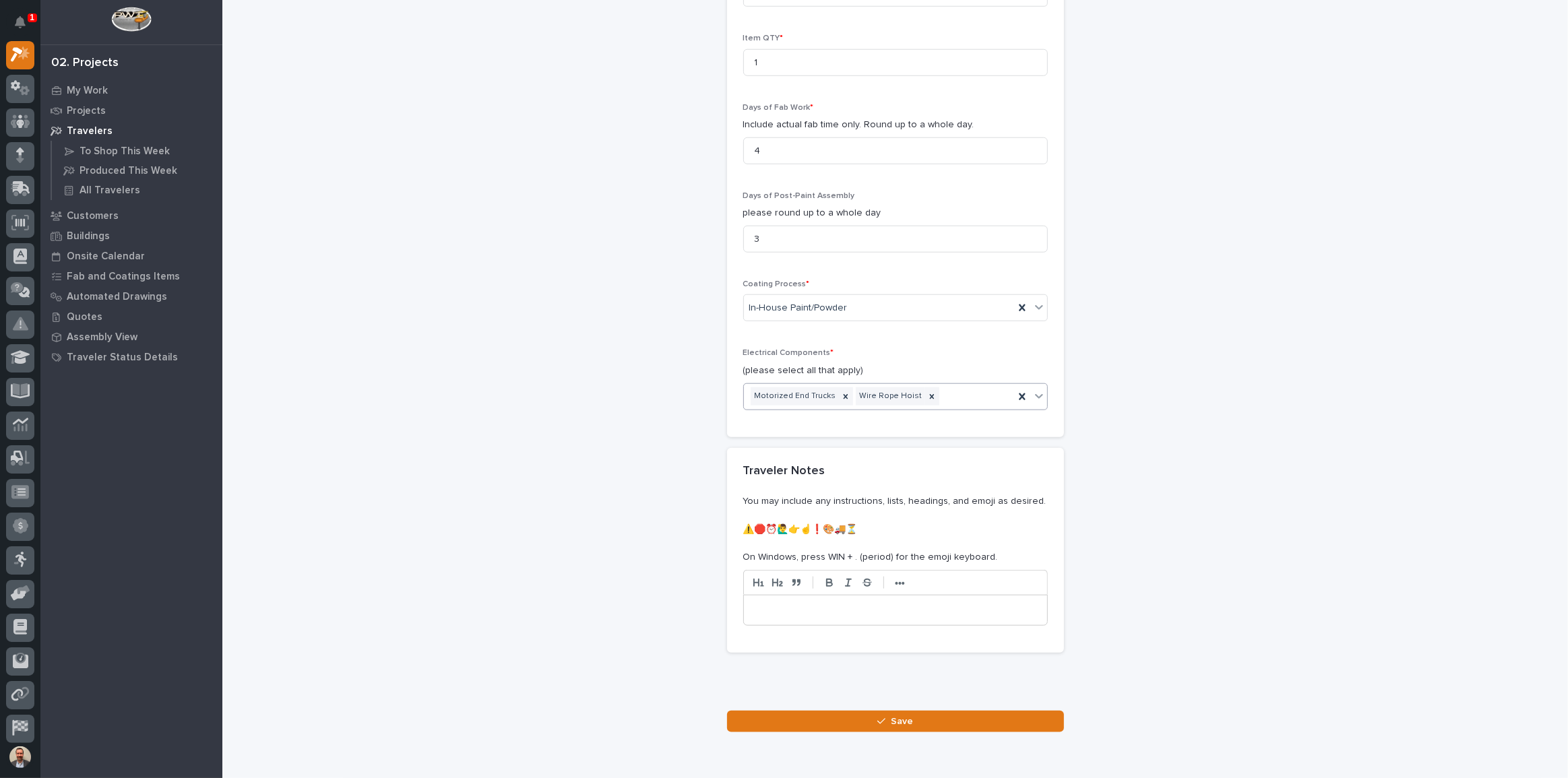
scroll to position [1459, 0]
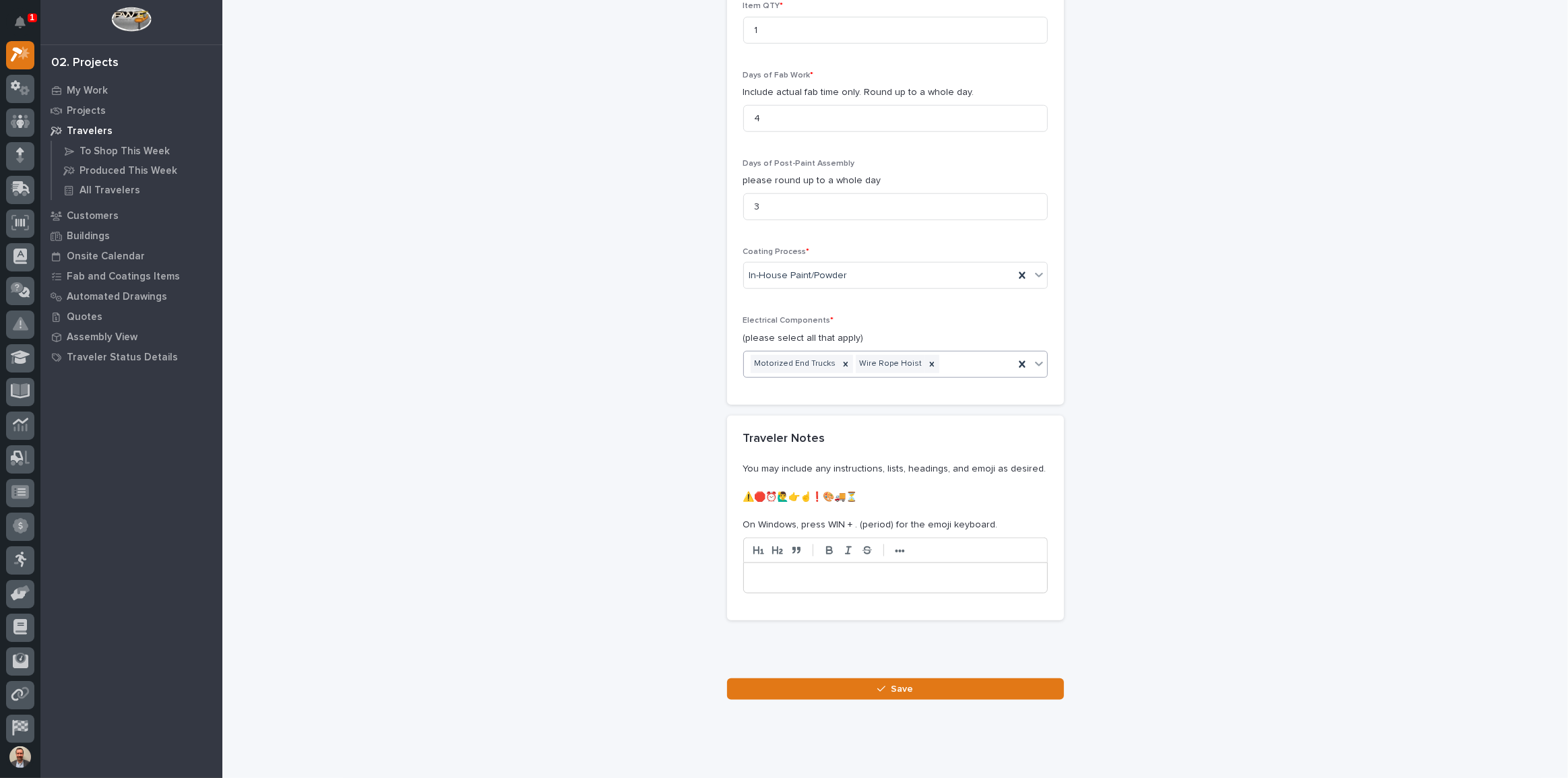
click at [969, 352] on div "Motorized End Trucks Wire Rope Hoist" at bounding box center [879, 364] width 270 height 24
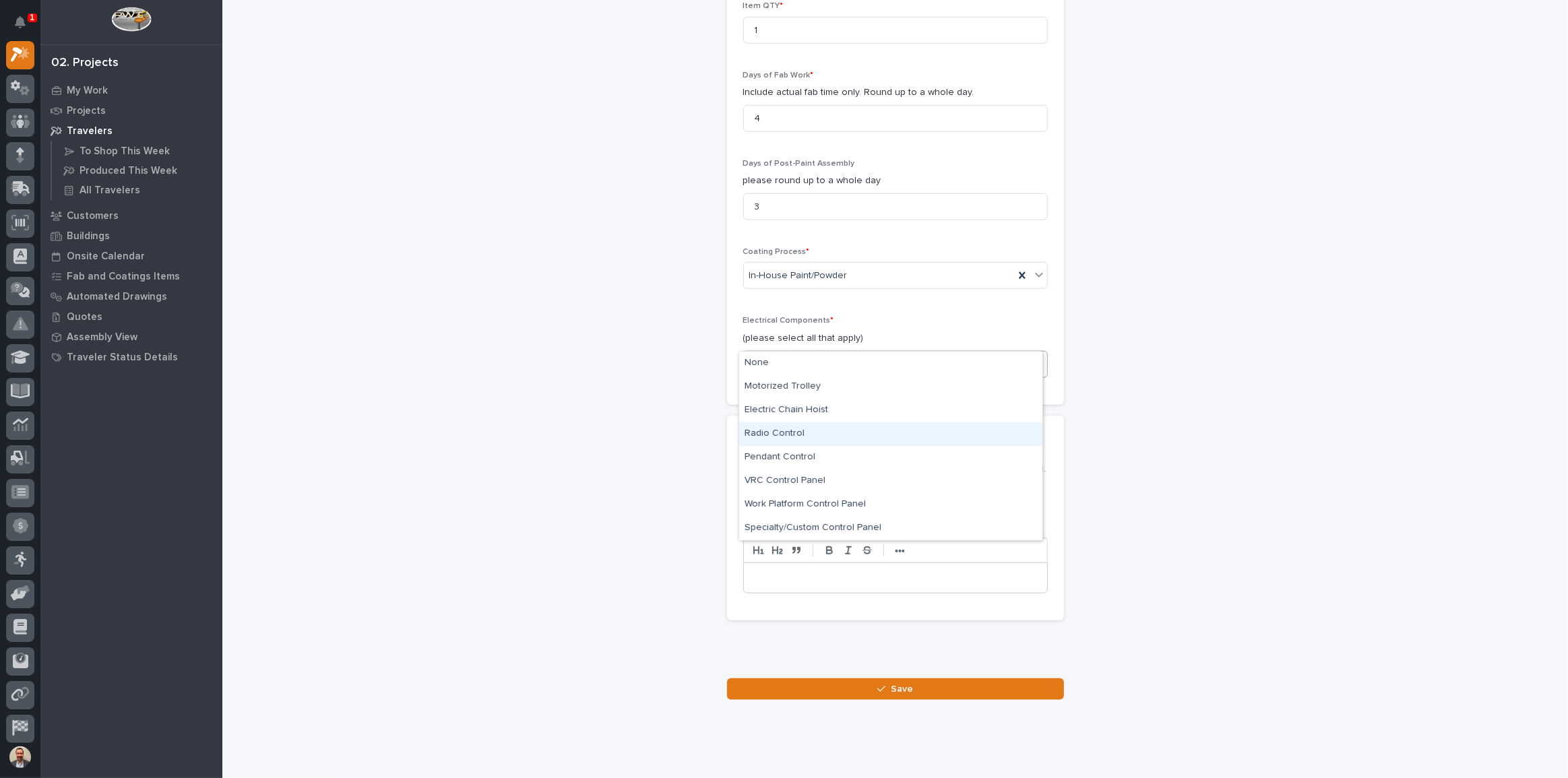
click at [907, 430] on div "Radio Control" at bounding box center [890, 434] width 303 height 24
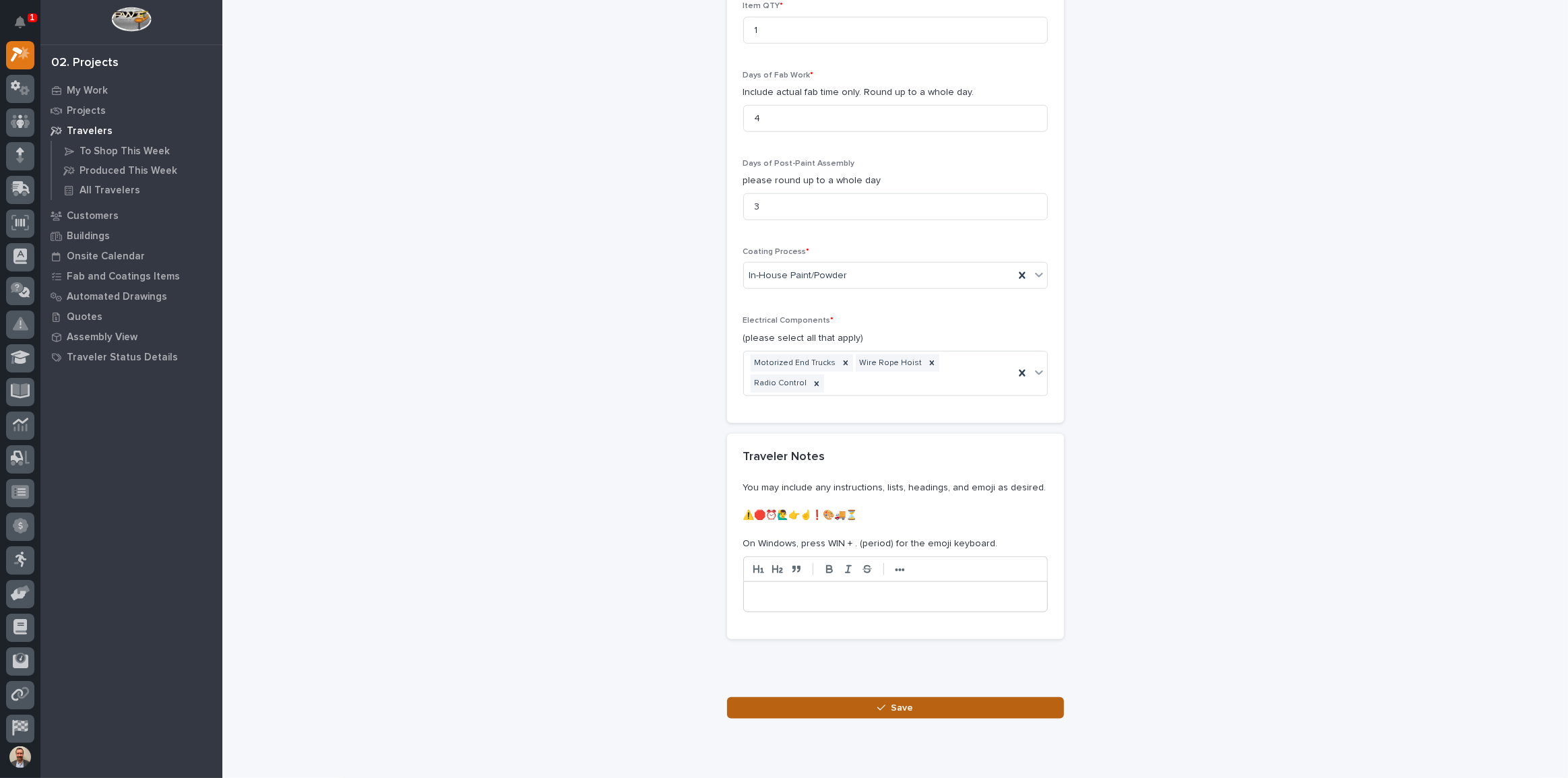
click at [896, 702] on span "Save" at bounding box center [902, 707] width 22 height 12
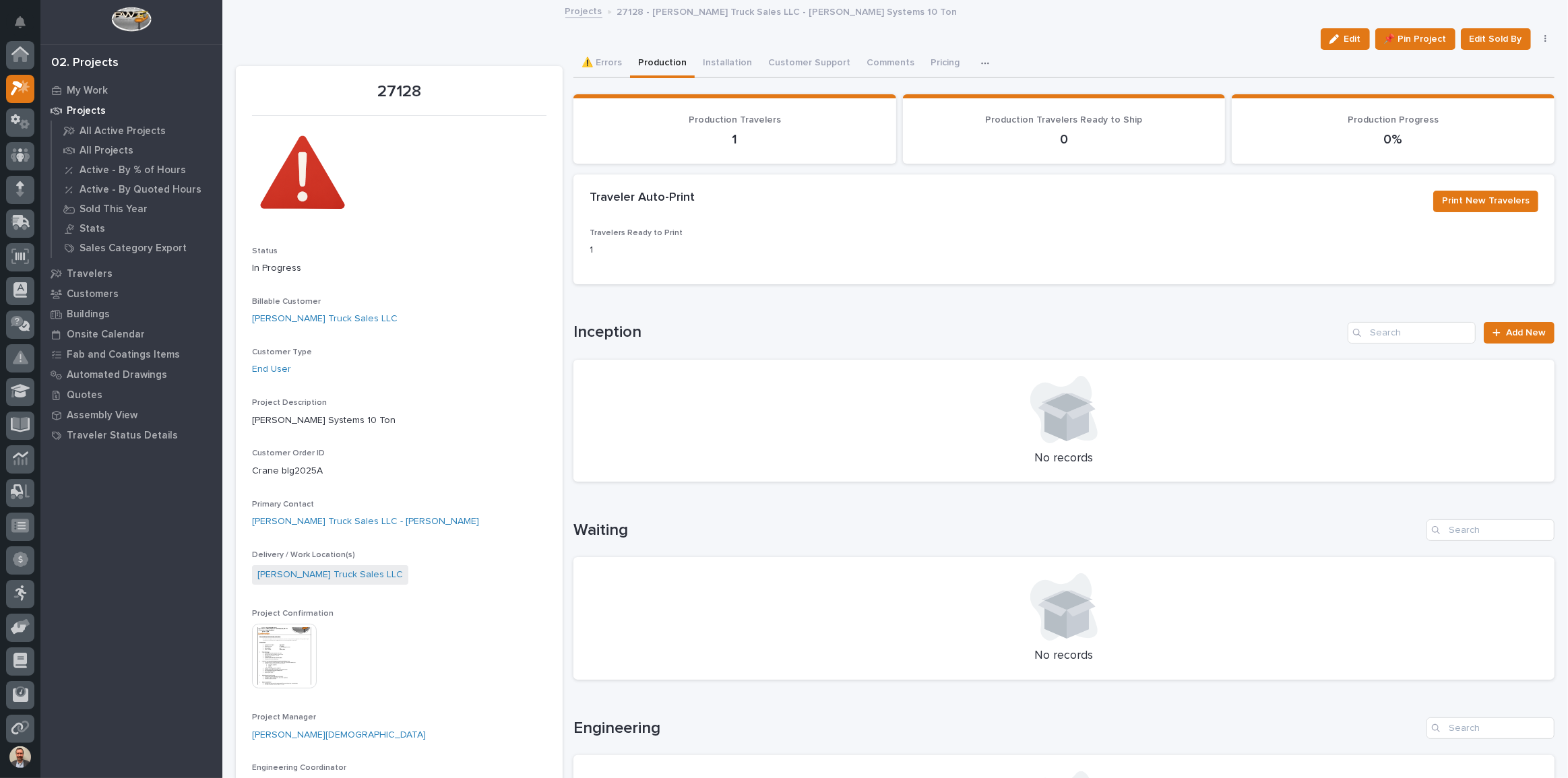
scroll to position [34, 0]
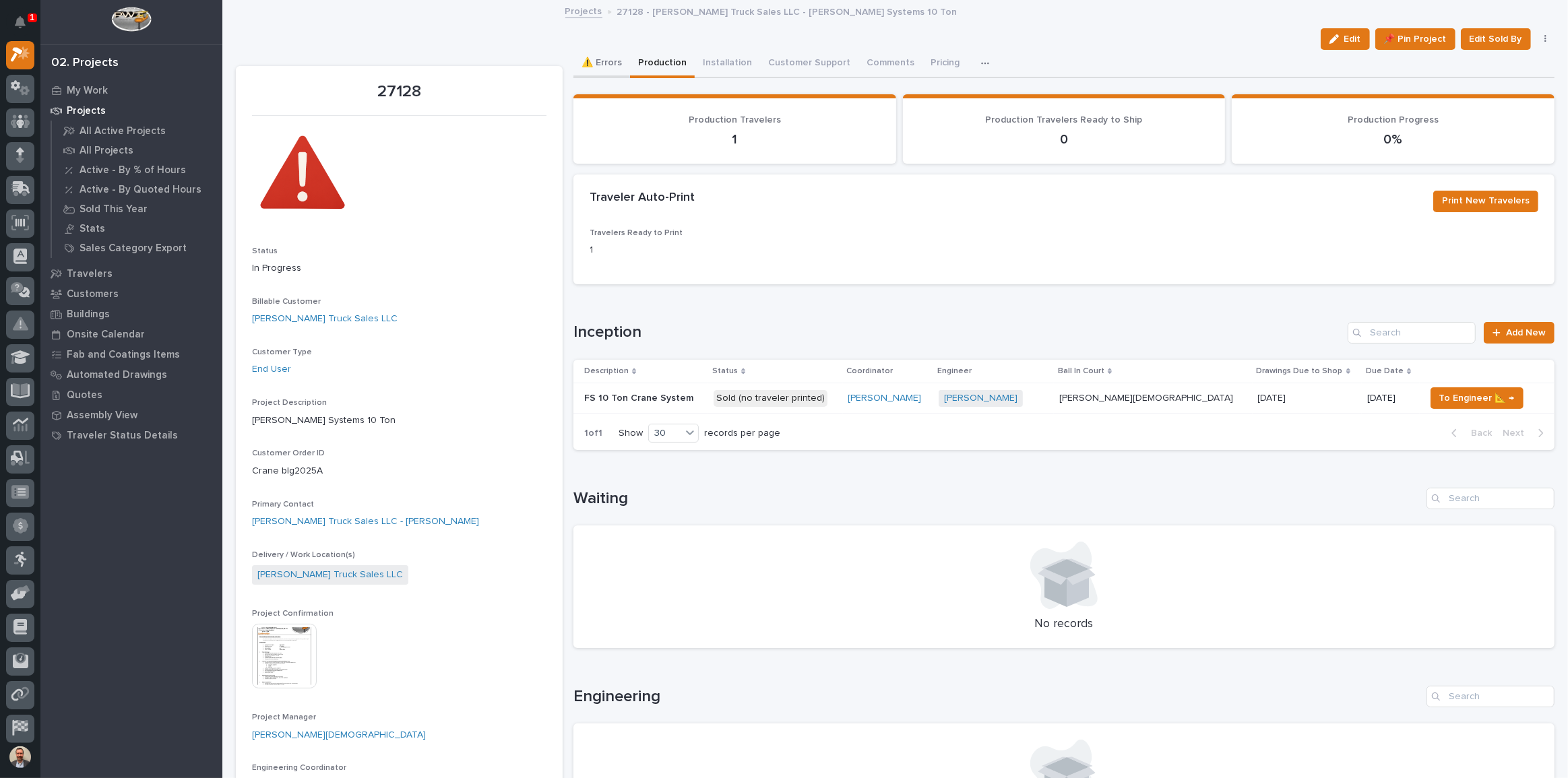
click at [594, 55] on button "⚠️ Errors" at bounding box center [601, 64] width 57 height 28
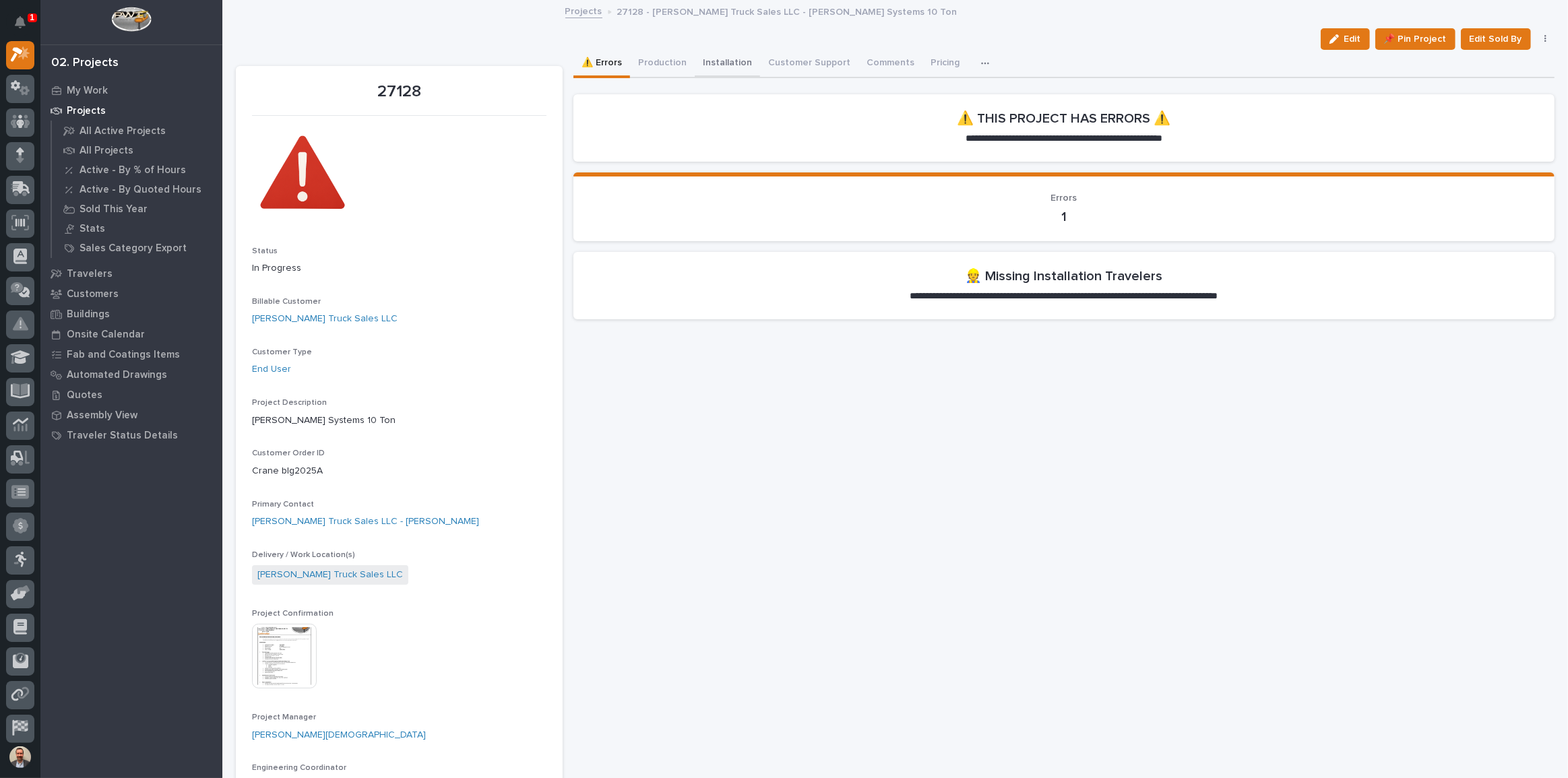
click at [713, 61] on button "Installation" at bounding box center [727, 64] width 65 height 28
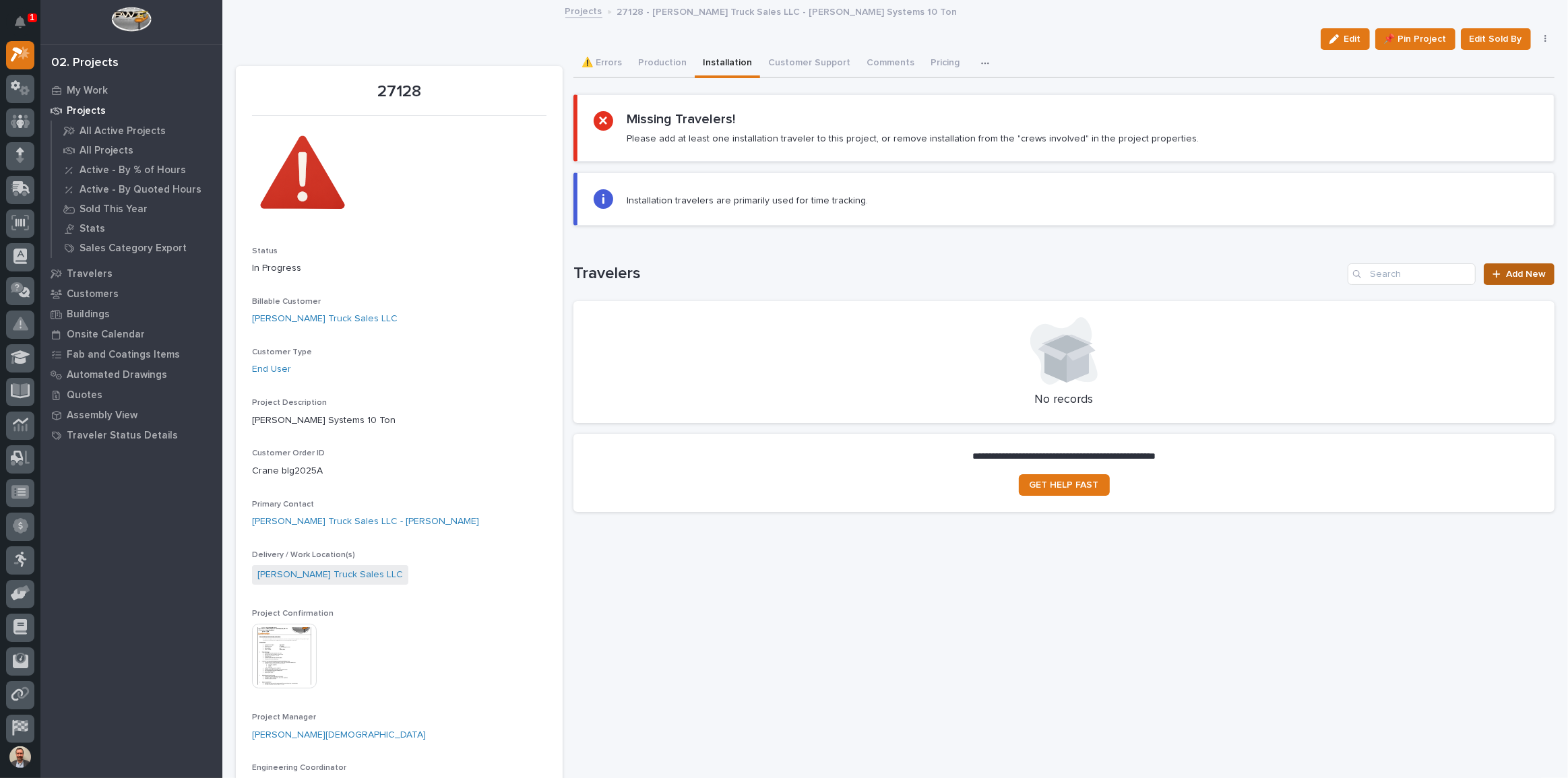
click at [1513, 271] on span "Add New" at bounding box center [1525, 274] width 40 height 9
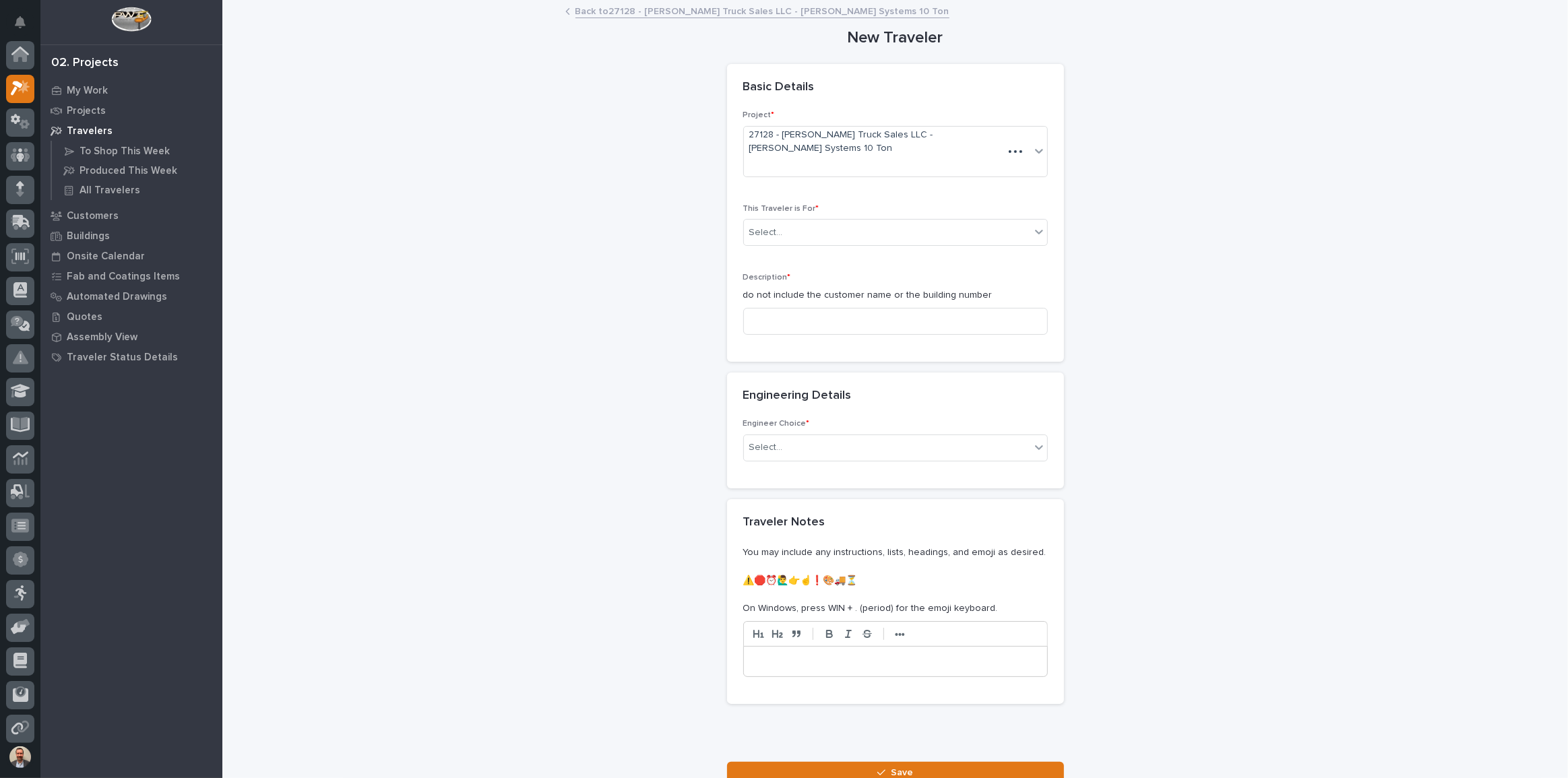
scroll to position [34, 0]
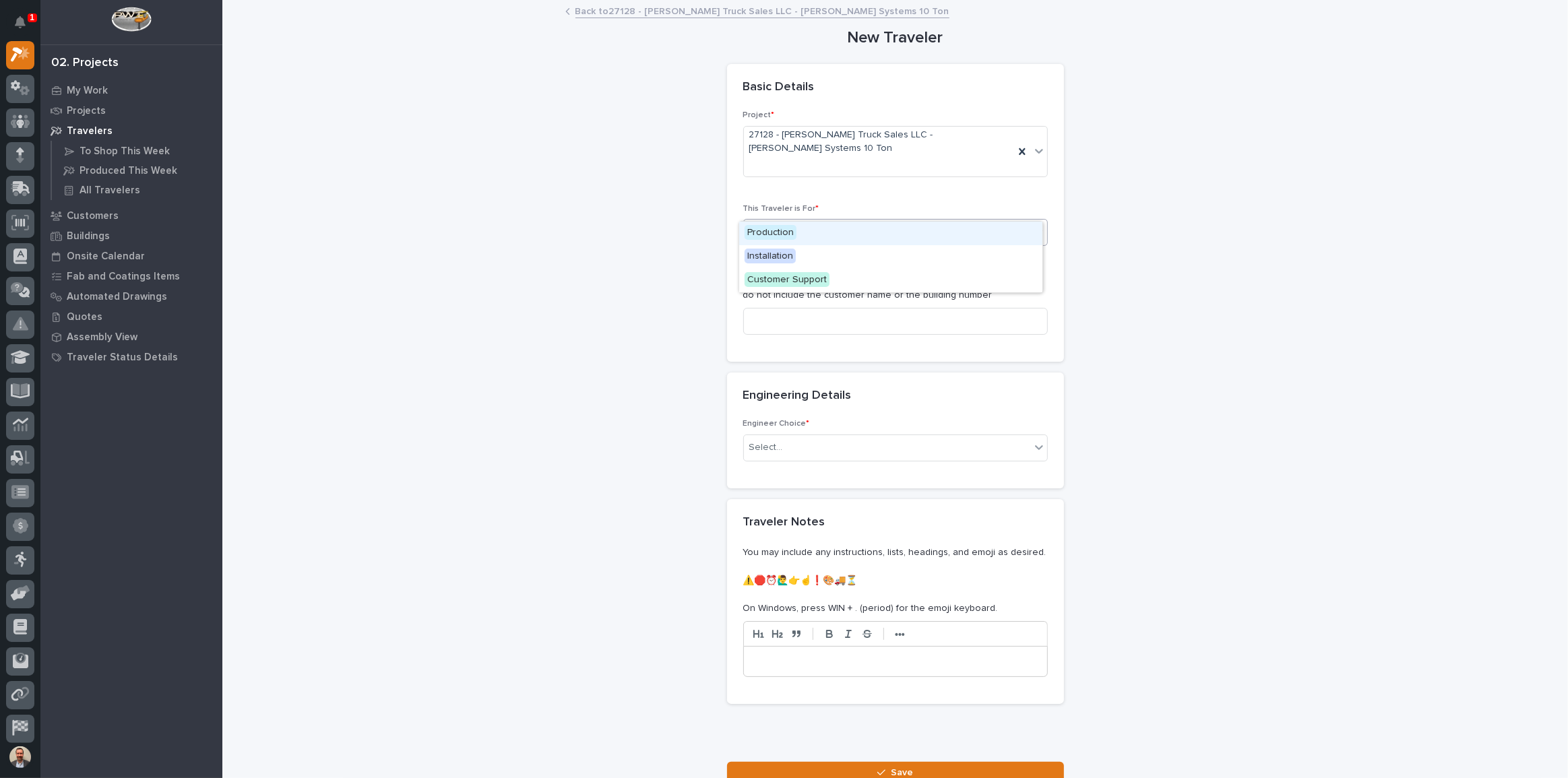
click at [858, 222] on div "Select..." at bounding box center [887, 233] width 286 height 22
click at [846, 253] on div "Installation" at bounding box center [890, 257] width 303 height 24
click at [844, 308] on input at bounding box center [895, 321] width 304 height 27
type input "1"
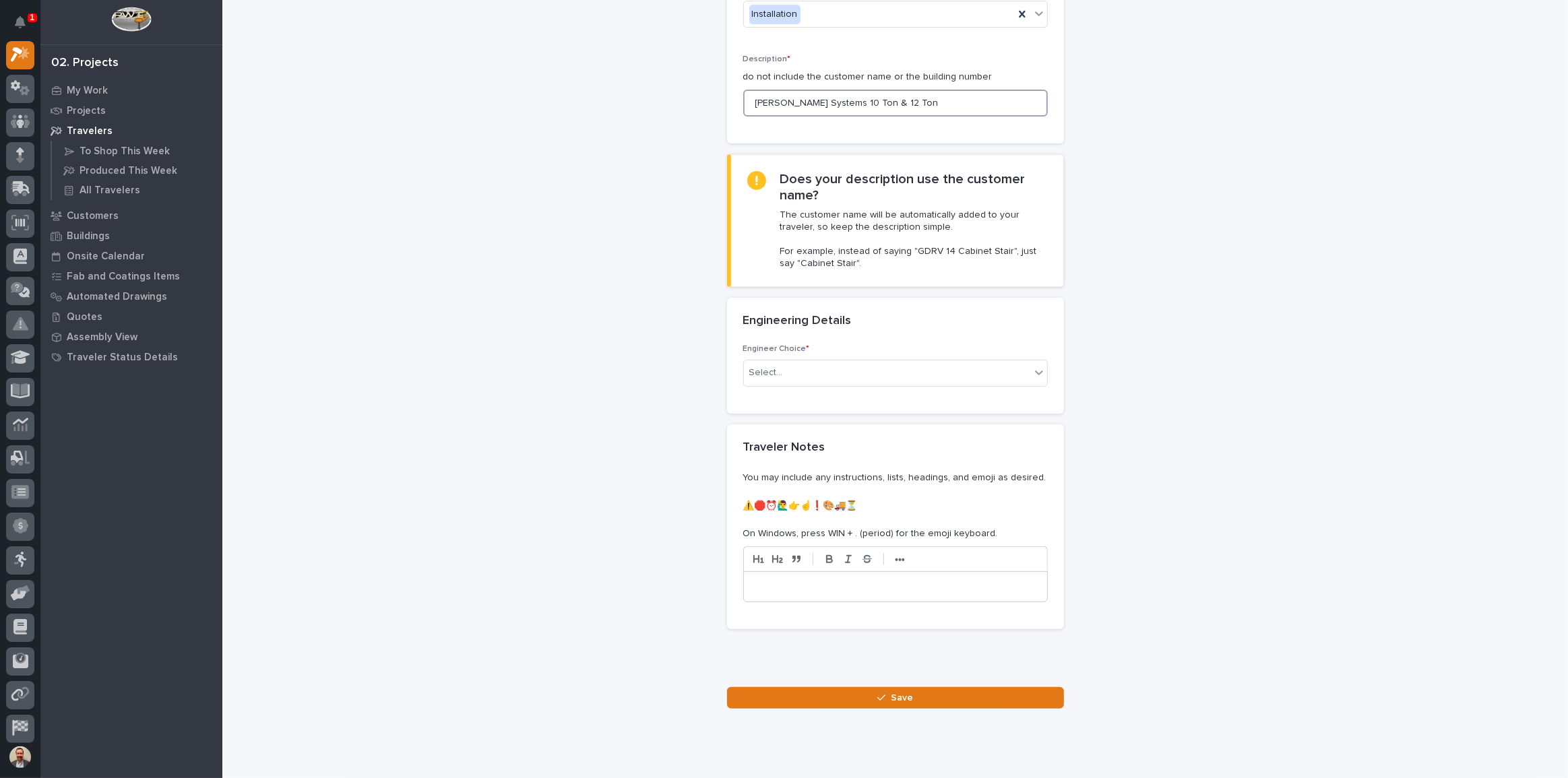
scroll to position [229, 0]
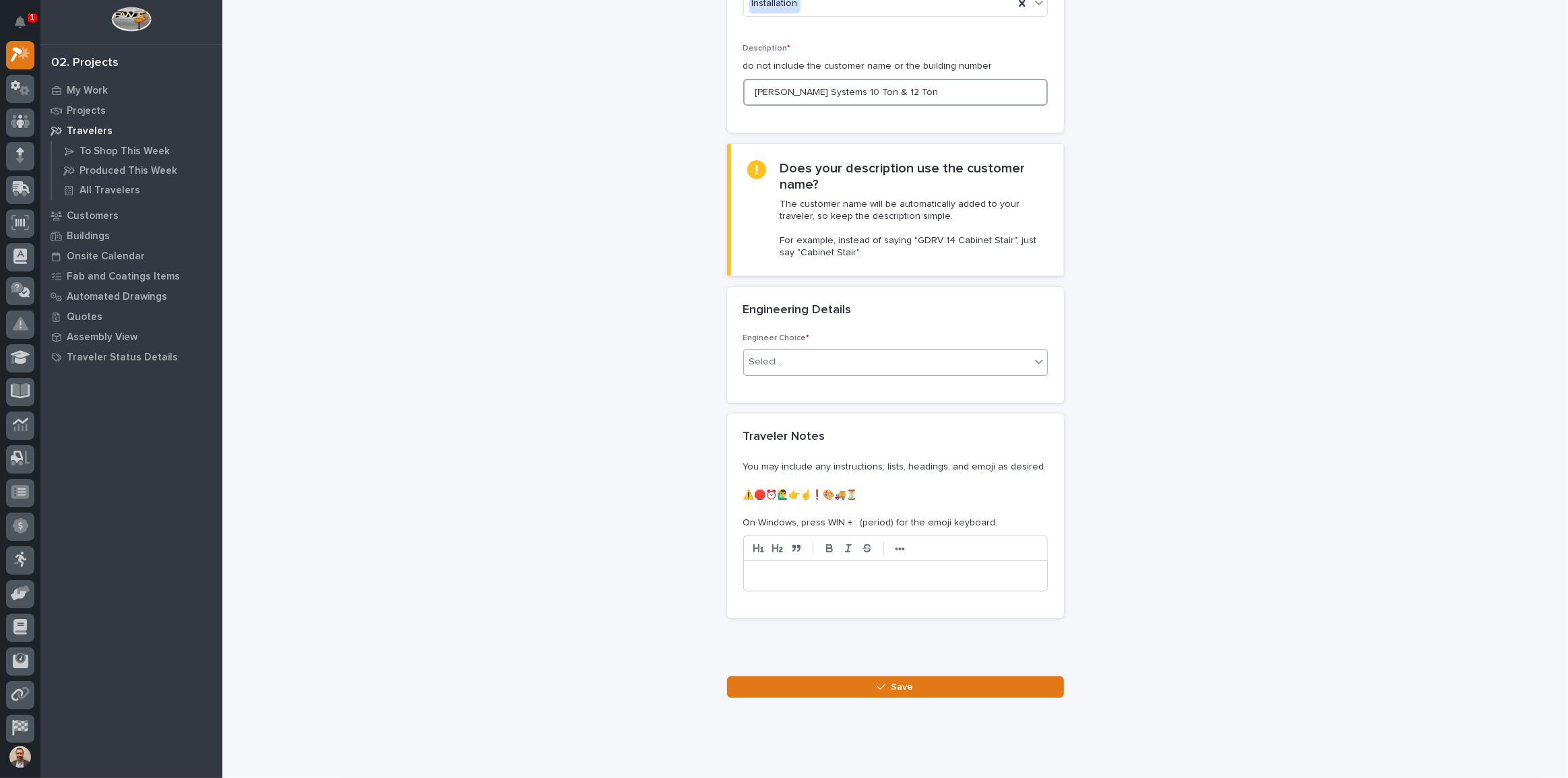
type input "[PERSON_NAME] Systems 10 Ton & 12 Ton"
click at [839, 349] on div "Select..." at bounding box center [895, 362] width 304 height 27
click at [855, 409] on div "I know who will draw this" at bounding box center [890, 410] width 303 height 24
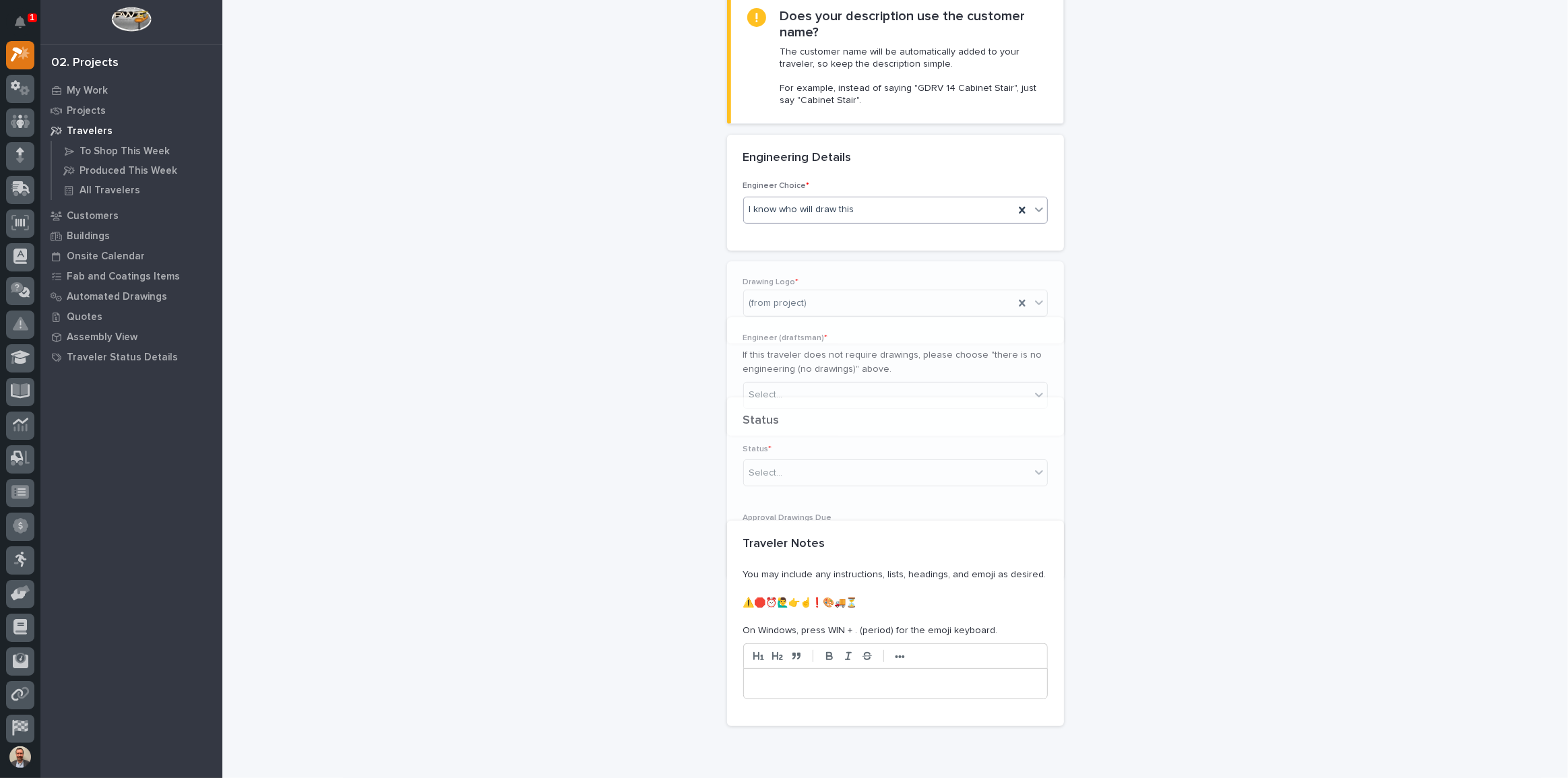
scroll to position [436, 0]
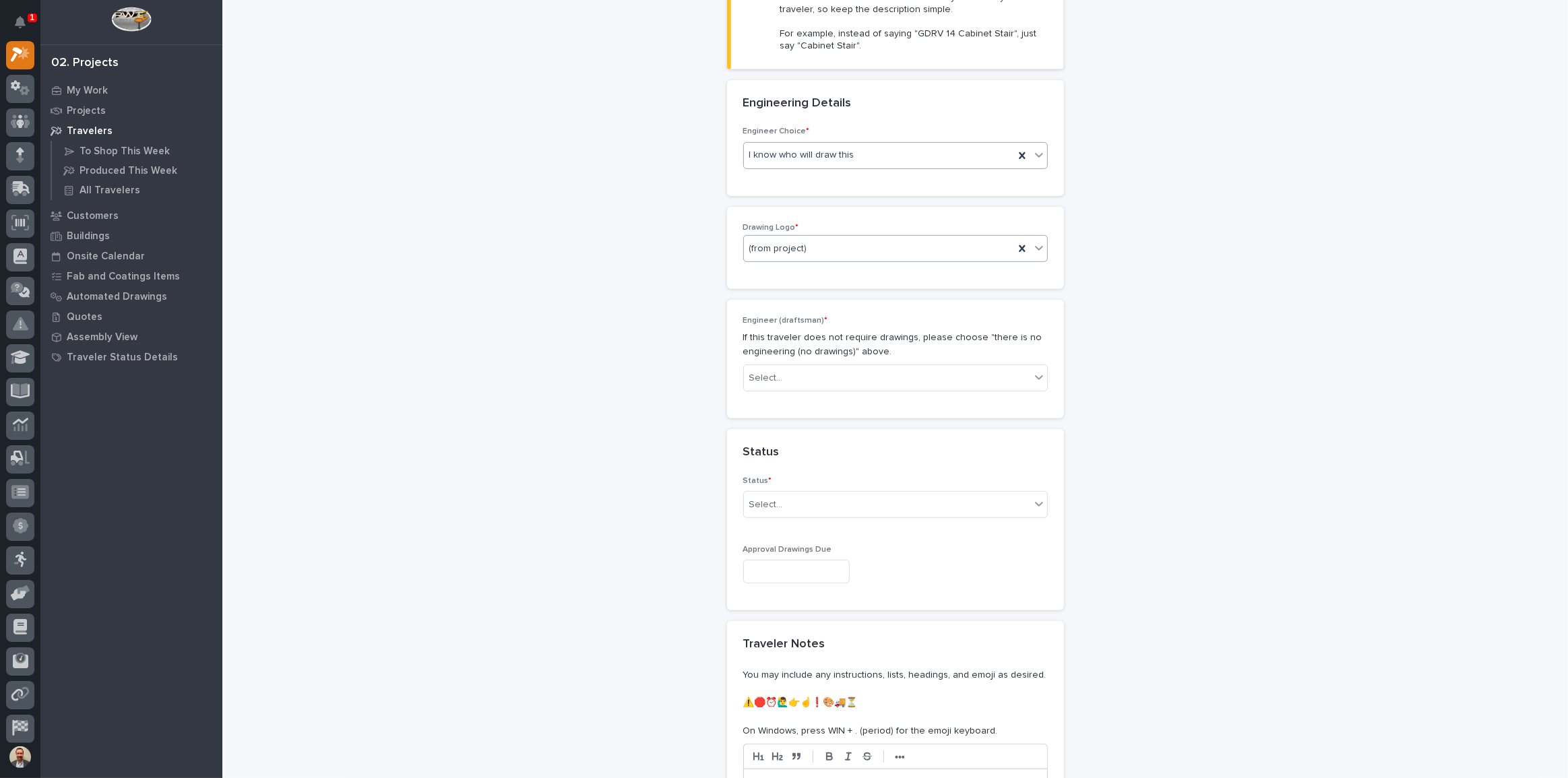
click at [816, 238] on div "(from project)" at bounding box center [879, 249] width 270 height 22
click at [818, 289] on div "PWI" at bounding box center [890, 296] width 303 height 24
click at [836, 367] on div "Select..." at bounding box center [887, 379] width 286 height 22
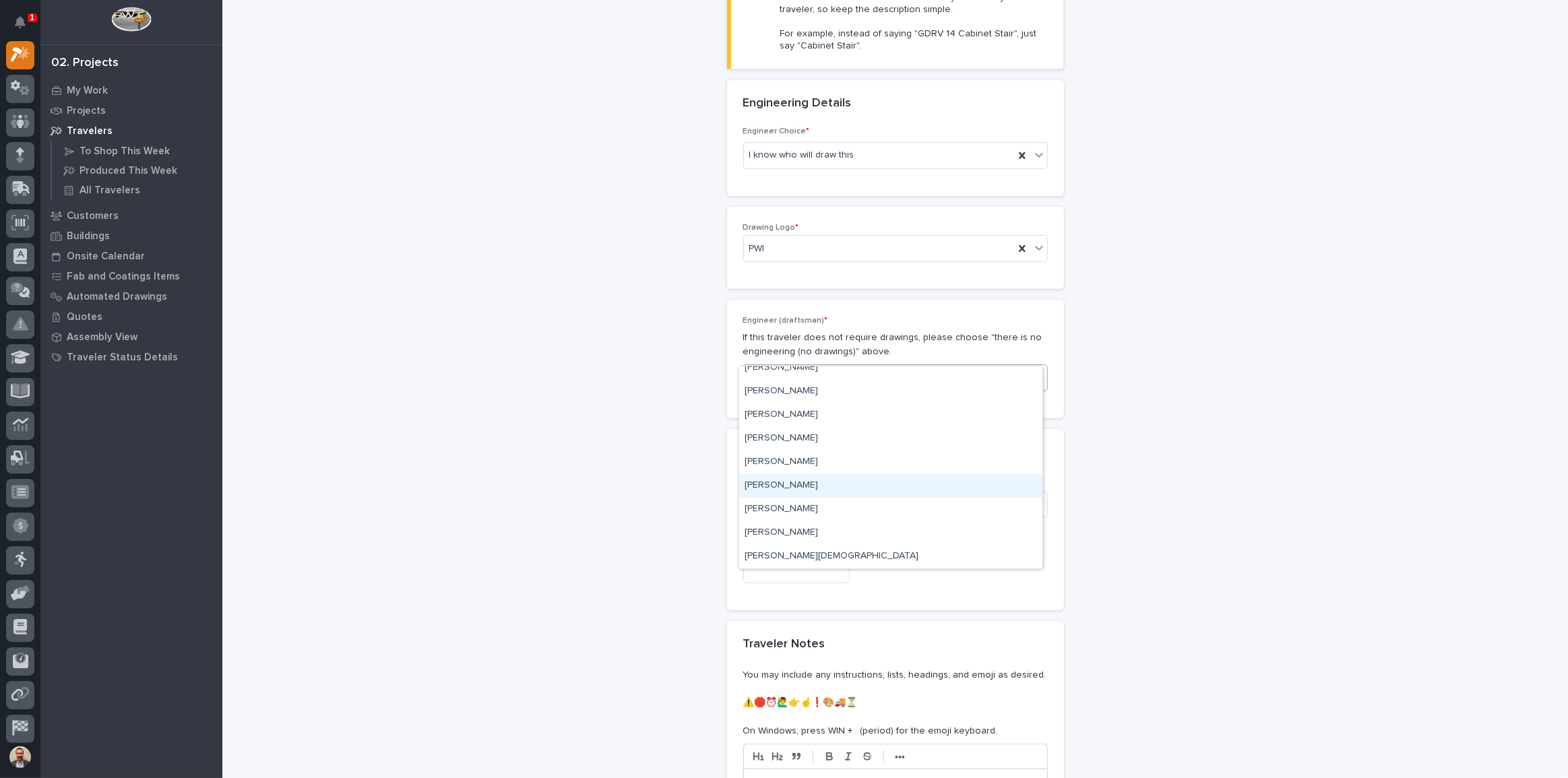
click at [826, 476] on div "[PERSON_NAME]" at bounding box center [890, 486] width 303 height 24
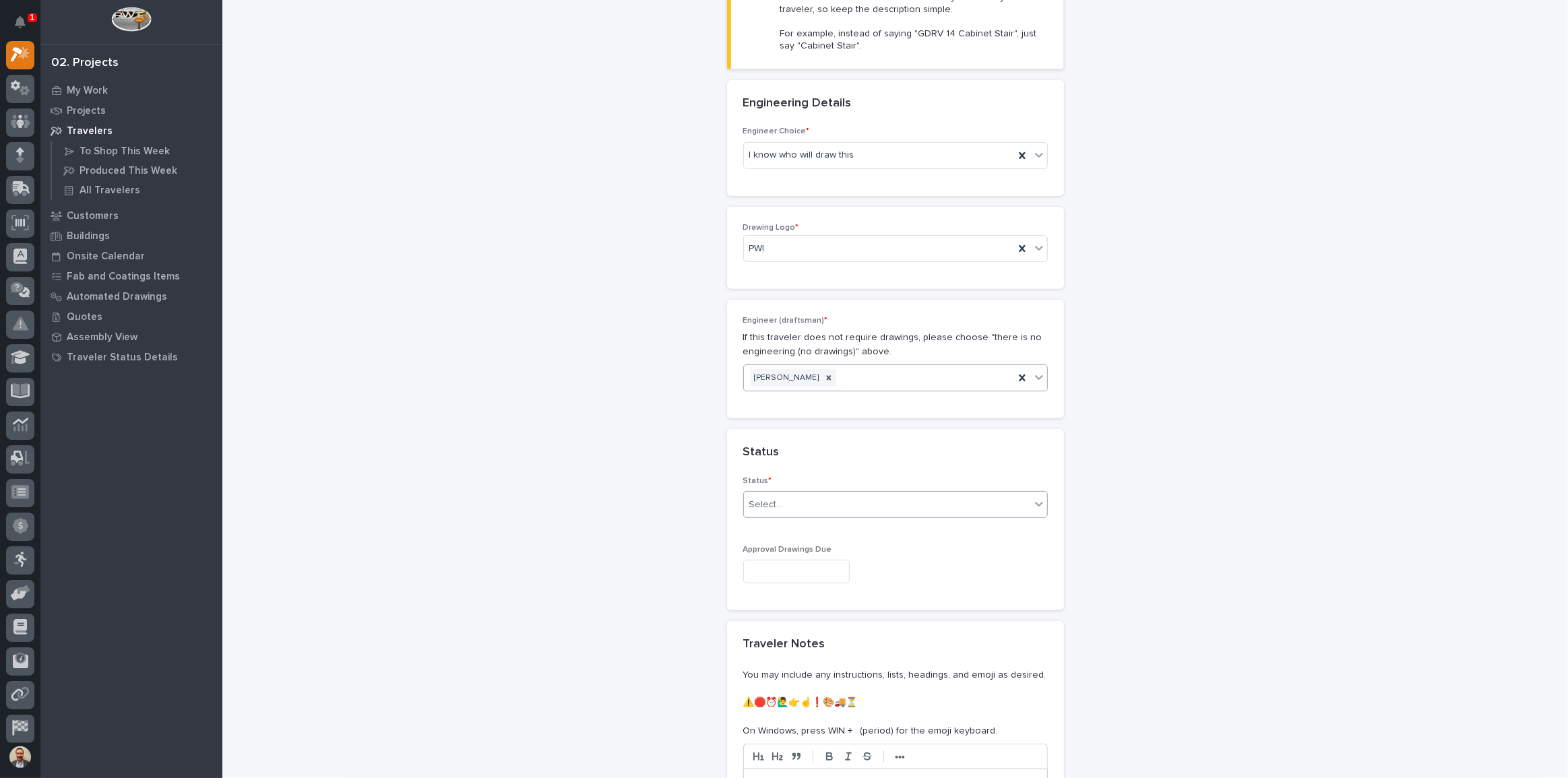
click at [848, 494] on div "Select..." at bounding box center [887, 505] width 286 height 22
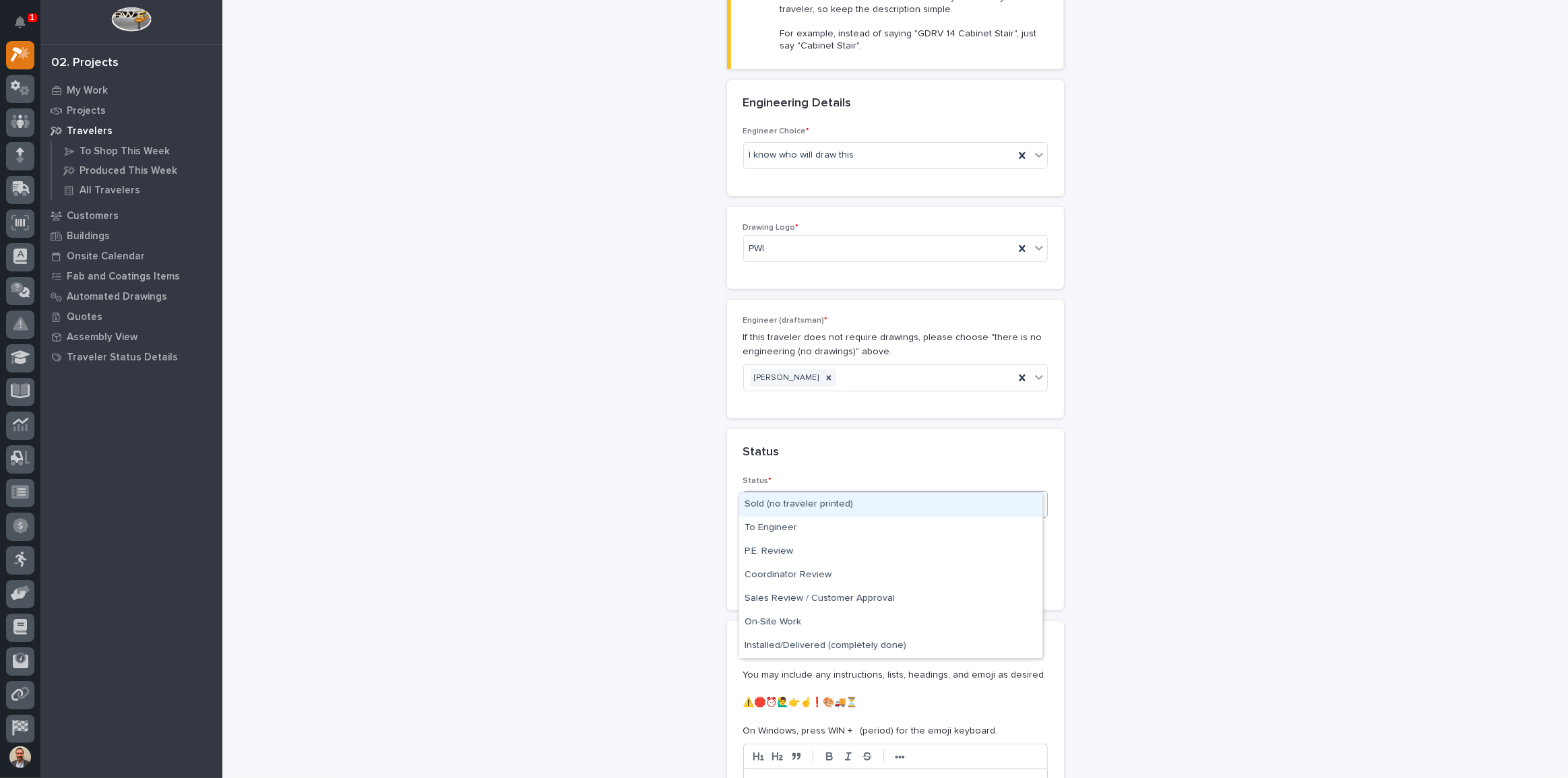
click at [843, 502] on div "Sold (no traveler printed)" at bounding box center [890, 505] width 303 height 24
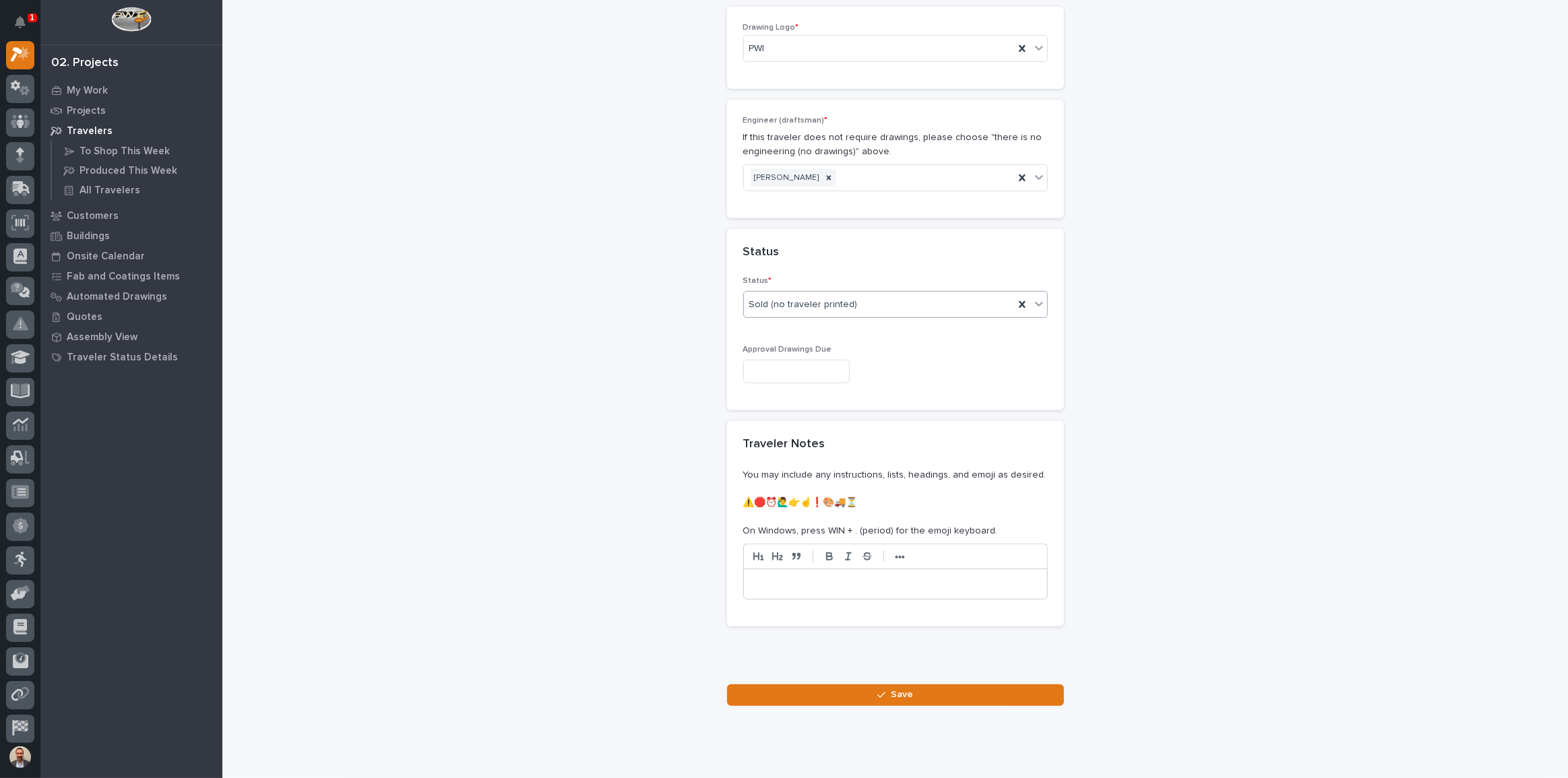
scroll to position [642, 0]
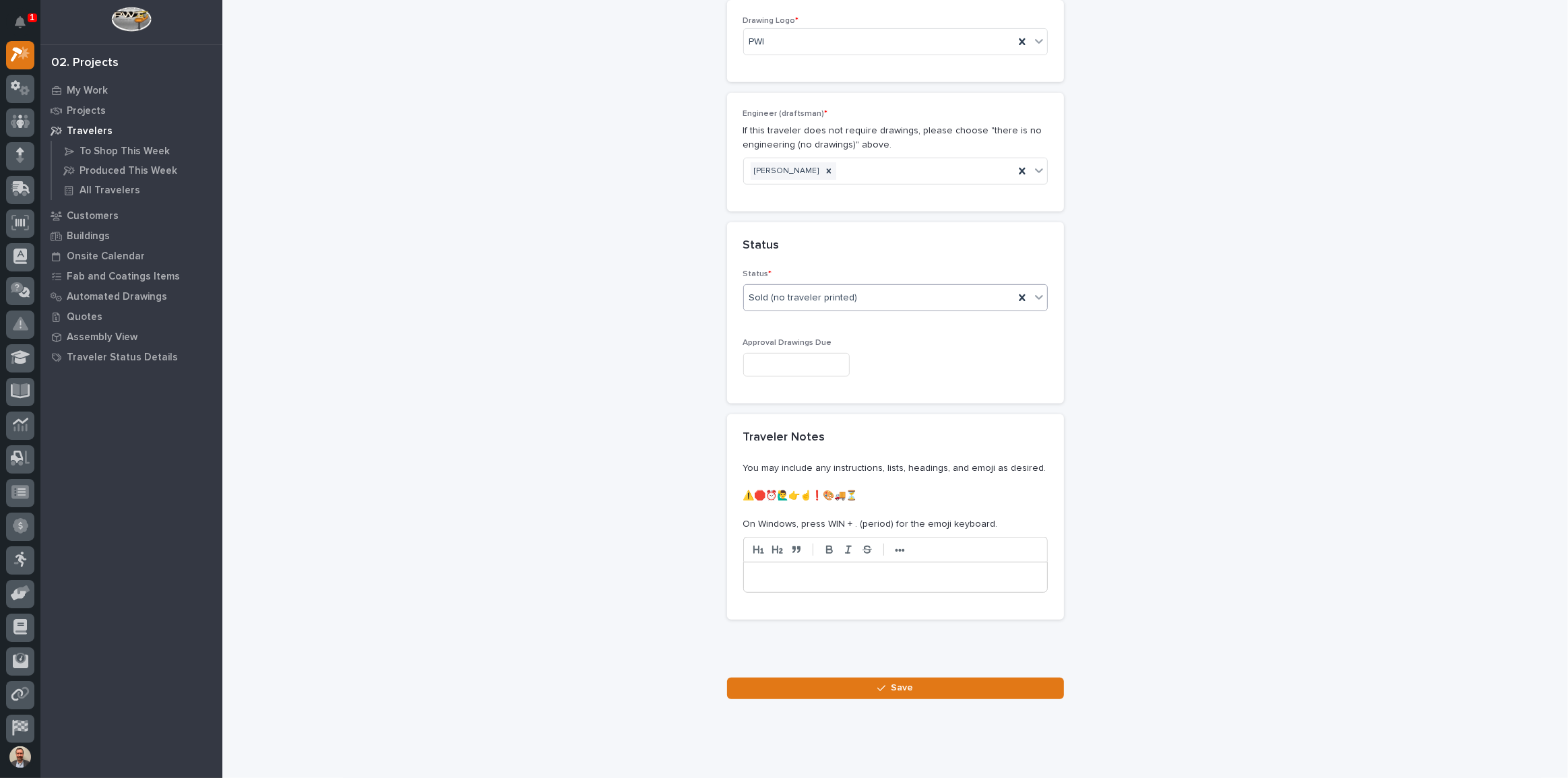
click at [841, 353] on input "text" at bounding box center [797, 365] width 106 height 24
click at [834, 203] on div "12" at bounding box center [830, 207] width 18 height 18
type input "**********"
click at [925, 677] on button "Save" at bounding box center [895, 688] width 337 height 22
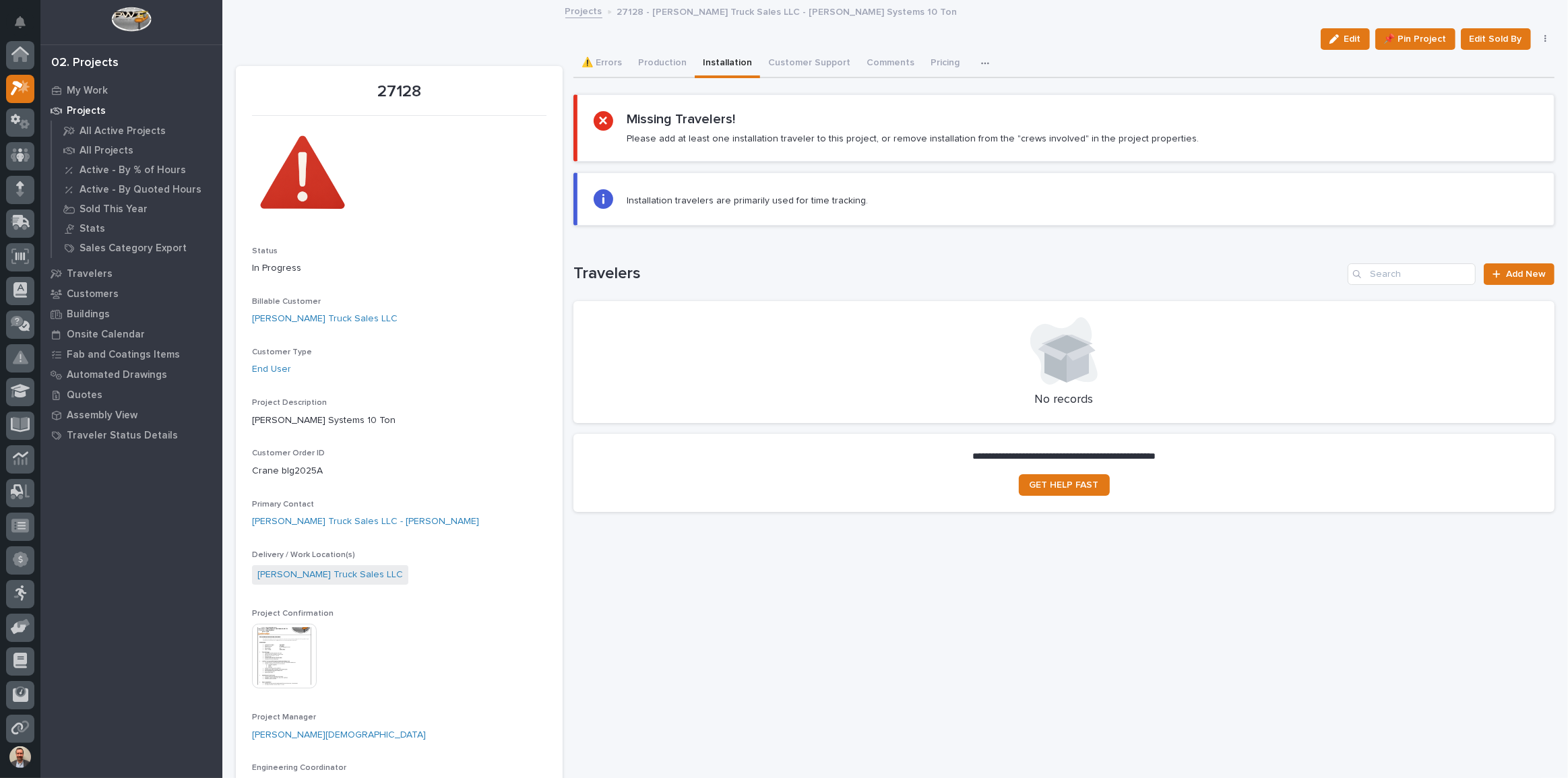
scroll to position [34, 0]
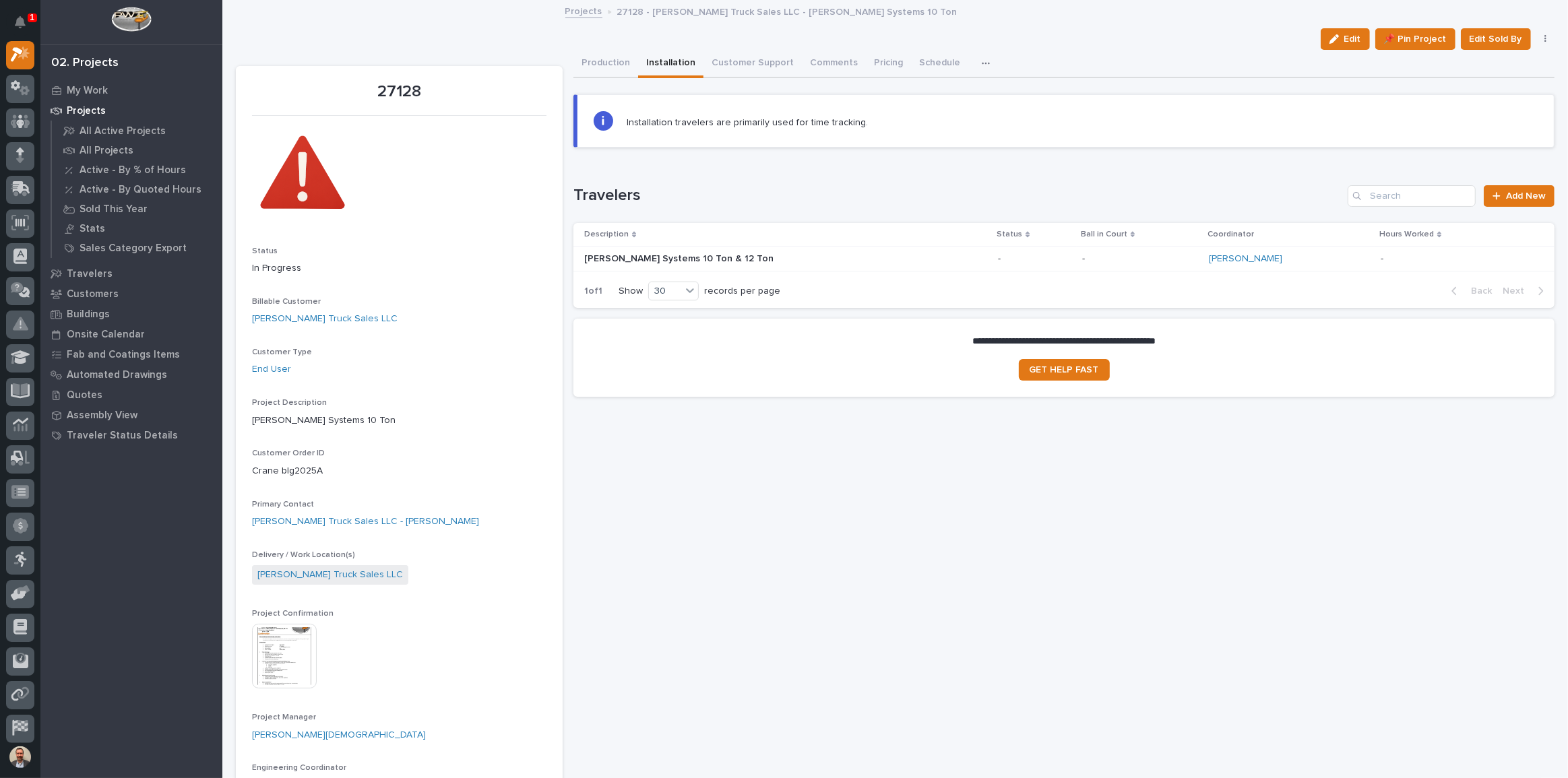
click at [916, 246] on td "[PERSON_NAME] Systems 10 Ton & 12 Ton [PERSON_NAME] Systems 10 Ton & 12 Ton" at bounding box center [783, 258] width 419 height 25
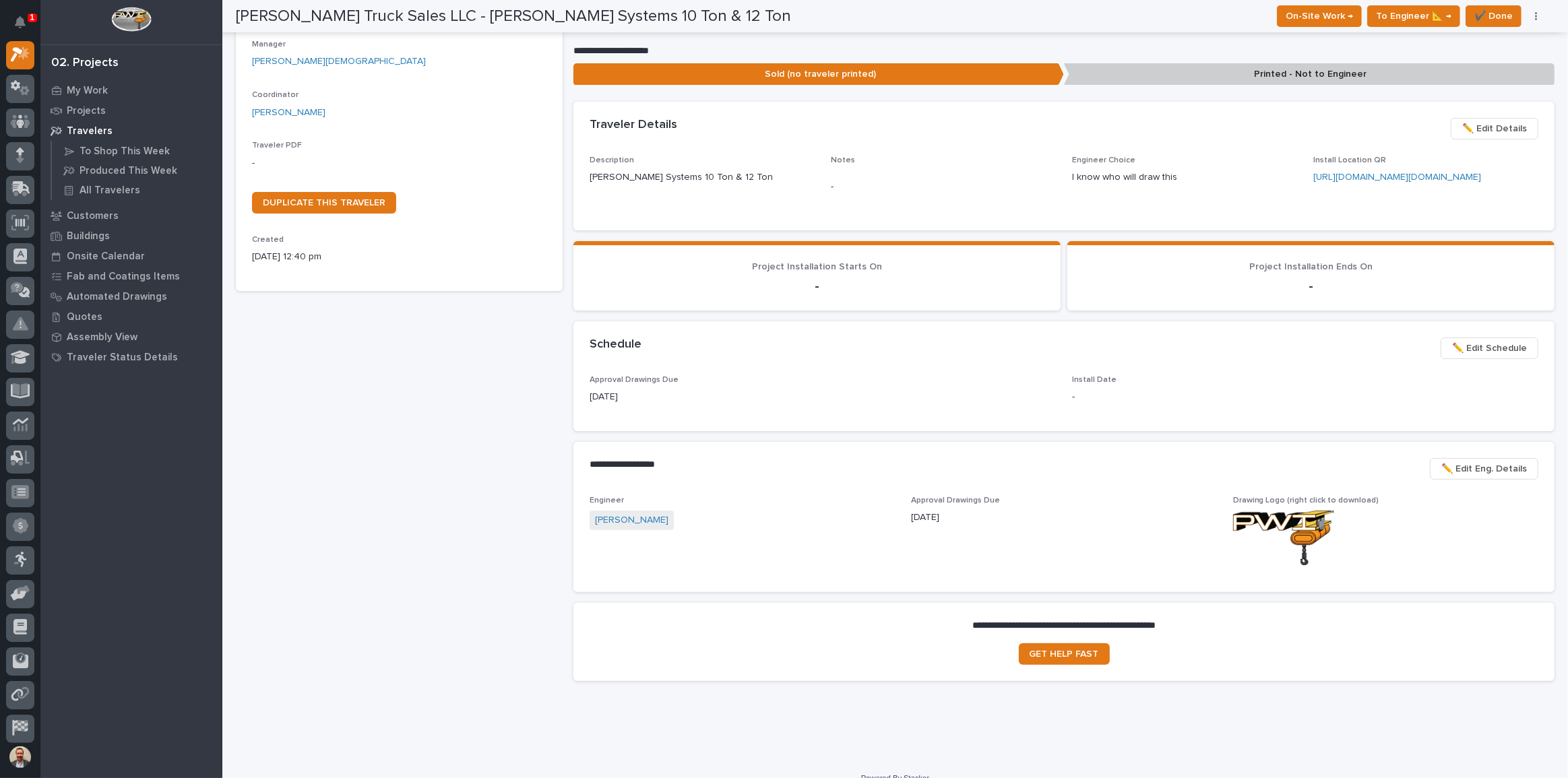
scroll to position [213, 0]
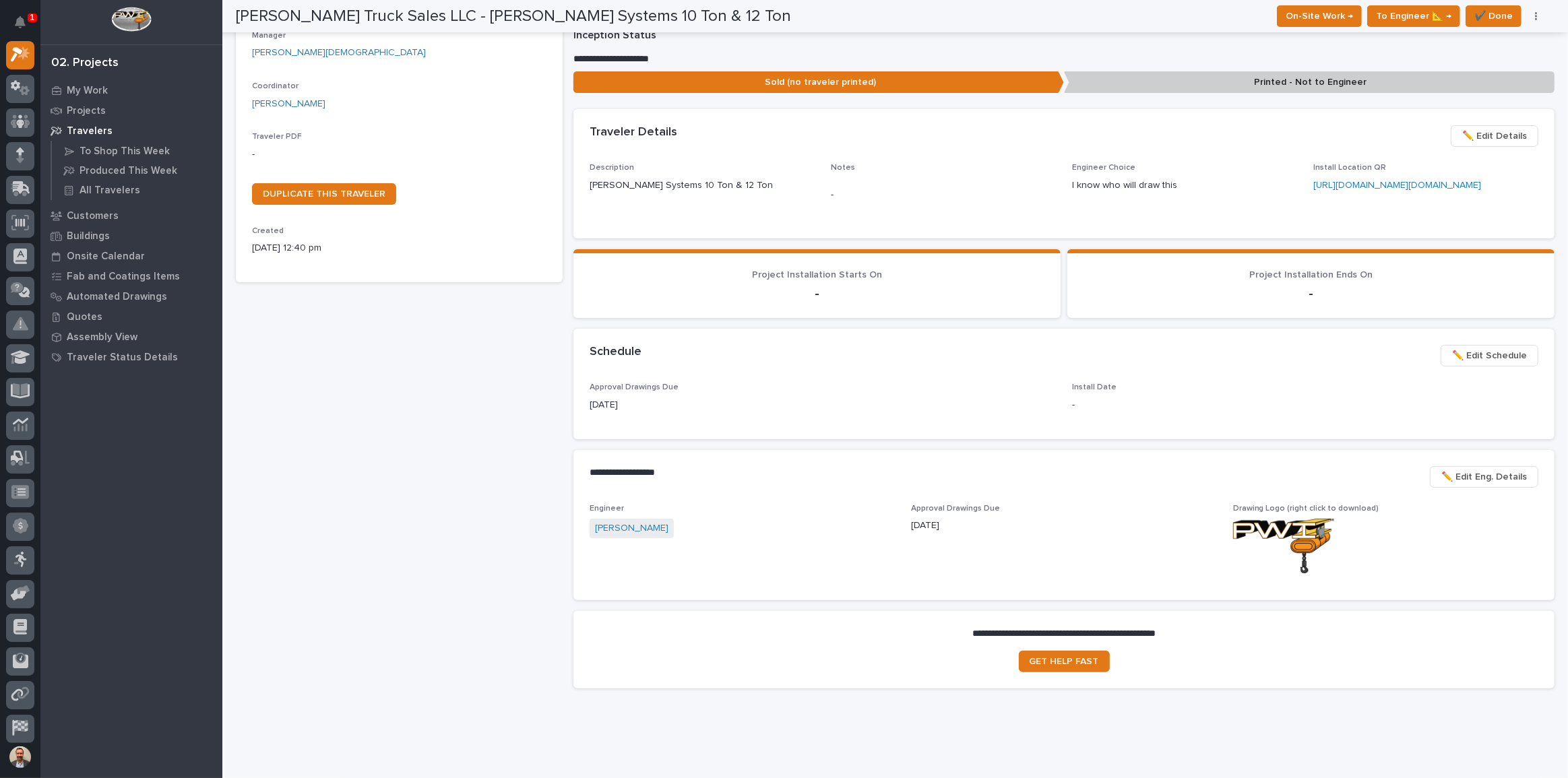
click at [1471, 364] on span "✏️ Edit Schedule" at bounding box center [1489, 355] width 75 height 16
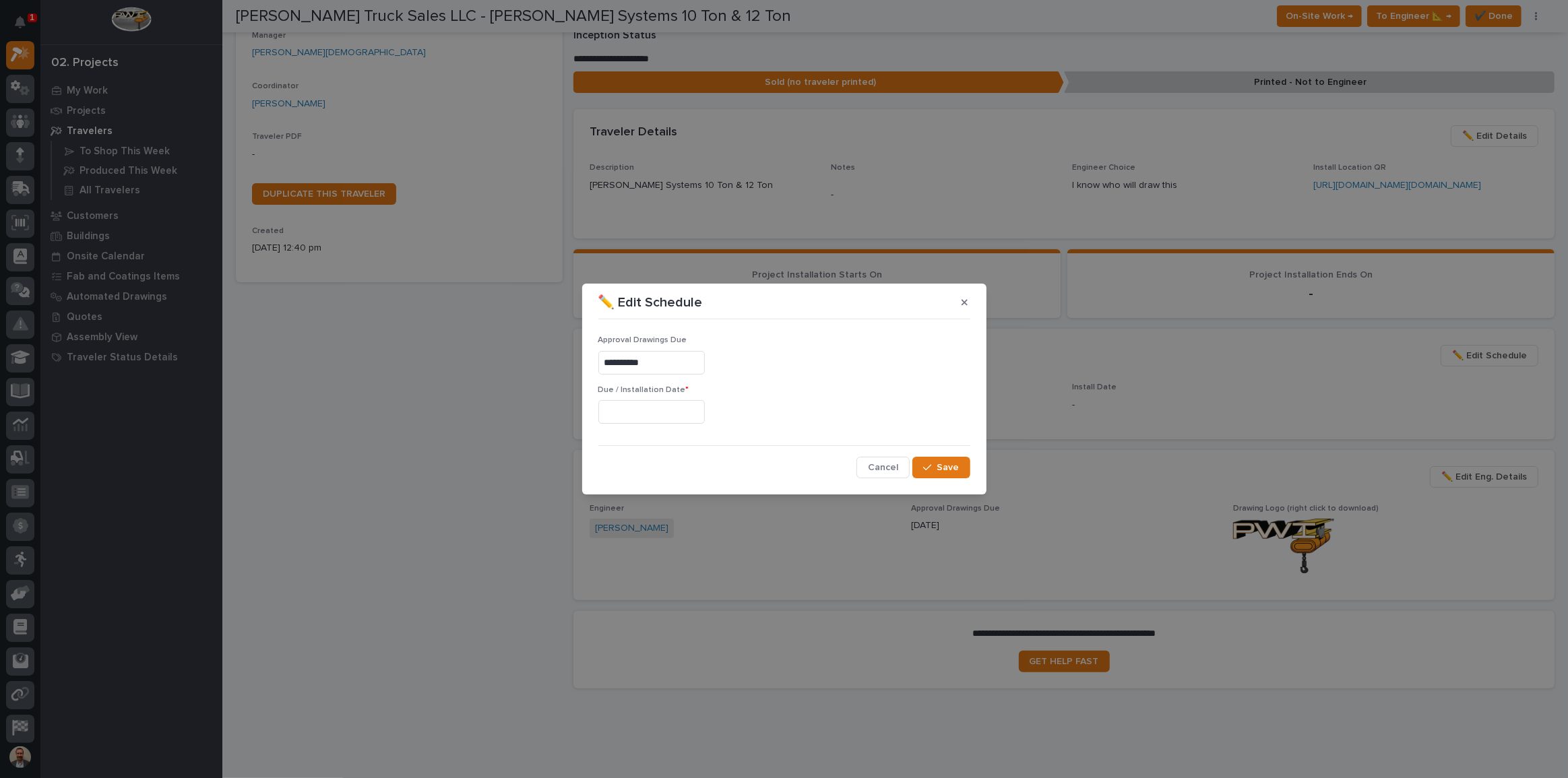
click at [672, 406] on input "text" at bounding box center [652, 412] width 106 height 24
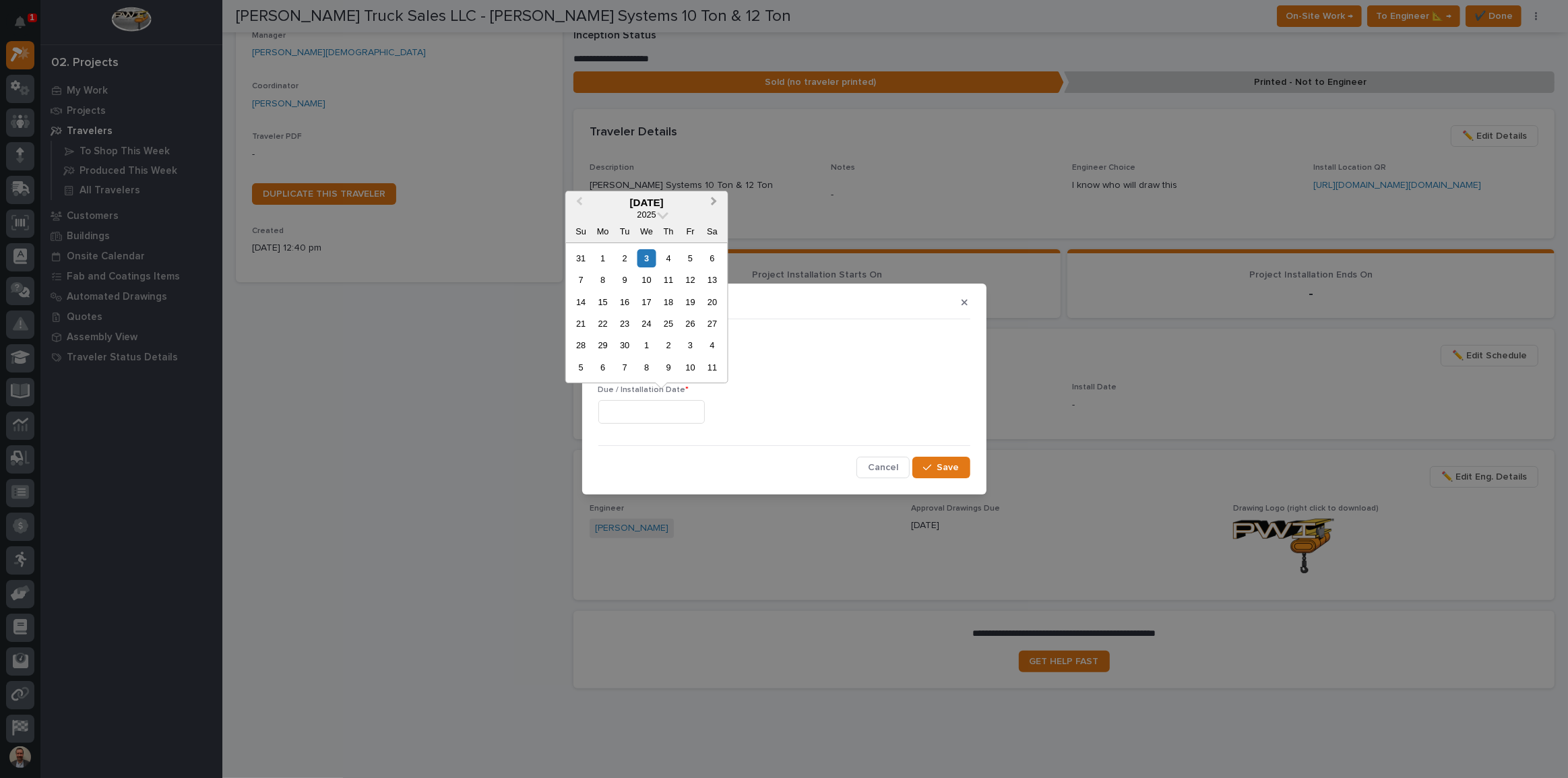
click at [708, 202] on button "Next Month" at bounding box center [715, 203] width 22 height 22
click at [708, 203] on button "Next Month" at bounding box center [715, 203] width 22 height 22
click at [597, 256] on div "1" at bounding box center [603, 258] width 18 height 18
type input "**********"
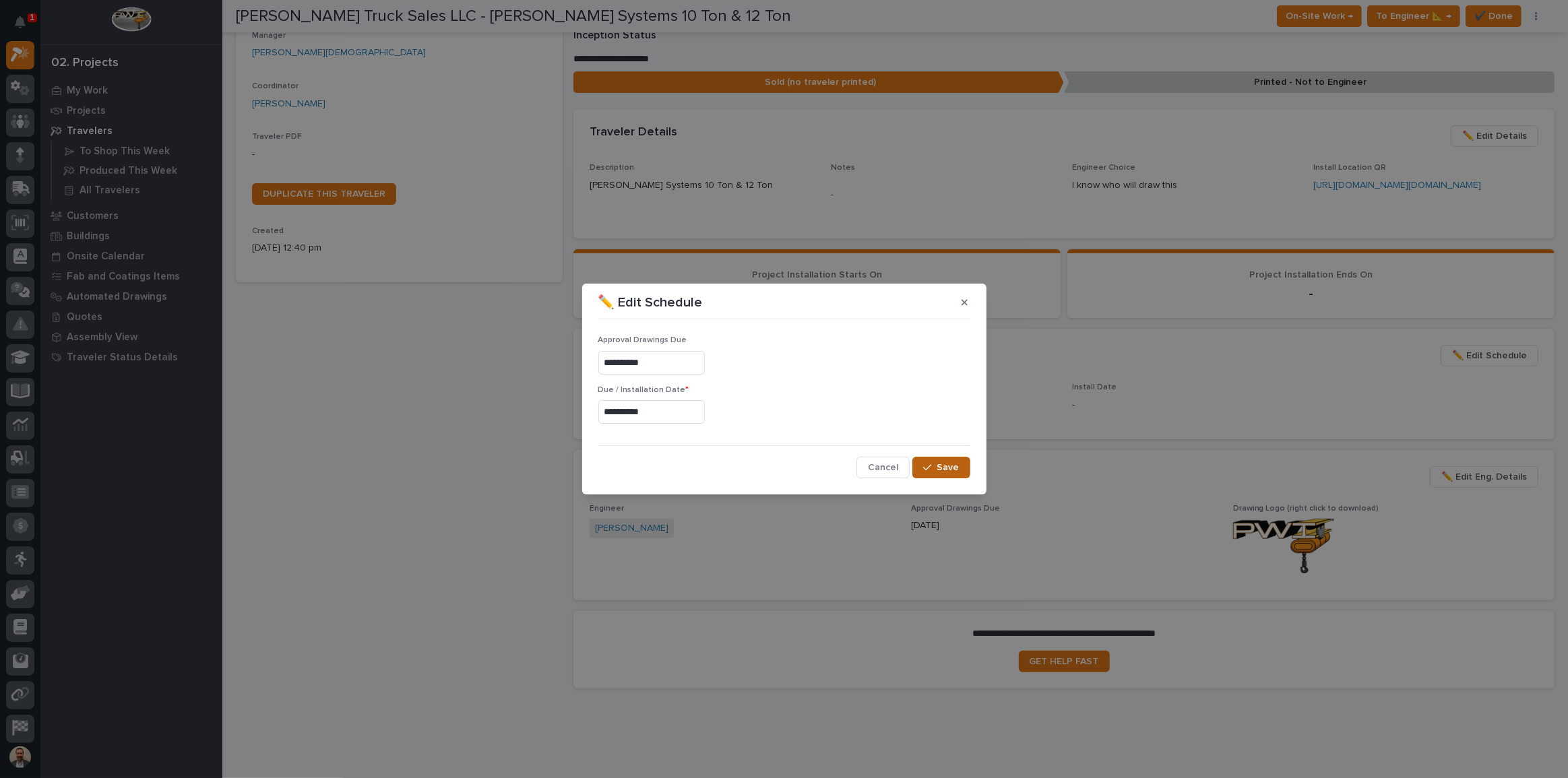
click at [930, 460] on button "Save" at bounding box center [941, 467] width 57 height 22
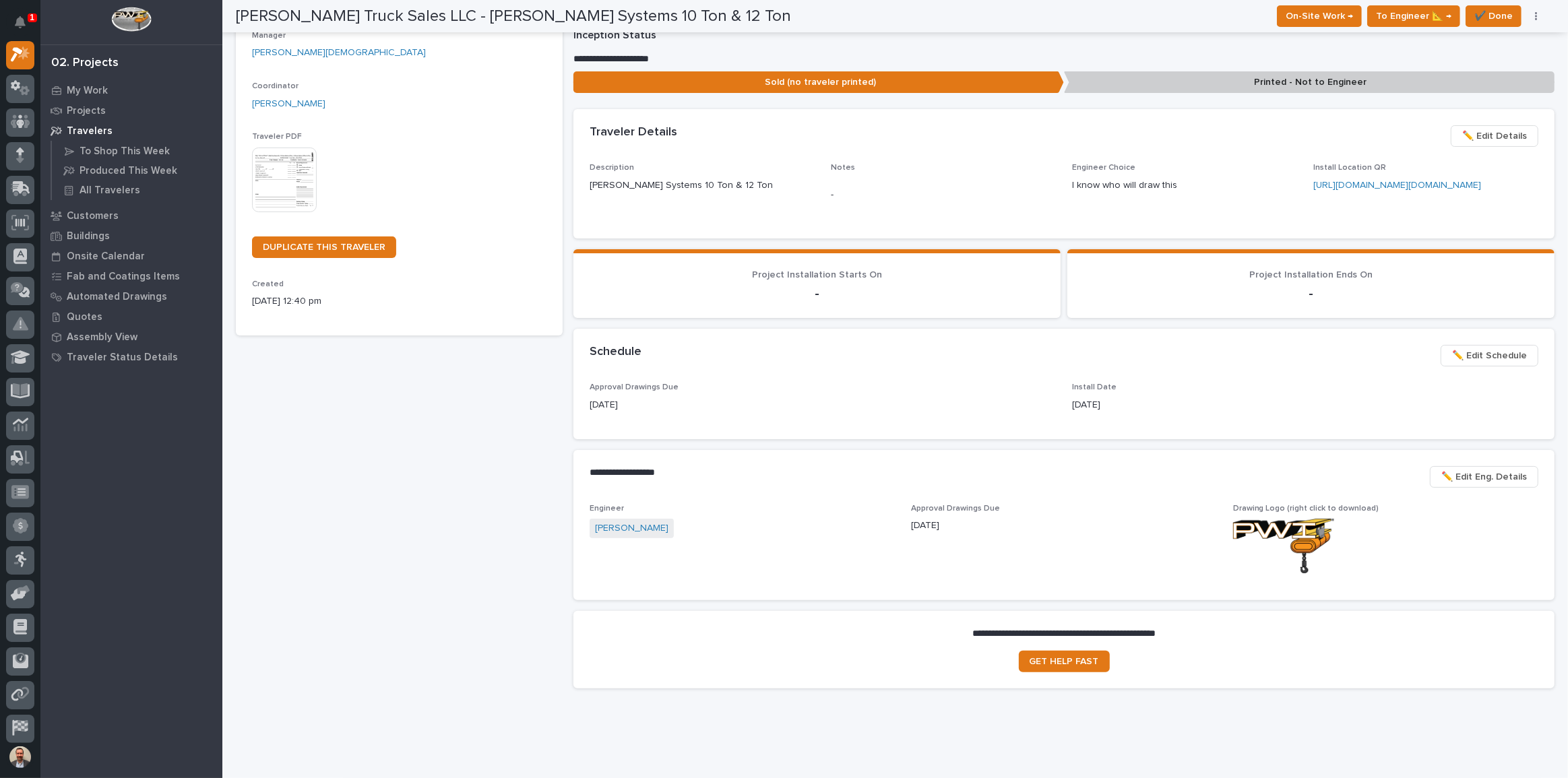
scroll to position [0, 0]
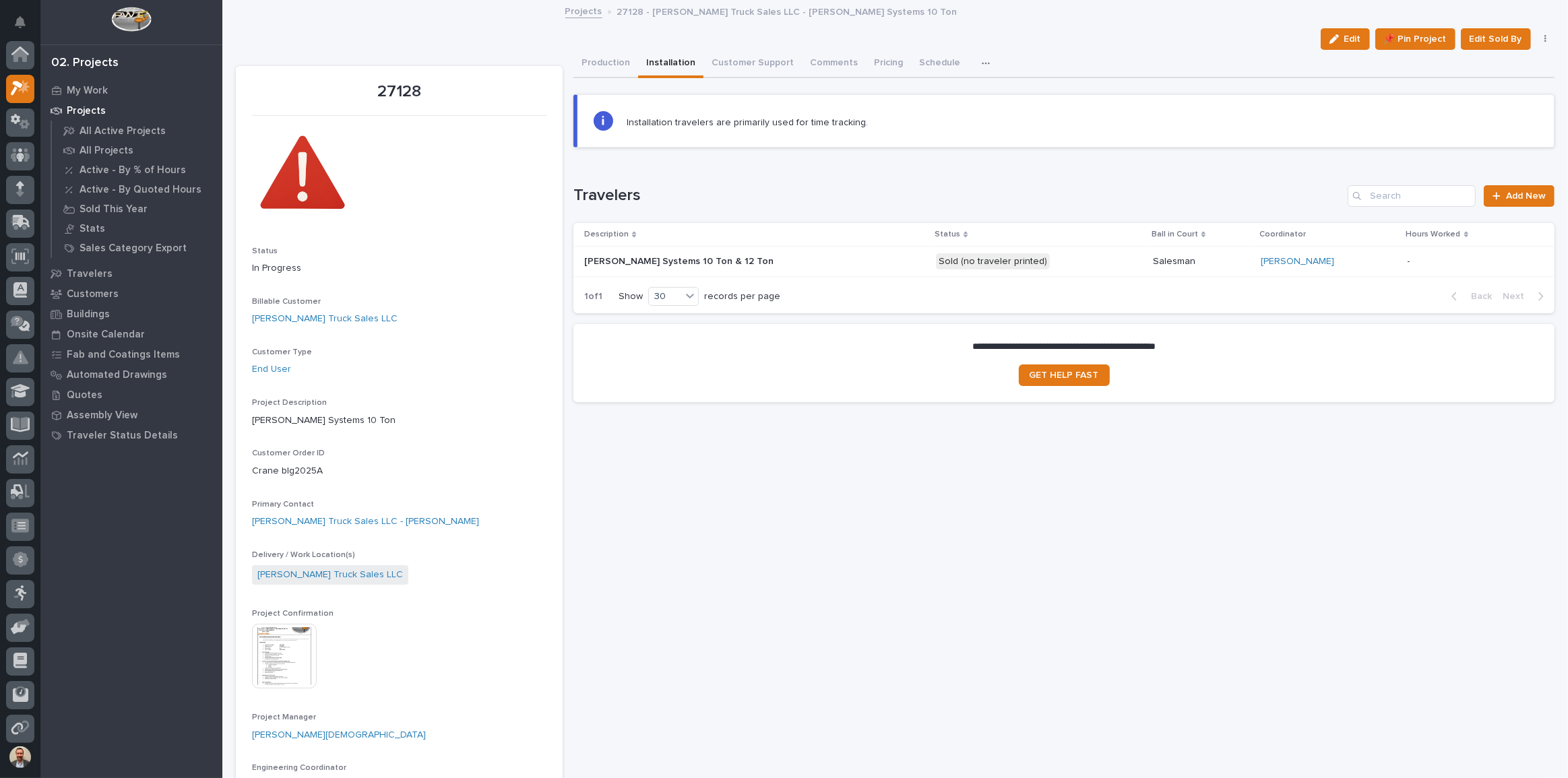
scroll to position [36, 0]
click at [595, 58] on button "Production" at bounding box center [606, 64] width 64 height 28
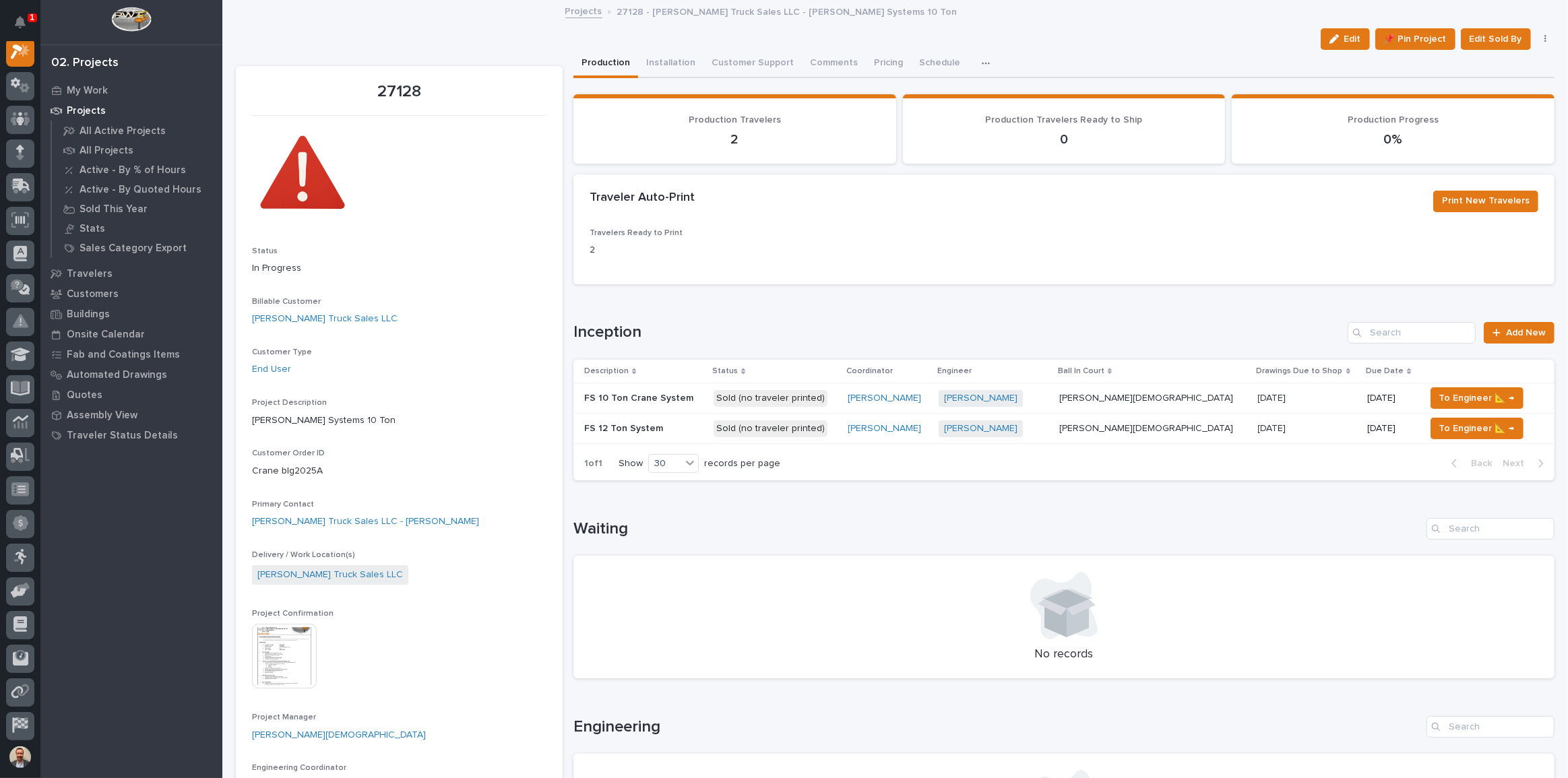
scroll to position [34, 0]
click at [1252, 392] on td "[DATE] [DATE]" at bounding box center [1307, 398] width 110 height 30
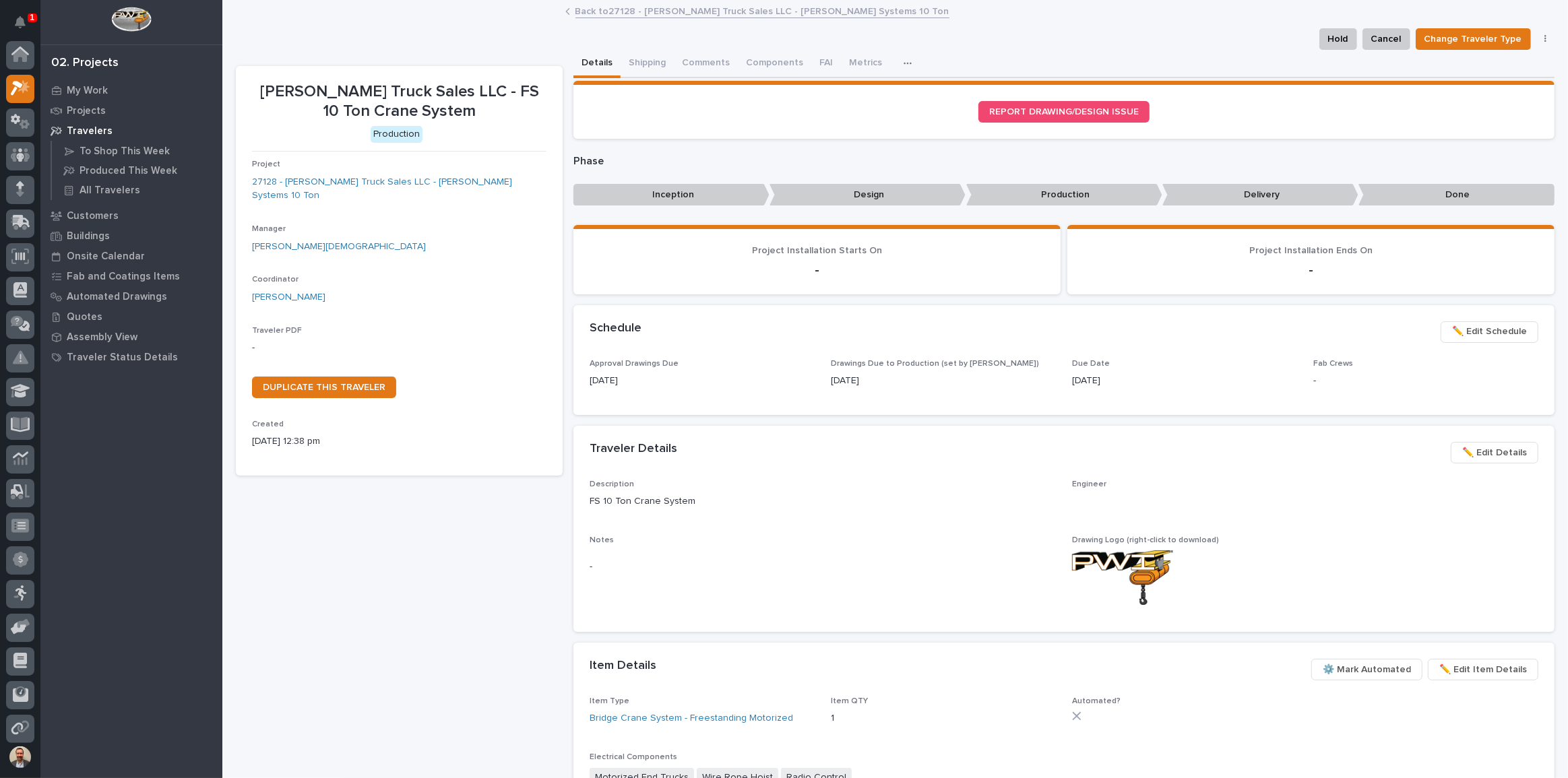
scroll to position [34, 0]
click at [693, 68] on button "Comments" at bounding box center [706, 64] width 64 height 28
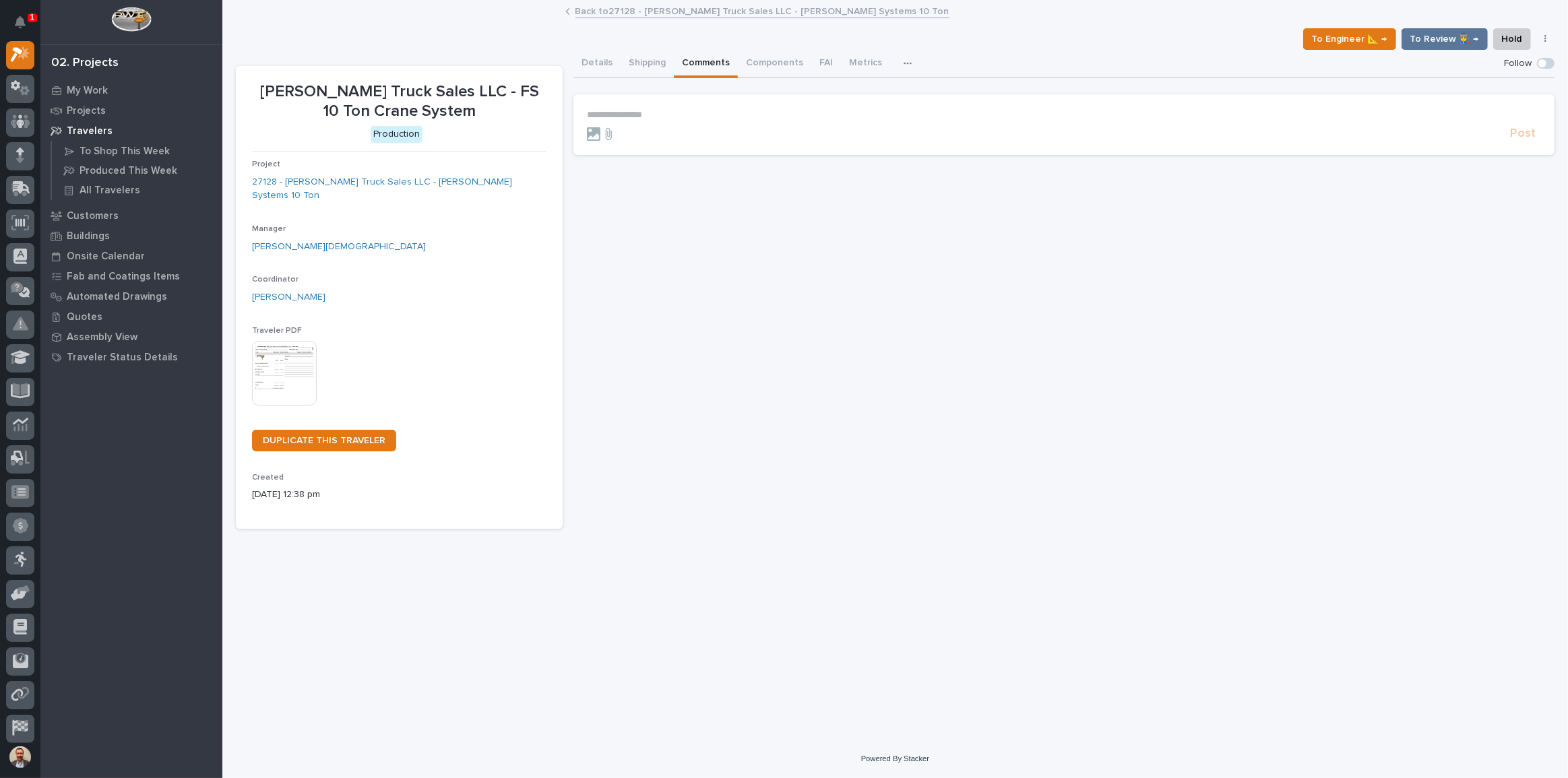
click at [732, 111] on p "**********" at bounding box center [1063, 115] width 954 height 11
click at [635, 135] on span "[PERSON_NAME]" at bounding box center [629, 134] width 76 height 9
click at [691, 116] on p "**********" at bounding box center [1063, 115] width 954 height 13
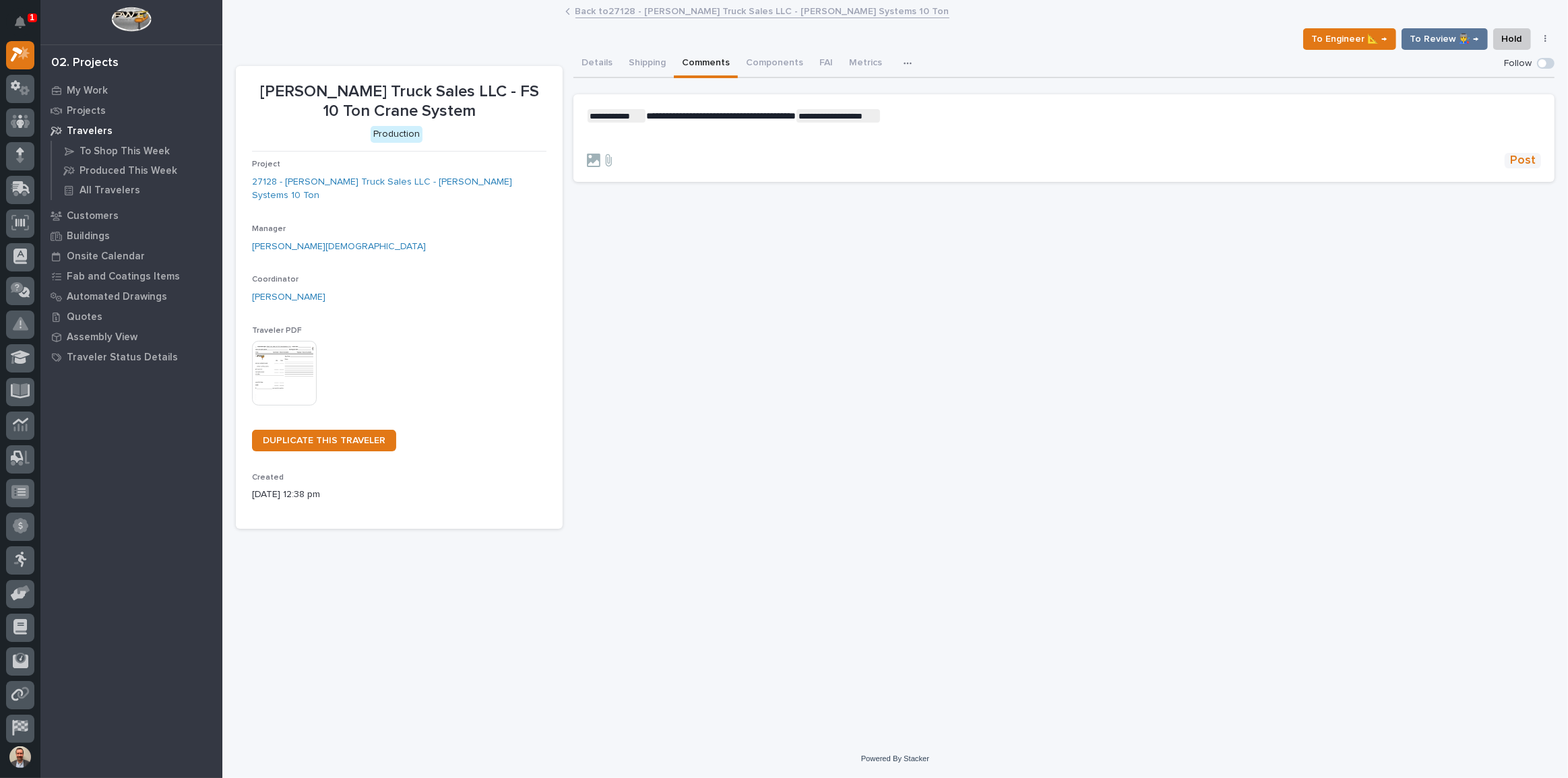
click at [1518, 154] on span "Post" at bounding box center [1522, 160] width 26 height 15
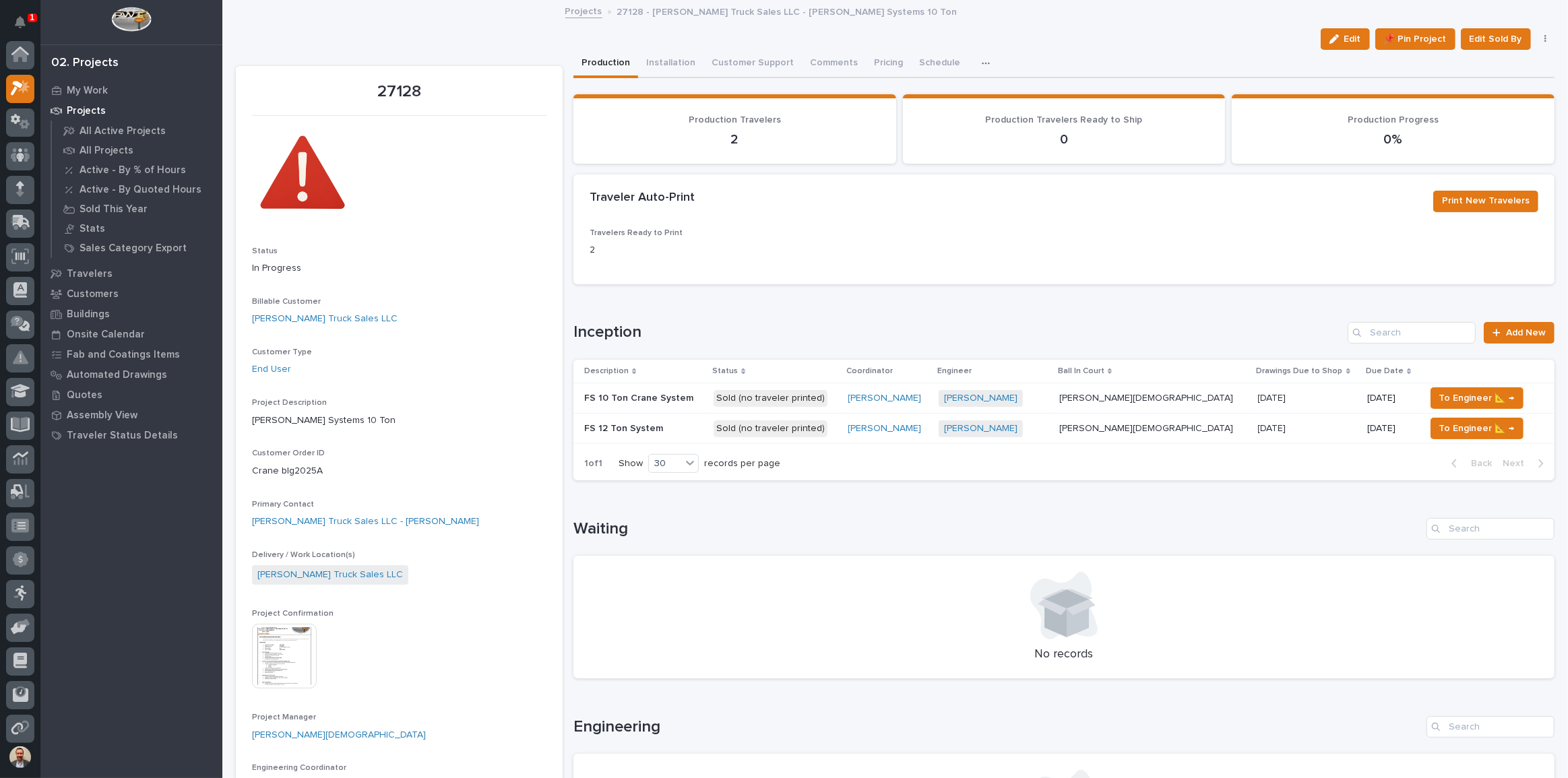
scroll to position [36, 0]
click at [928, 432] on div "[PERSON_NAME]" at bounding box center [888, 428] width 80 height 11
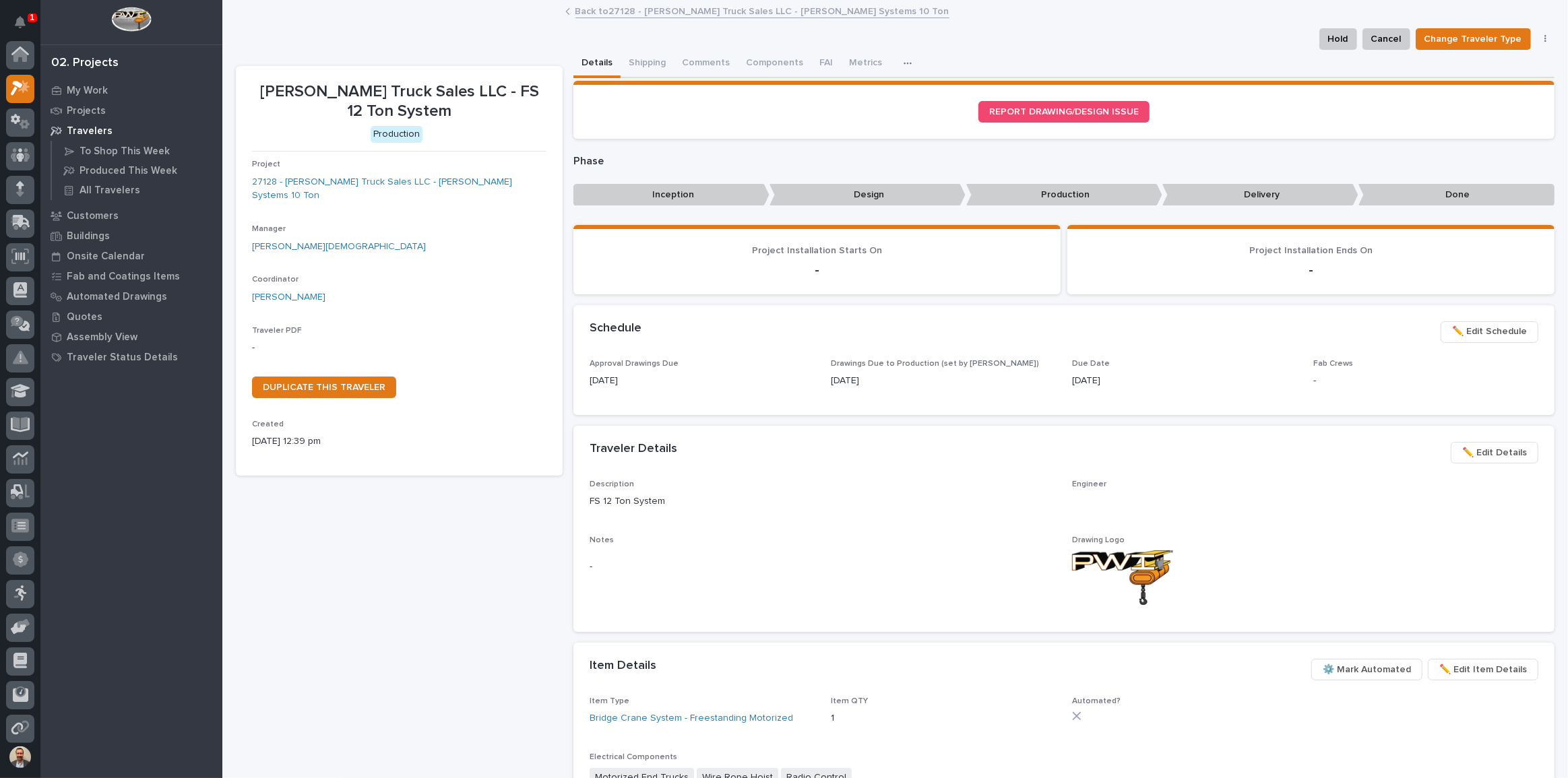
scroll to position [34, 0]
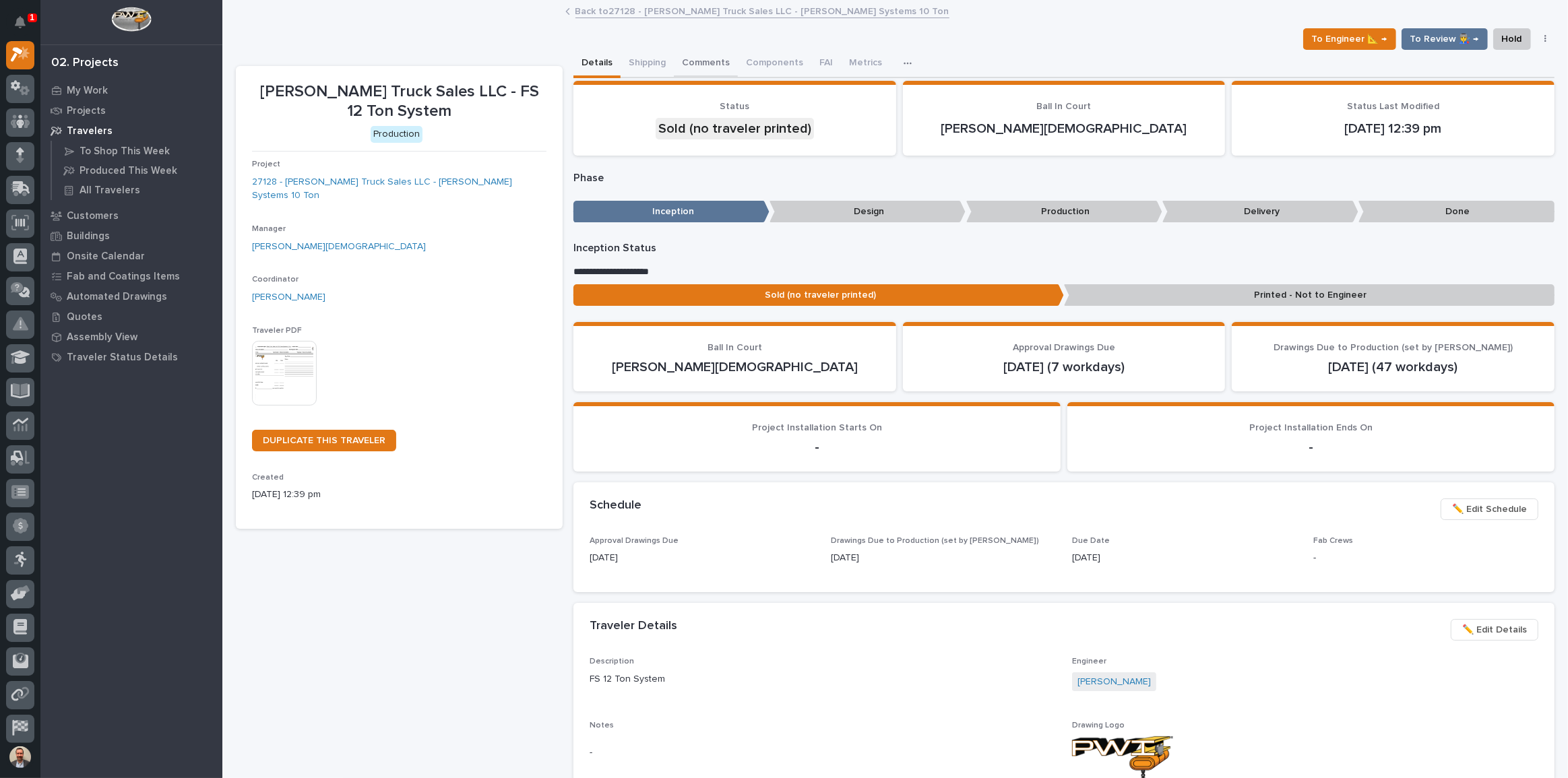
click at [697, 57] on button "Comments" at bounding box center [706, 64] width 64 height 28
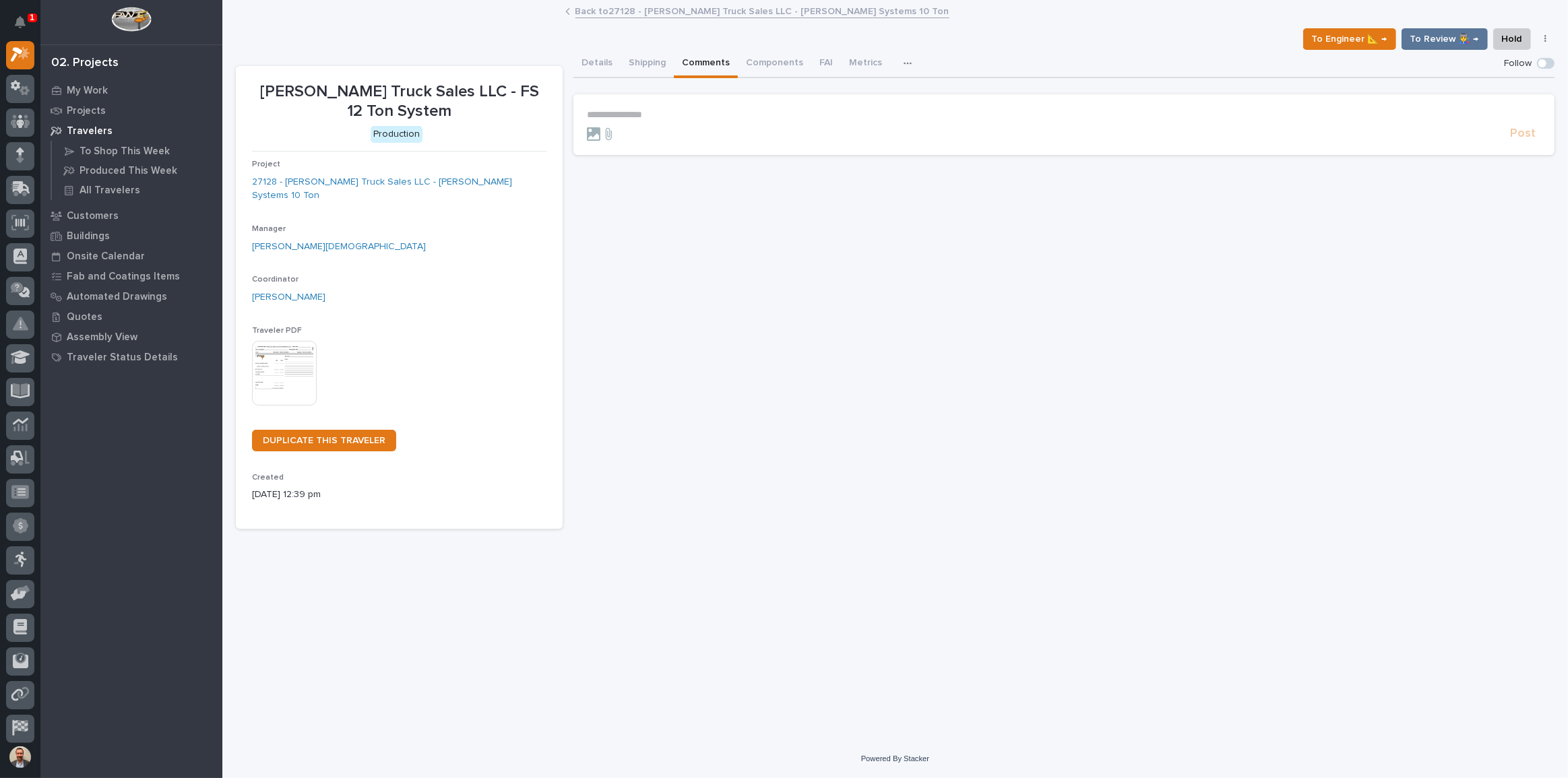
click at [692, 115] on p "**********" at bounding box center [1063, 115] width 954 height 11
click at [1522, 141] on span "Post" at bounding box center [1522, 140] width 26 height 15
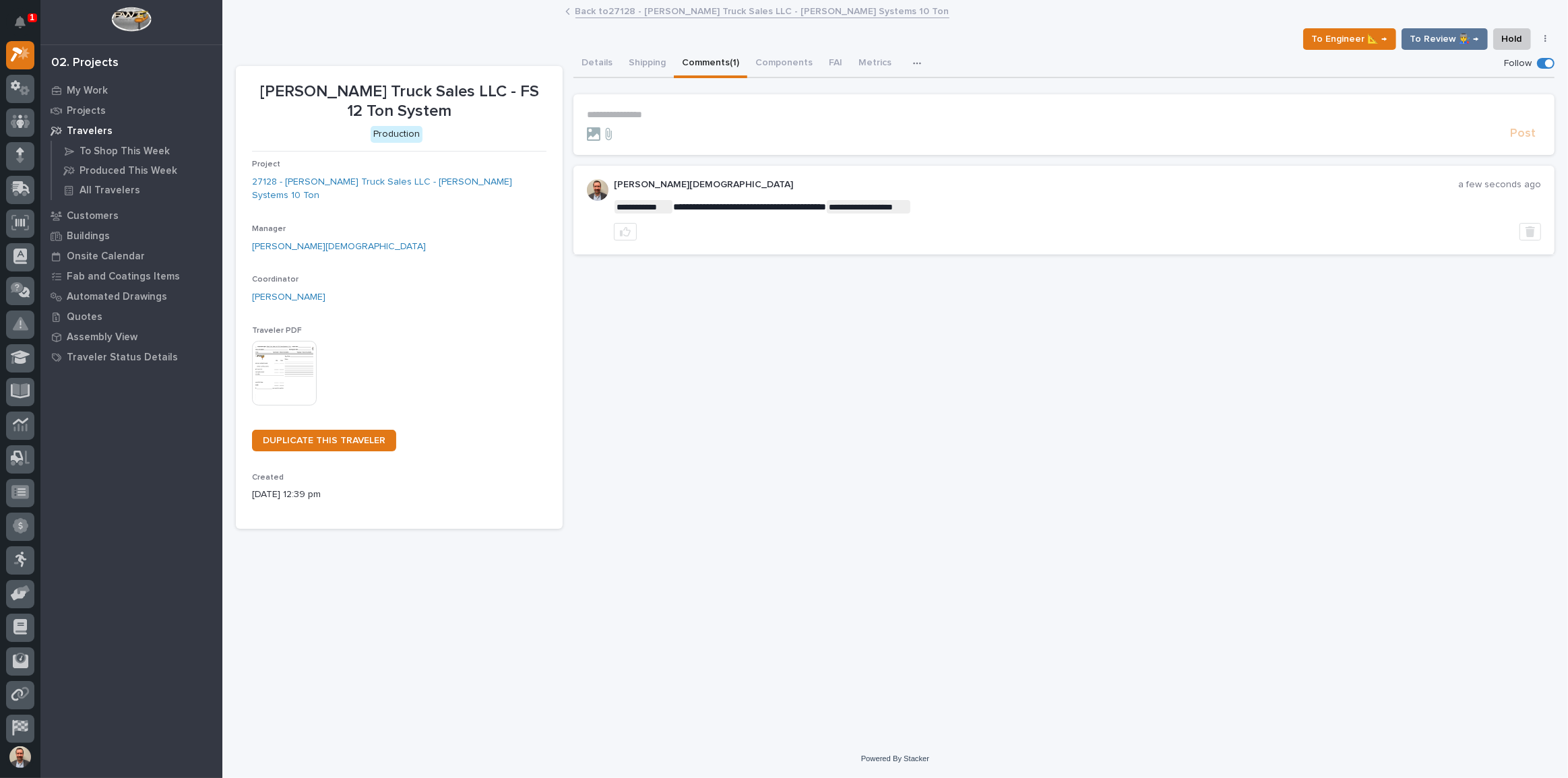
click at [699, 7] on link "Back to 27128 - [PERSON_NAME] Truck Sales LLC - [PERSON_NAME] Systems 10 Ton" at bounding box center [762, 10] width 374 height 15
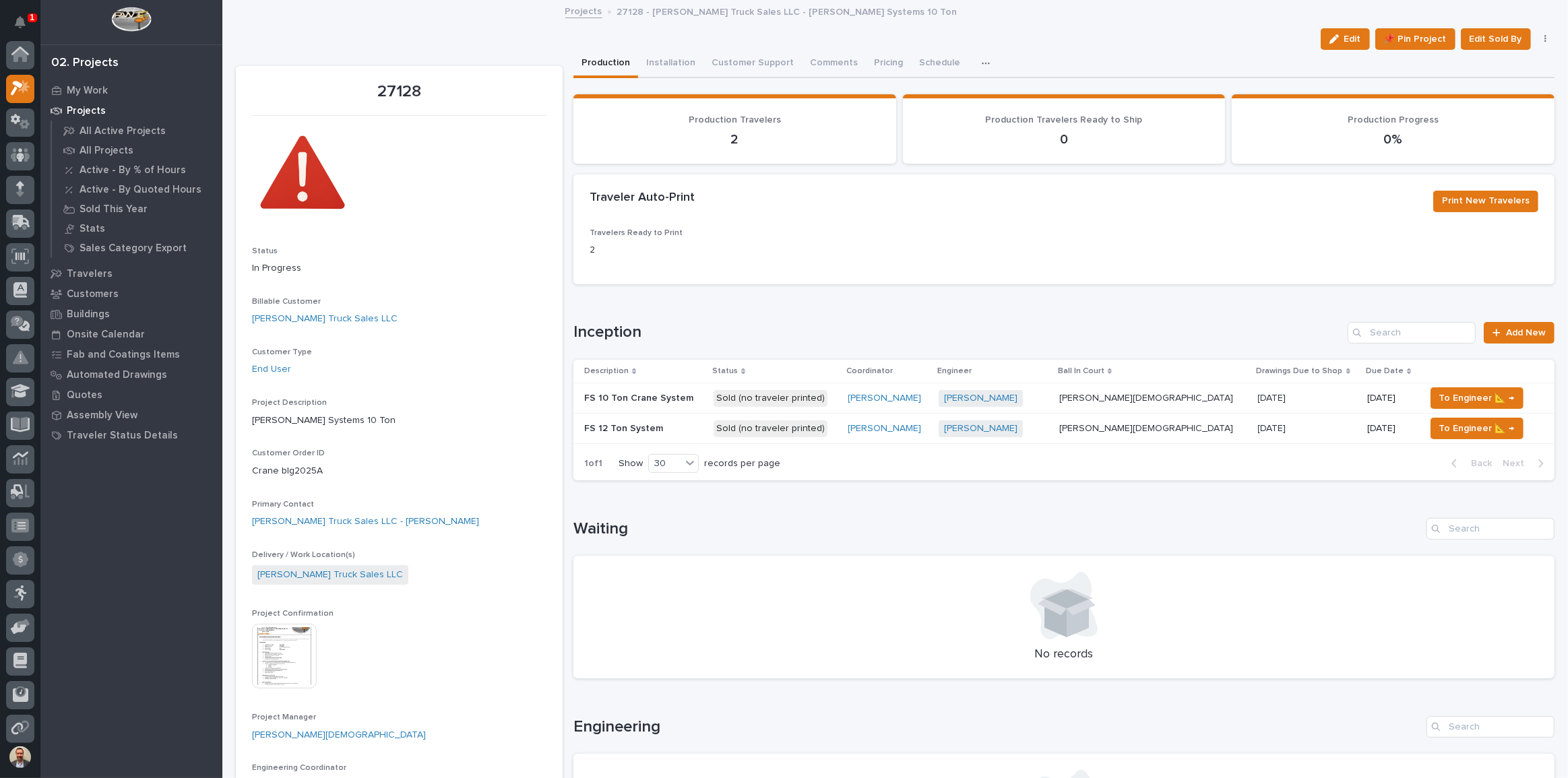
scroll to position [36, 0]
click at [99, 89] on p "My Work" at bounding box center [87, 90] width 41 height 12
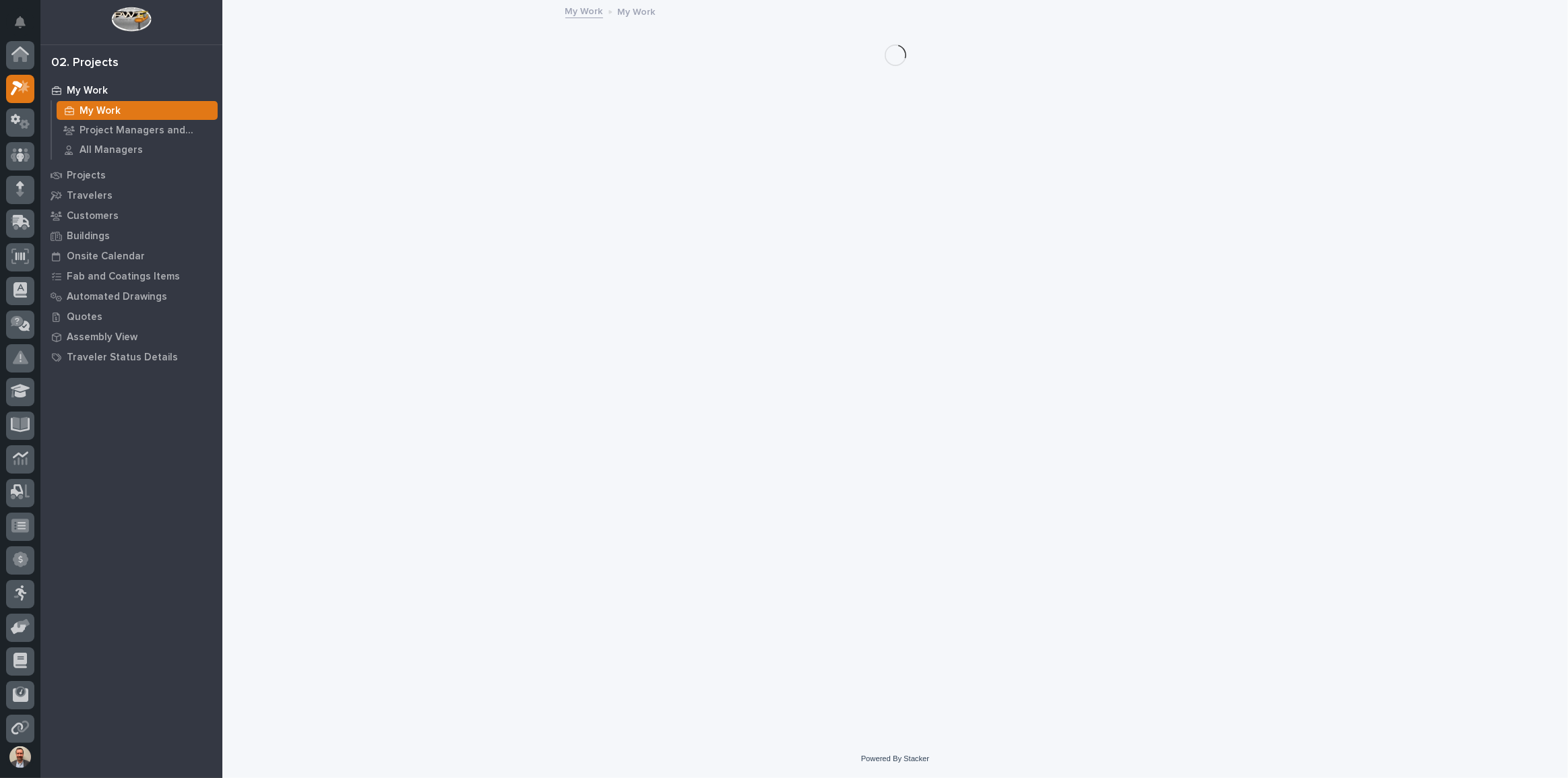
scroll to position [34, 0]
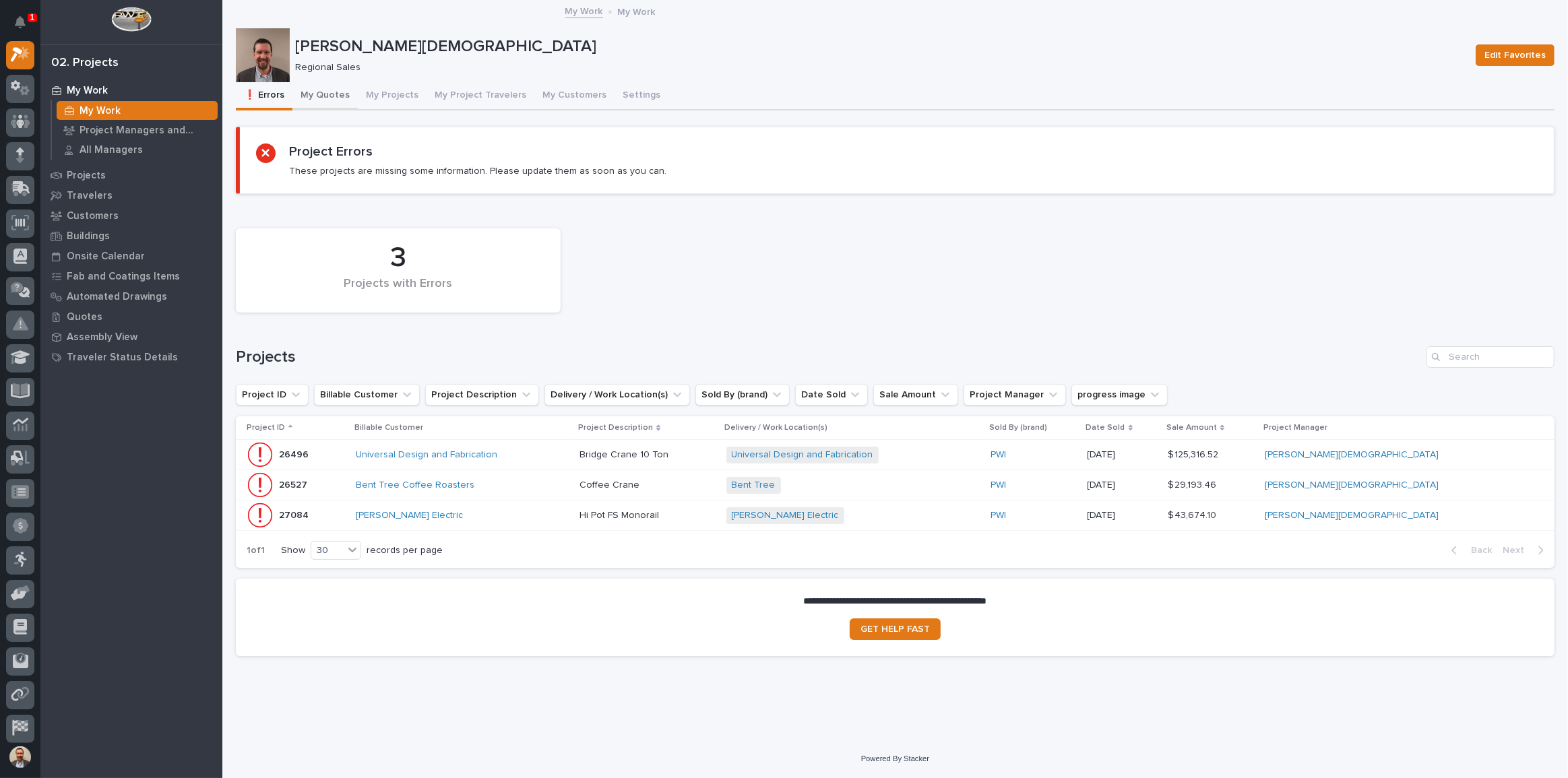
click at [330, 92] on button "My Quotes" at bounding box center [325, 96] width 65 height 28
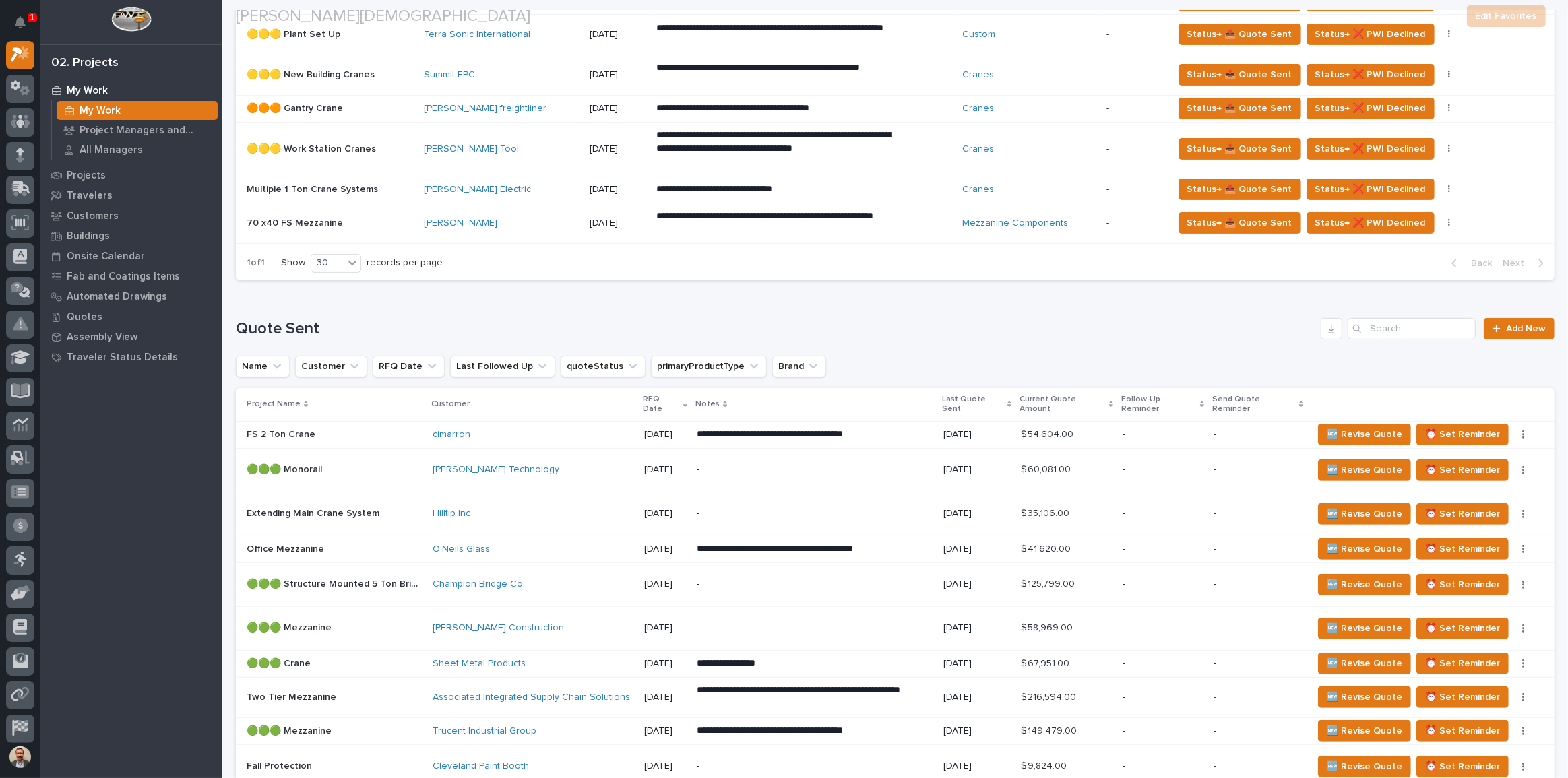
scroll to position [856, 0]
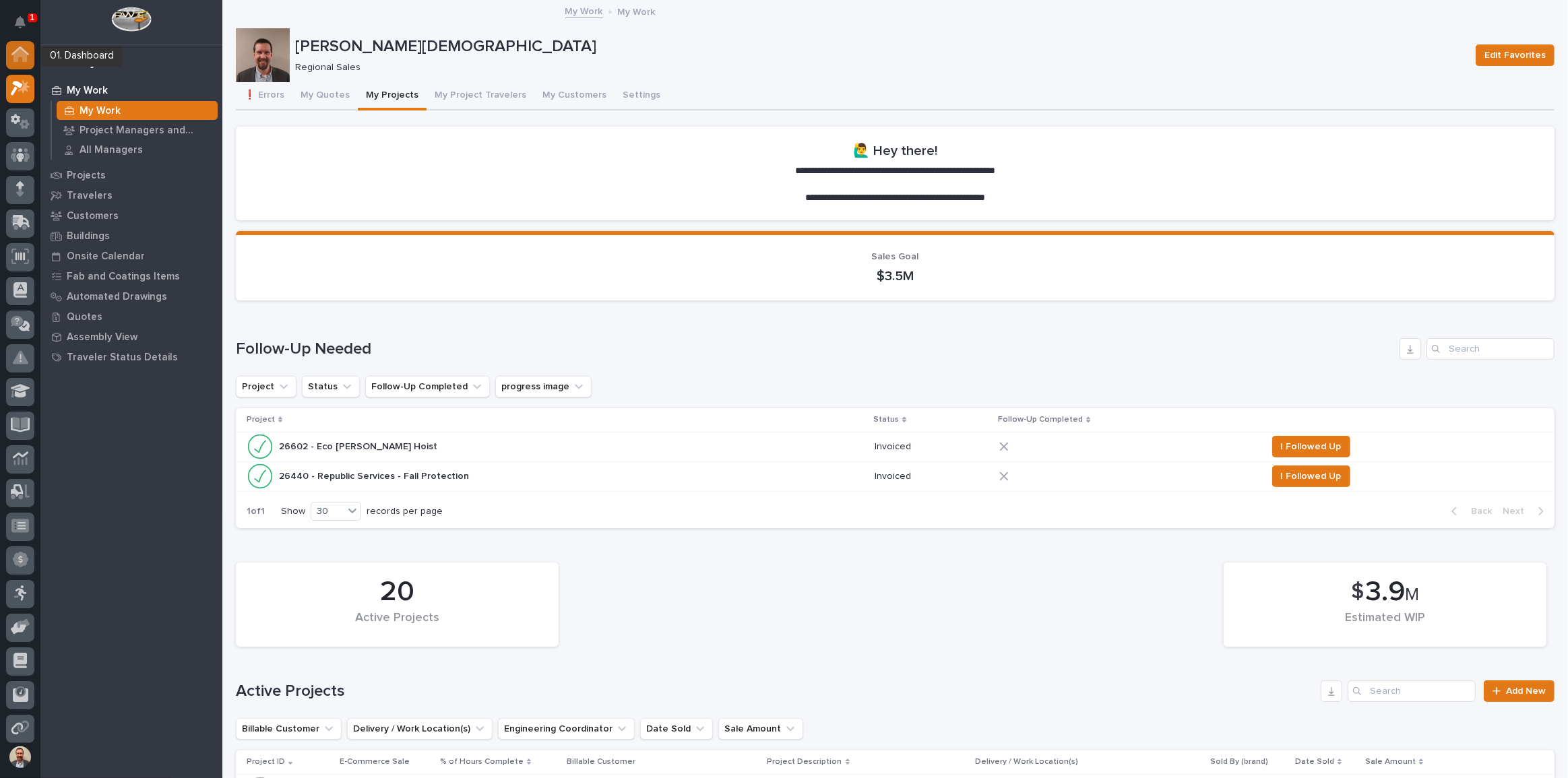
click at [22, 49] on icon at bounding box center [20, 50] width 18 height 9
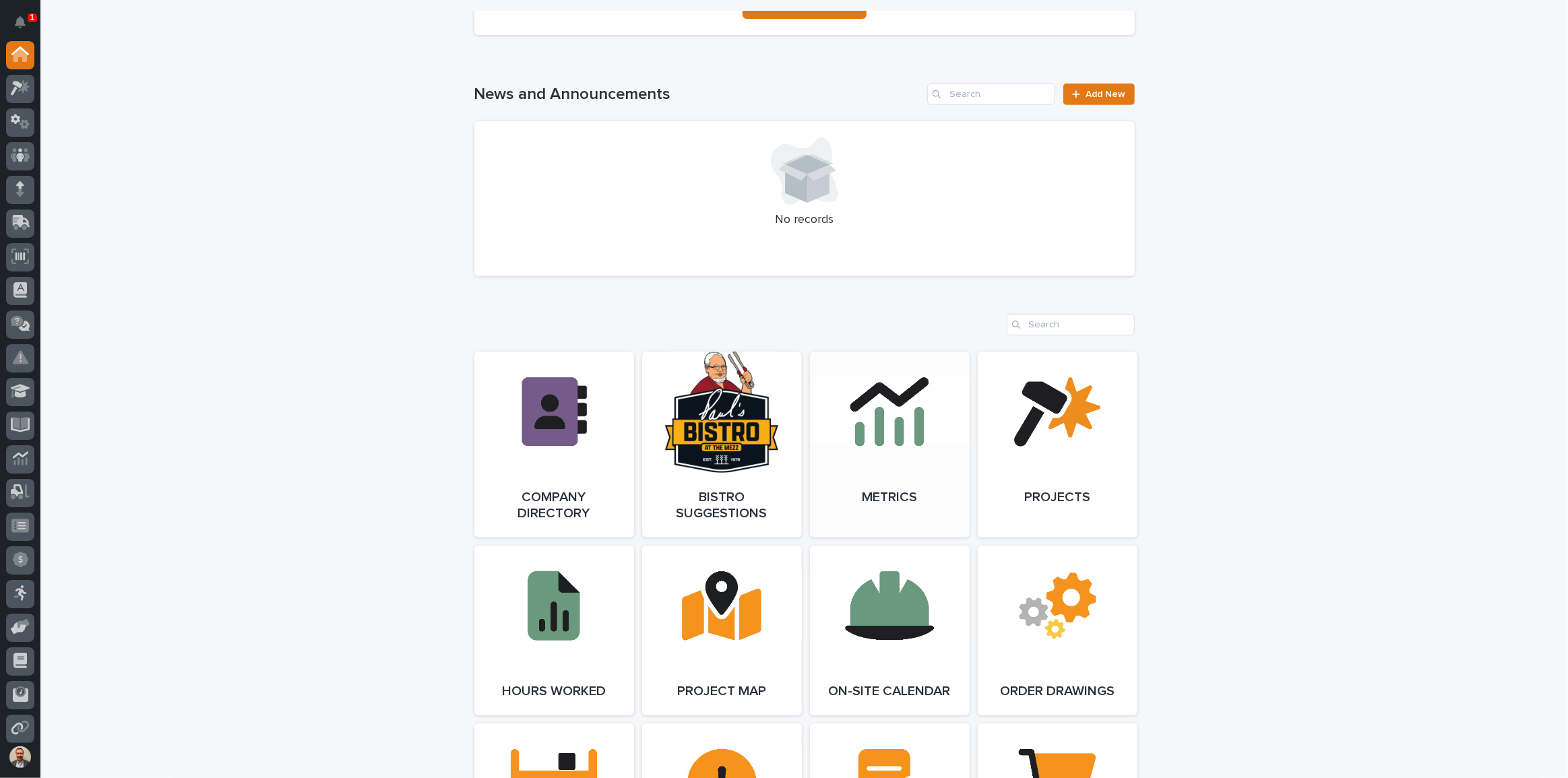
scroll to position [1102, 0]
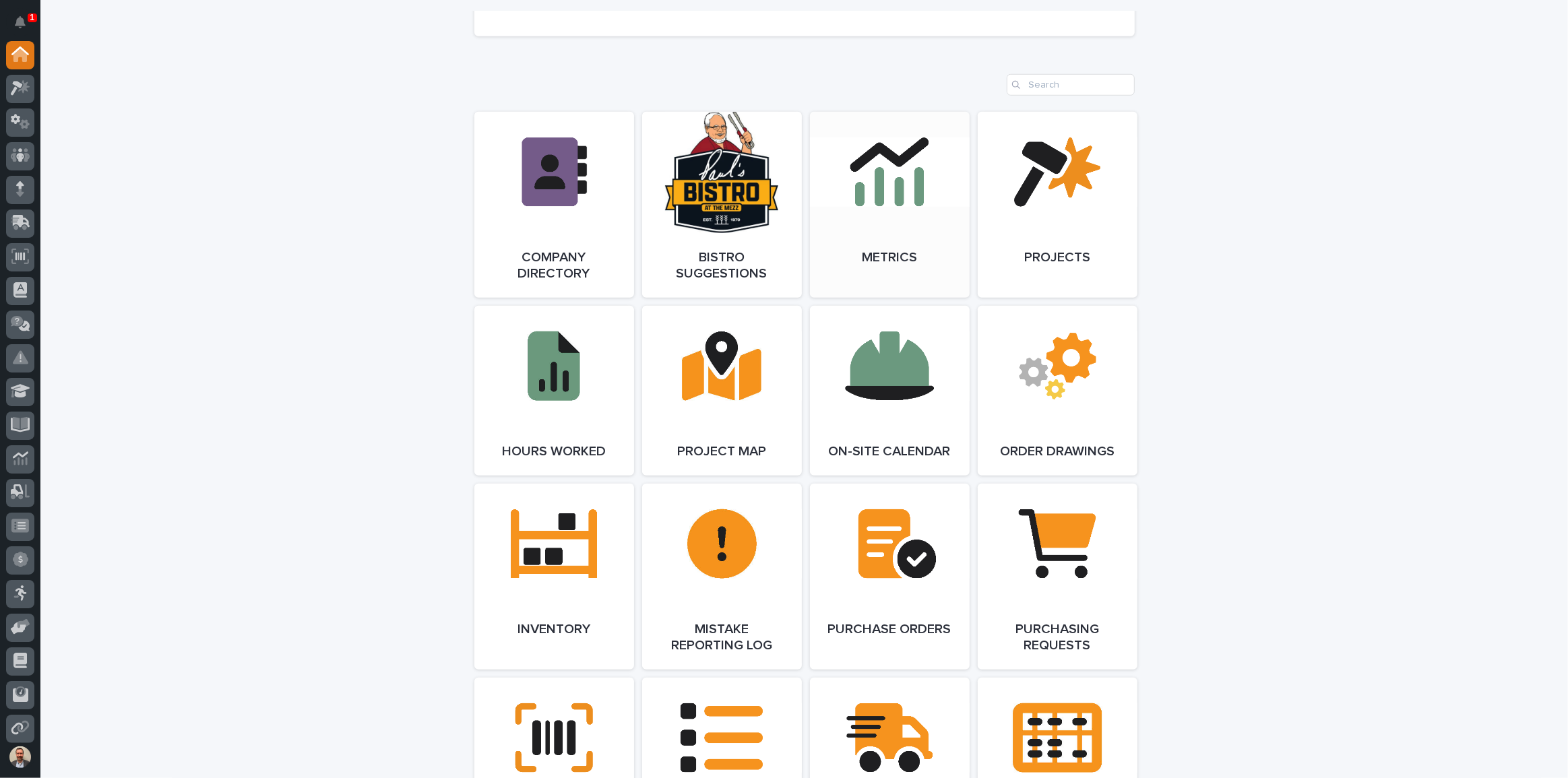
click at [811, 212] on link "Open Link" at bounding box center [890, 205] width 160 height 186
click at [15, 80] on icon at bounding box center [20, 88] width 20 height 15
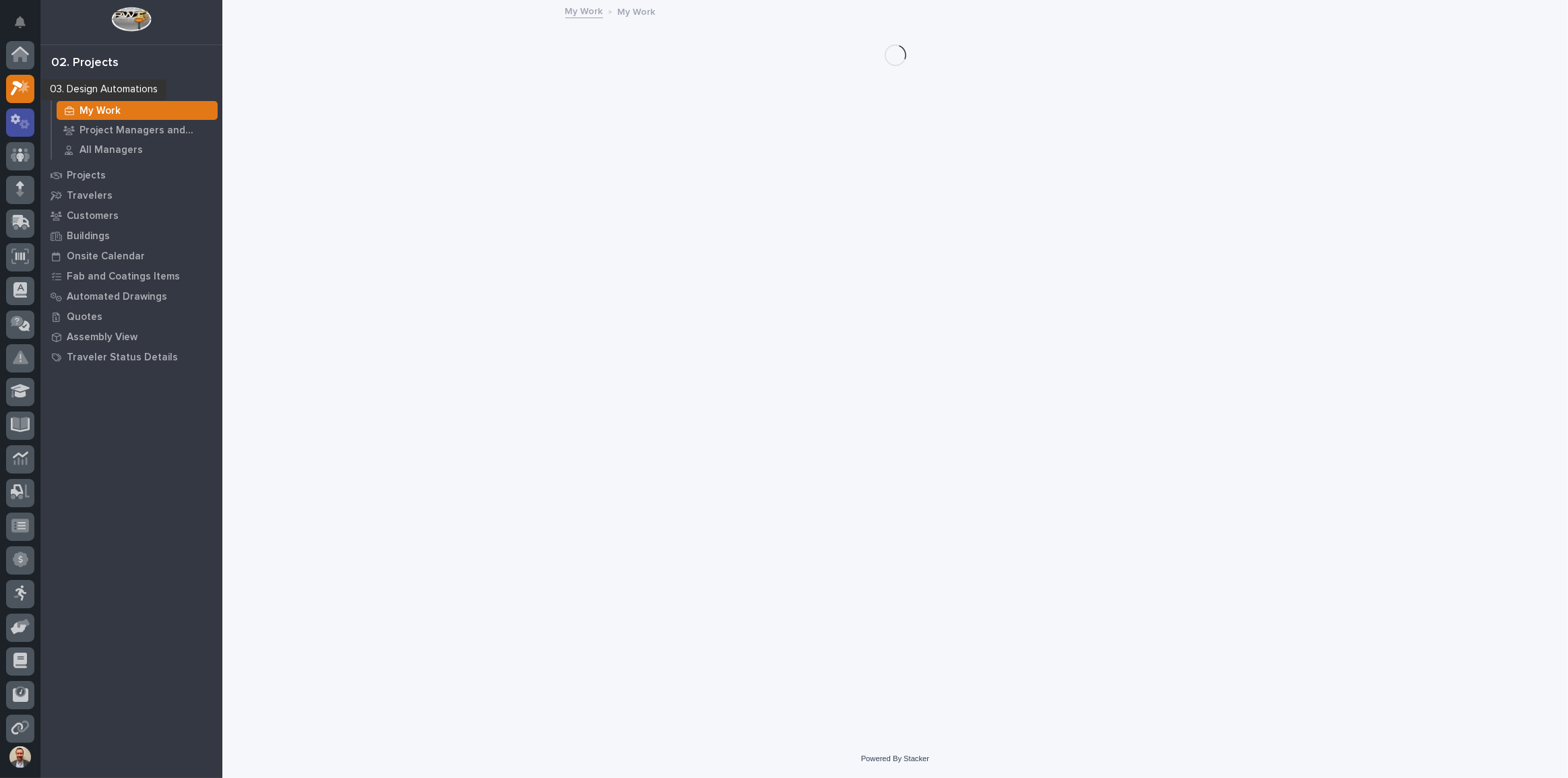
scroll to position [34, 0]
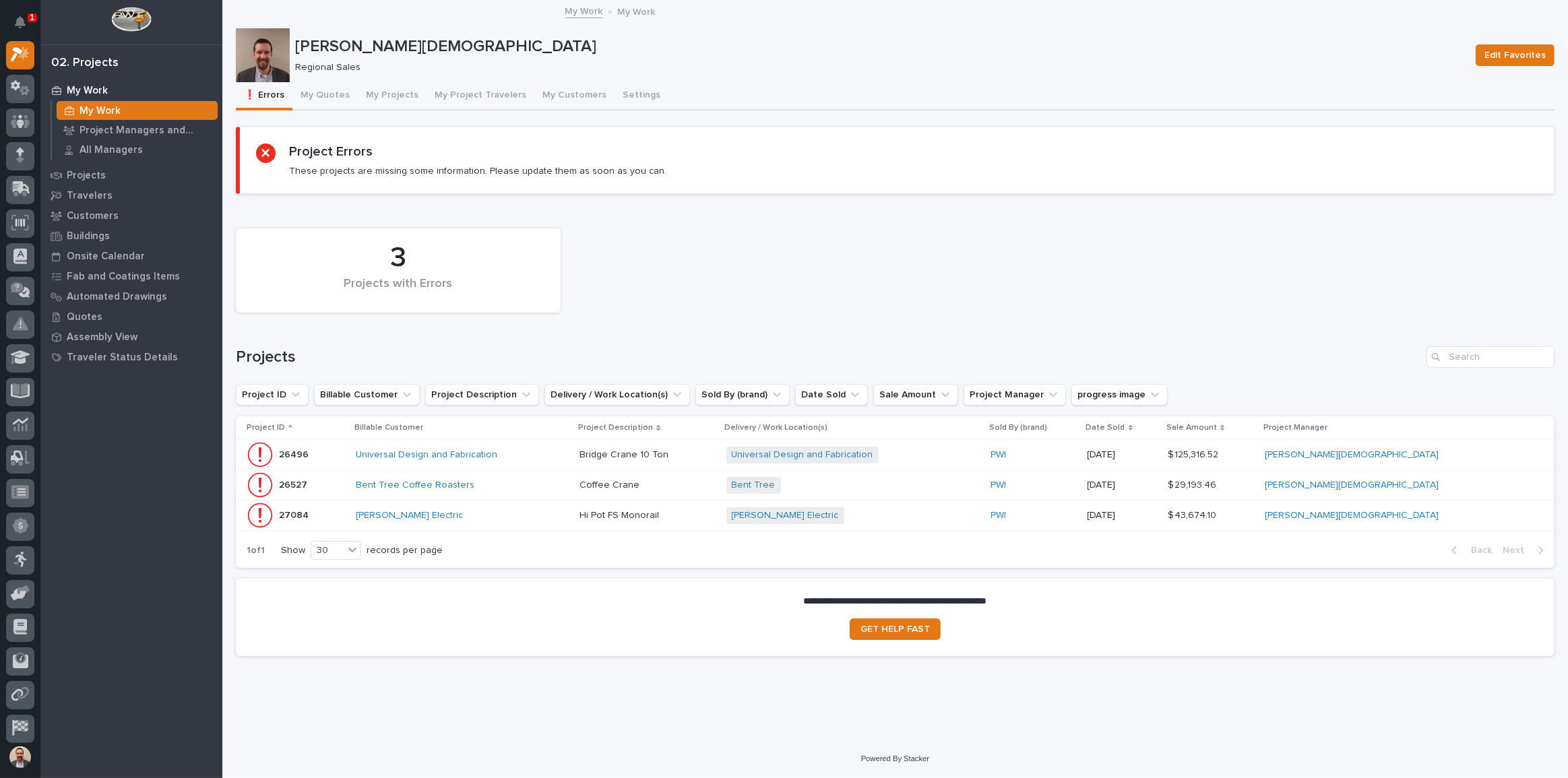
click at [568, 445] on div "Universal Design and Fabrication" at bounding box center [462, 455] width 213 height 22
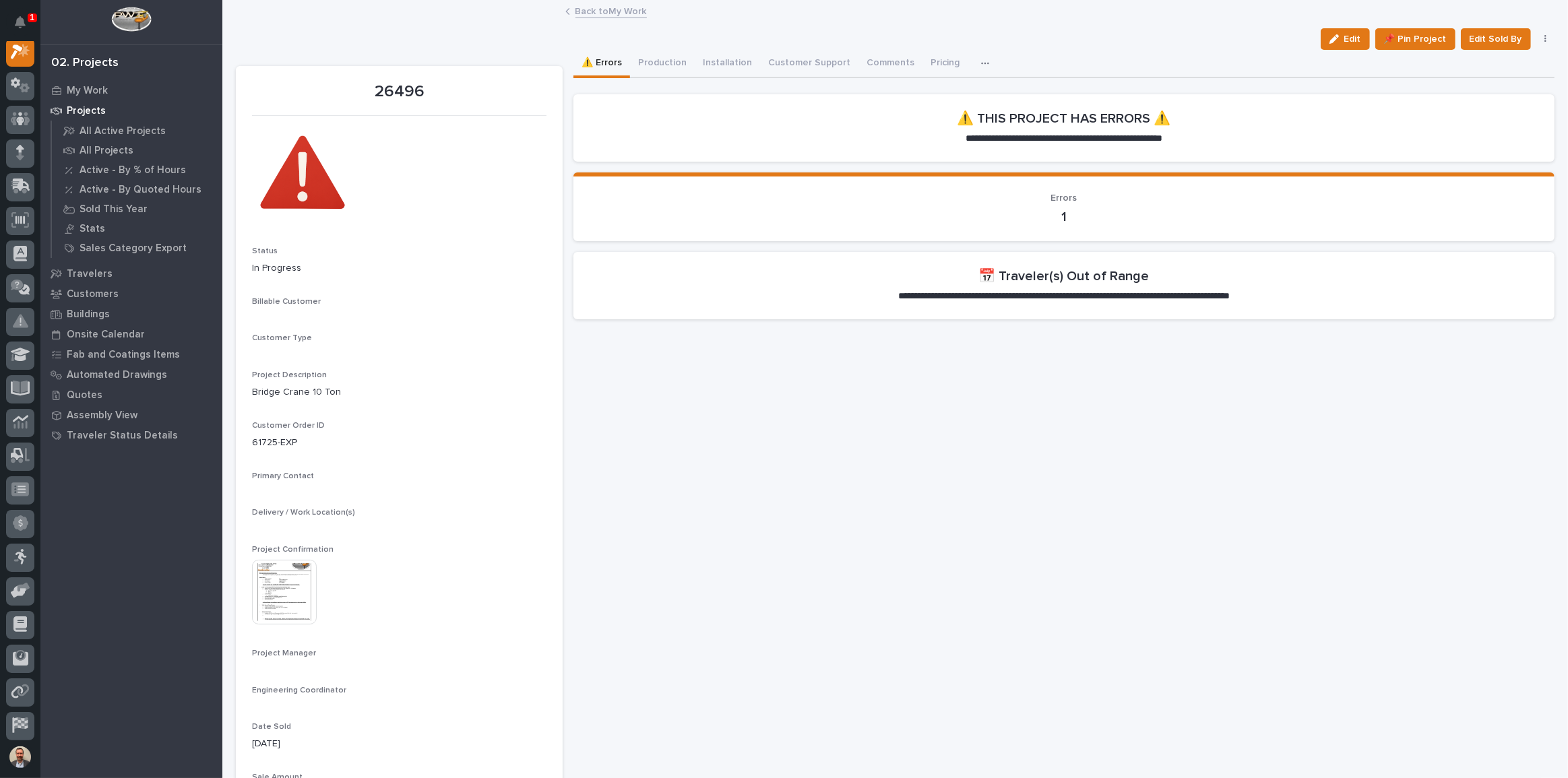
scroll to position [34, 0]
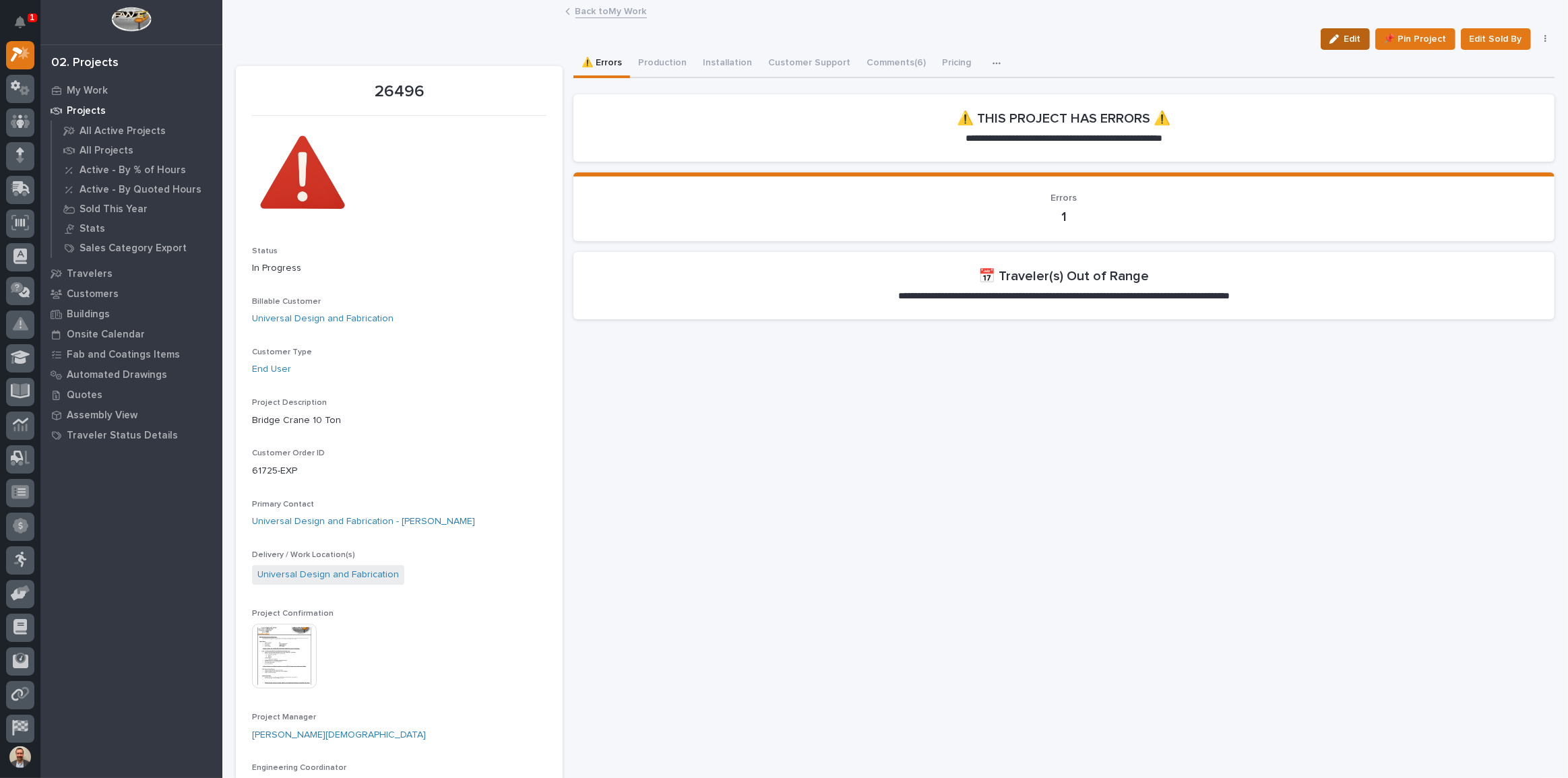
click at [1335, 37] on div "button" at bounding box center [1336, 38] width 15 height 9
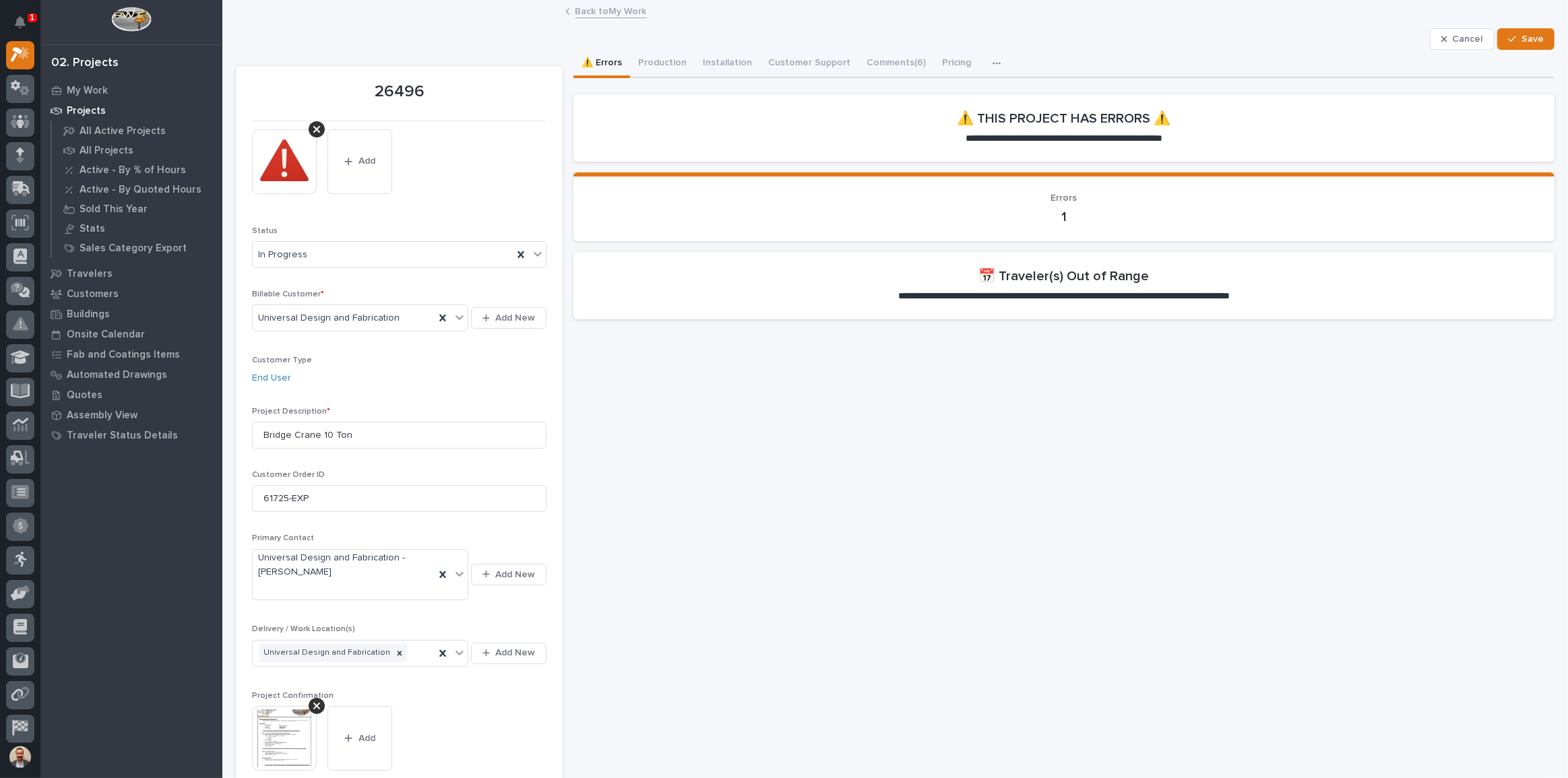
click at [725, 59] on button "Installation" at bounding box center [727, 64] width 65 height 28
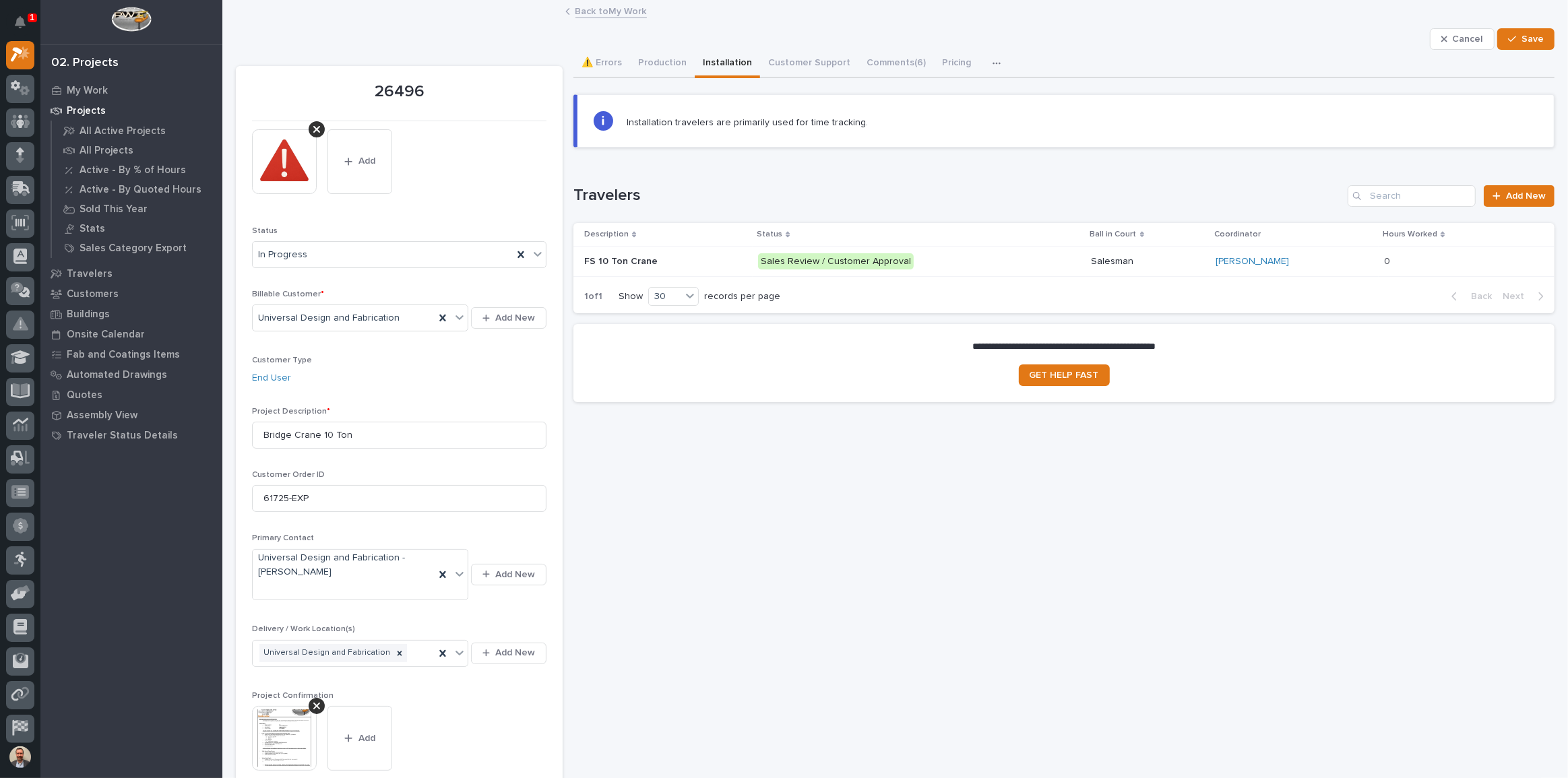
click at [1011, 268] on div "Sales Review / Customer Approval" at bounding box center [919, 261] width 322 height 27
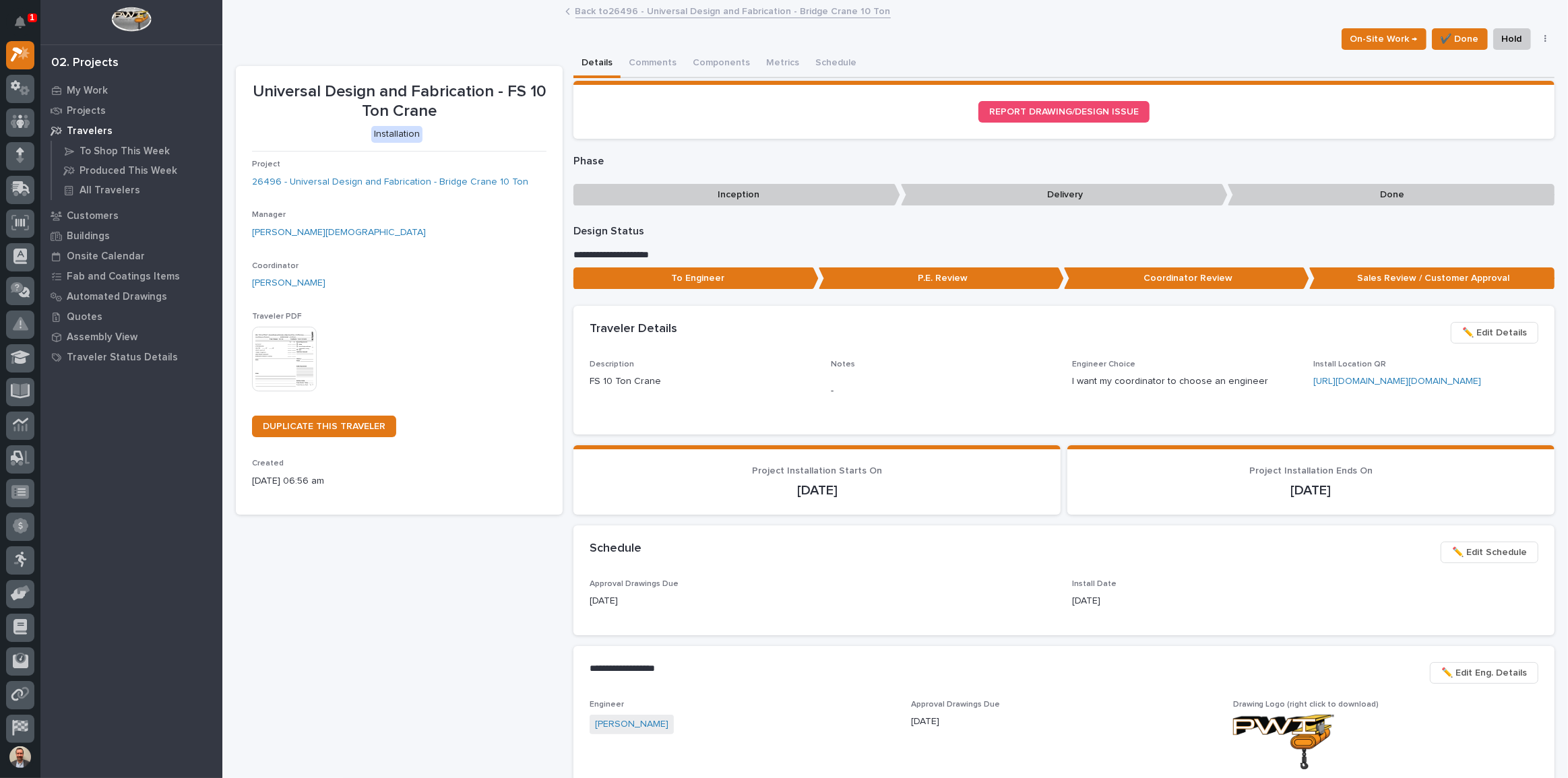
click at [596, 17] on link "Back to 26496 - Universal Design and Fabrication - Bridge Crane 10 Ton" at bounding box center [733, 10] width 315 height 15
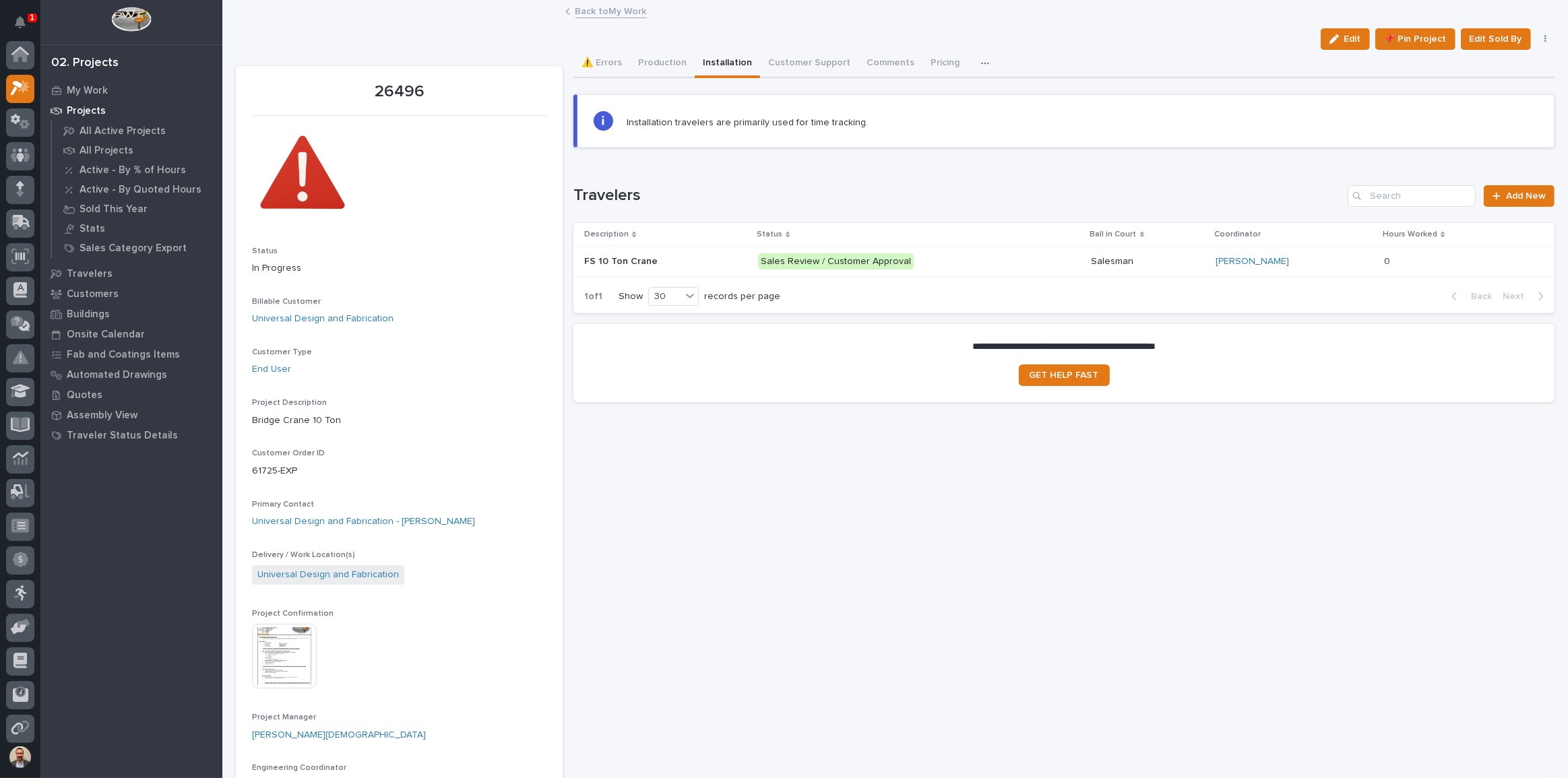
scroll to position [36, 0]
click at [652, 64] on button "Production" at bounding box center [662, 64] width 64 height 28
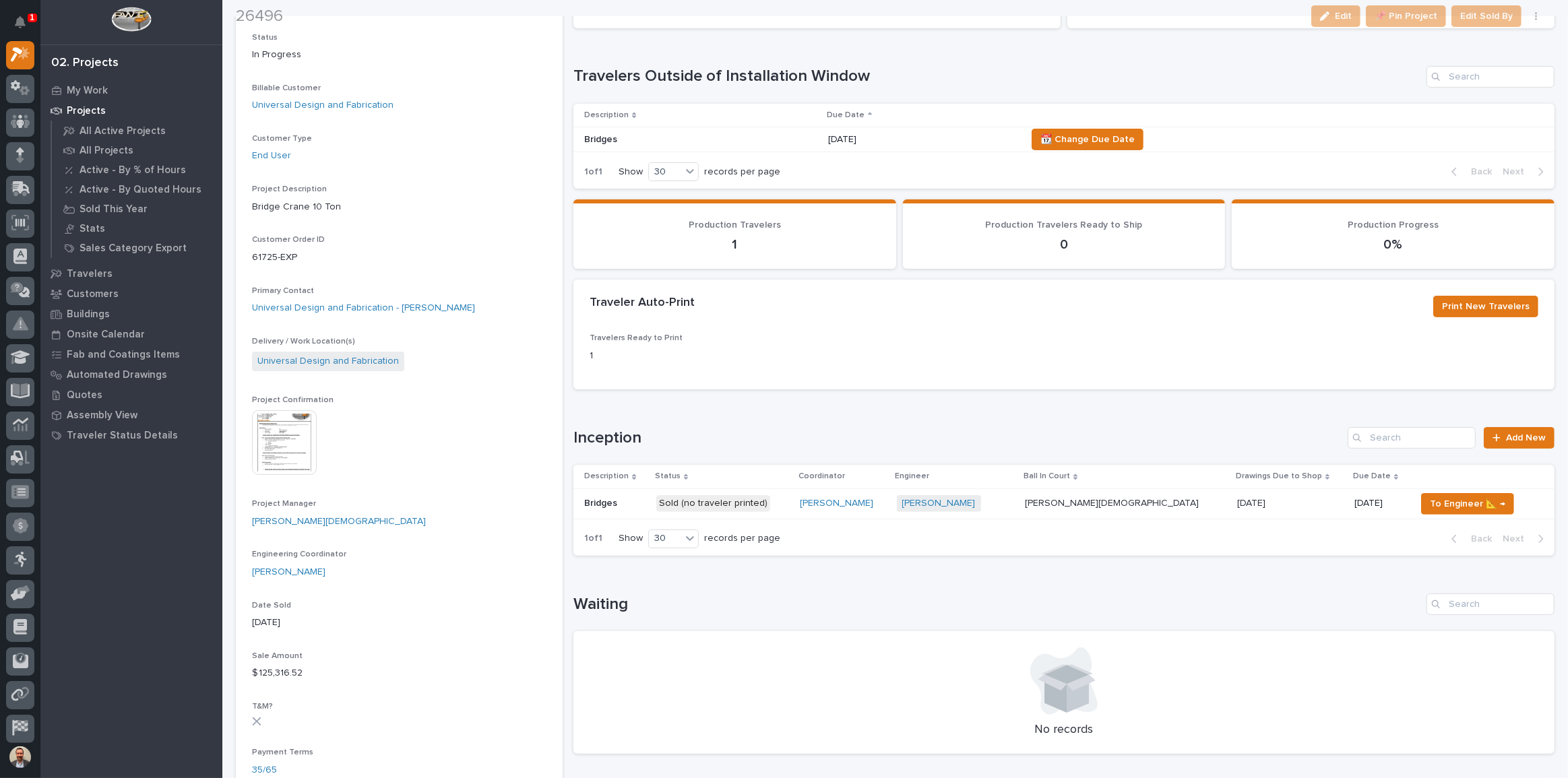
scroll to position [244, 0]
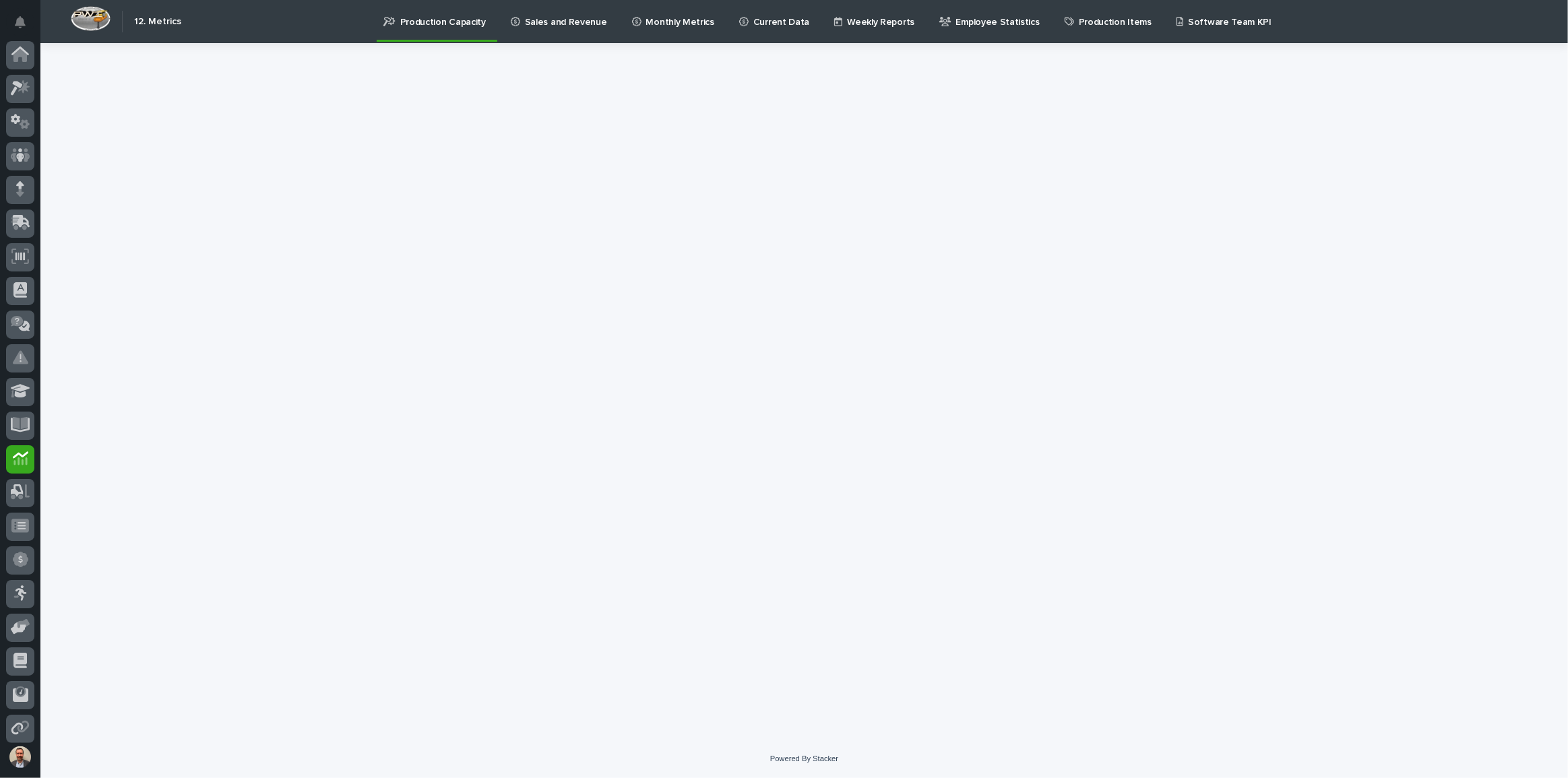
scroll to position [72, 0]
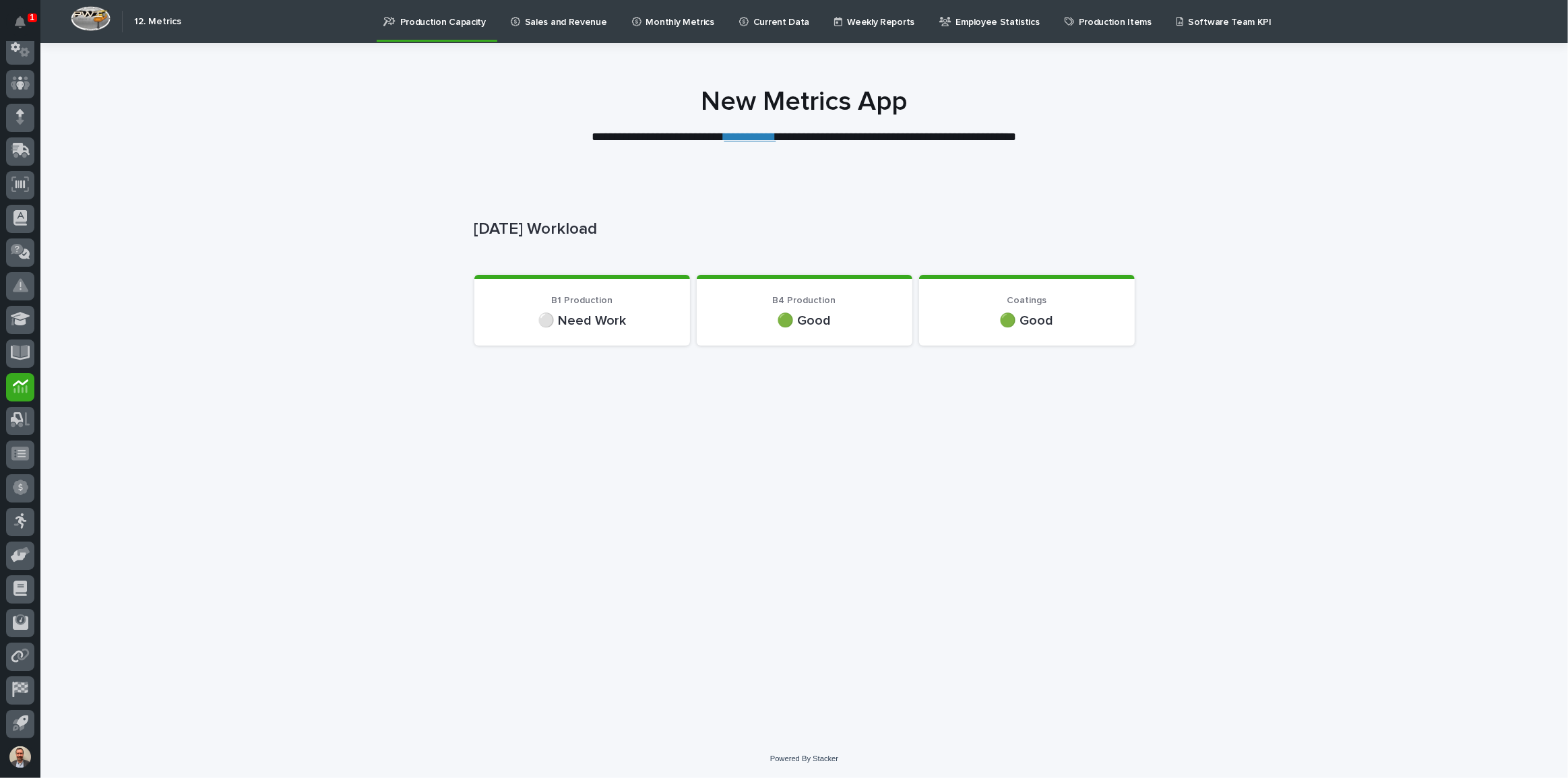
click at [751, 137] on link "**********" at bounding box center [750, 136] width 52 height 12
